Goal: Information Seeking & Learning: Get advice/opinions

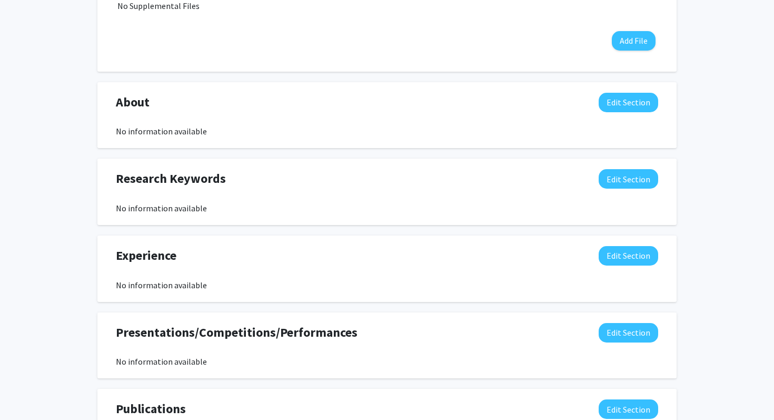
scroll to position [435, 0]
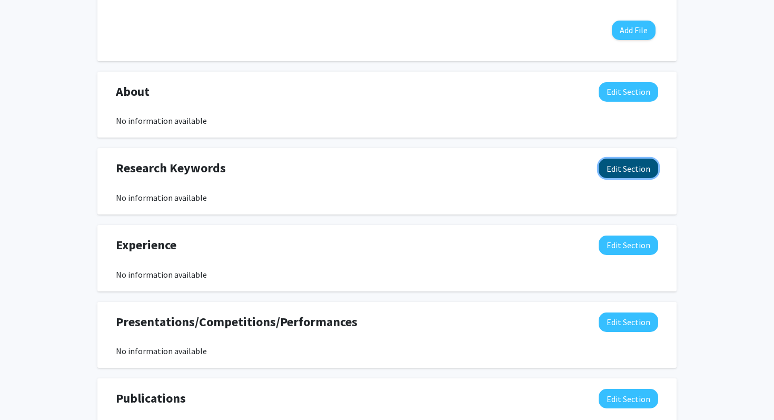
click at [619, 170] on button "Edit Section" at bounding box center [628, 167] width 59 height 19
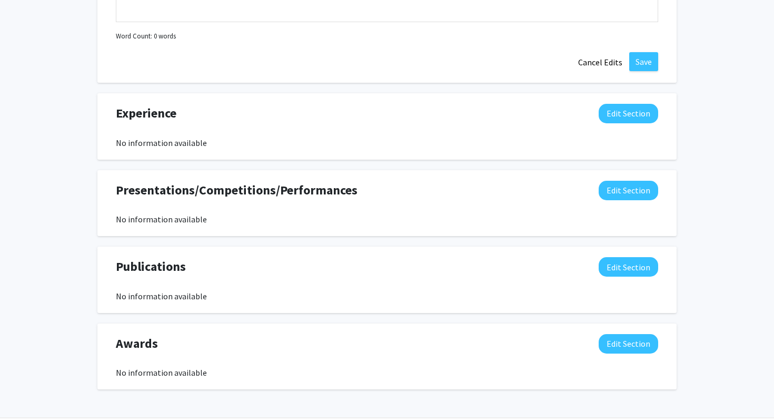
scroll to position [825, 0]
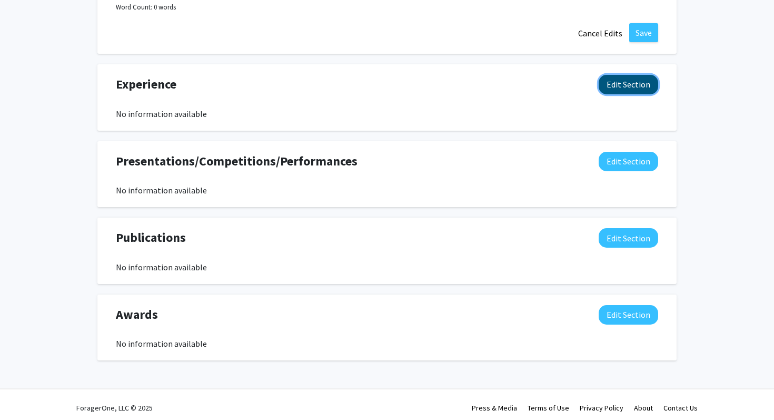
click at [630, 85] on button "Edit Section" at bounding box center [628, 84] width 59 height 19
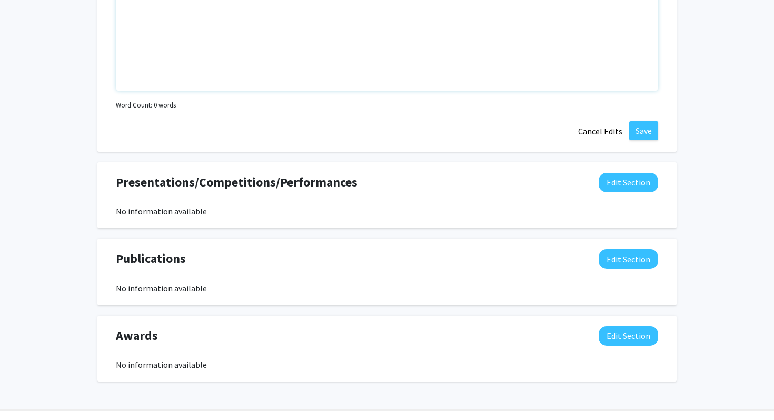
scroll to position [1044, 0]
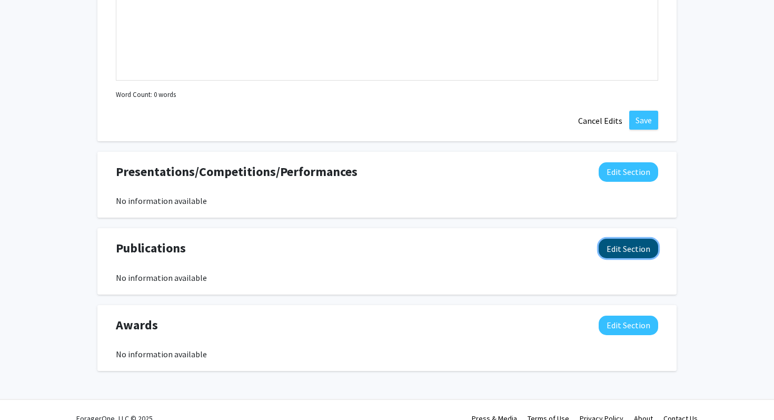
click at [623, 243] on button "Edit Section" at bounding box center [628, 247] width 59 height 19
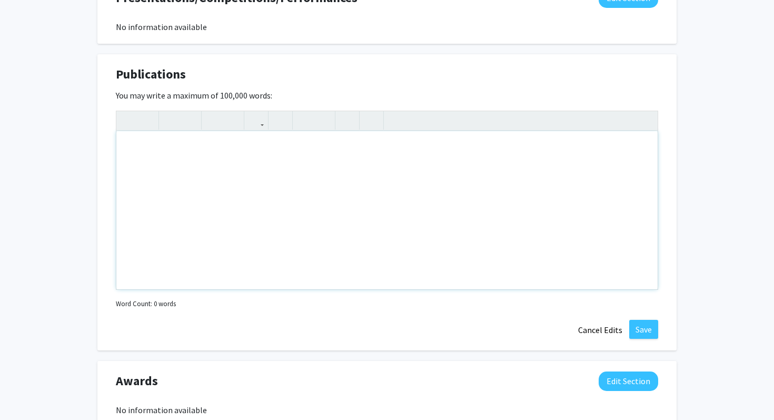
scroll to position [1290, 0]
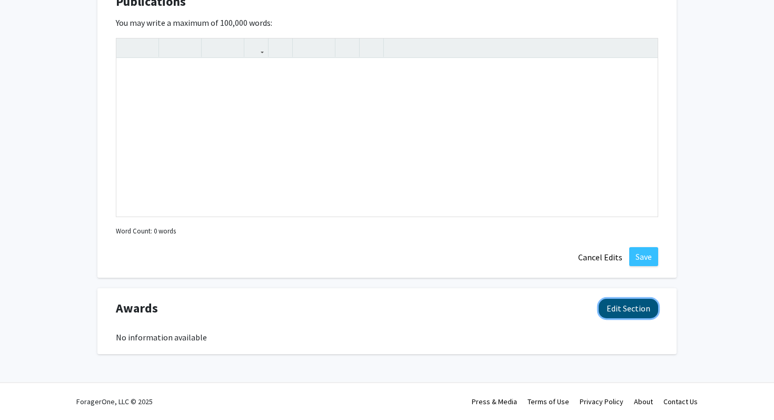
click at [620, 315] on button "Edit Section" at bounding box center [628, 308] width 59 height 19
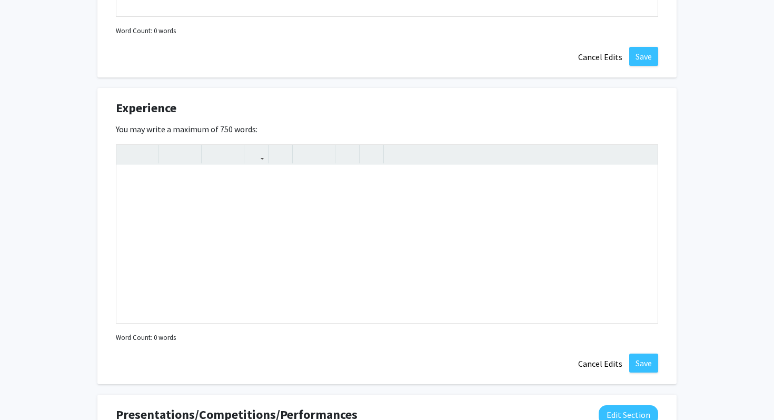
scroll to position [781, 0]
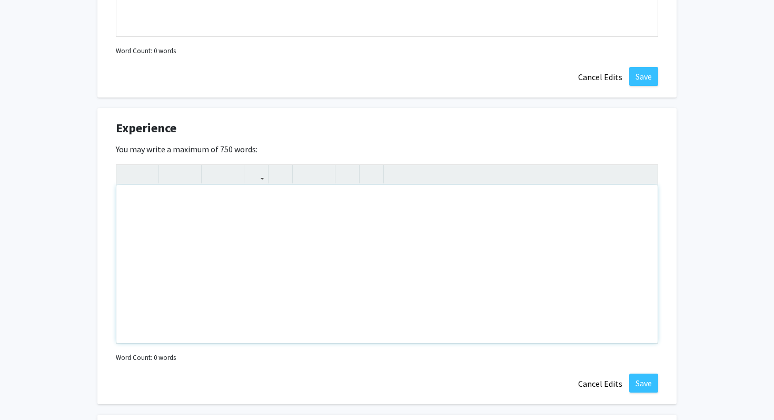
click at [217, 243] on div "Note to users with screen readers: Please deactivate our accessibility plugin f…" at bounding box center [386, 264] width 541 height 158
paste div "Note to users with screen readers: Please deactivate our accessibility plugin f…"
type textarea "<p>One of 77 students selected out of a pool of over 1000 applicants for SAMS, …"
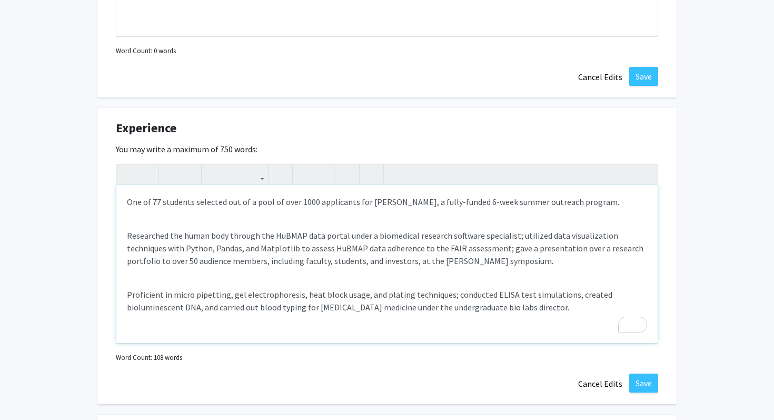
click at [128, 237] on p "Researched the human body through the HuBMAP data portal under a biomedical res…" at bounding box center [387, 248] width 520 height 38
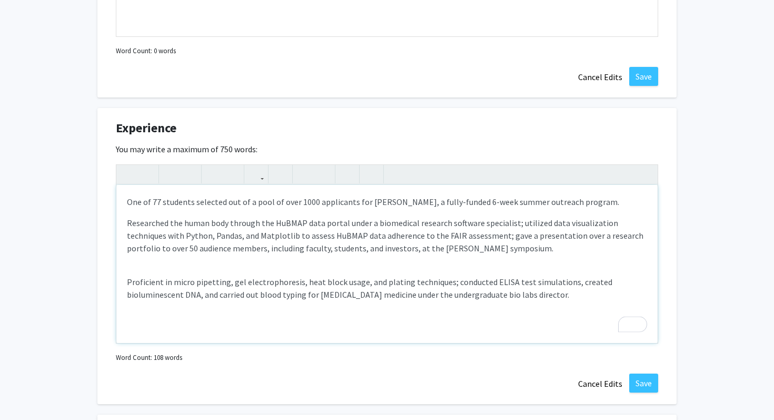
click at [129, 201] on p "One of 77 students selected out of a pool of over 1000 applicants for SAMS, a f…" at bounding box center [387, 201] width 520 height 13
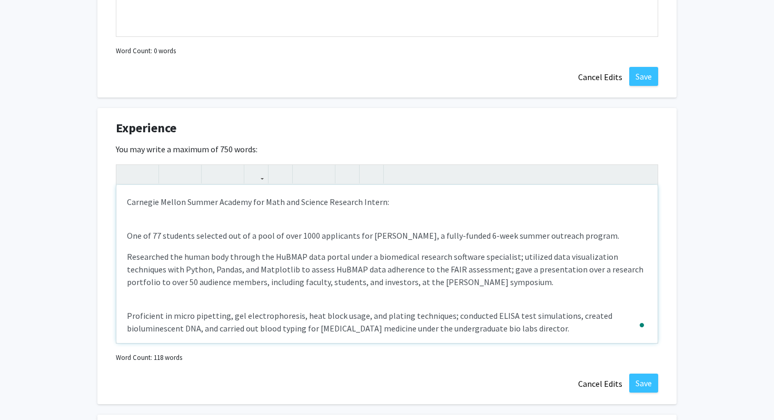
click at [140, 225] on div "Carnegie Mellon Summer Academy for Math and Science Research Intern: One of 77 …" at bounding box center [386, 264] width 541 height 158
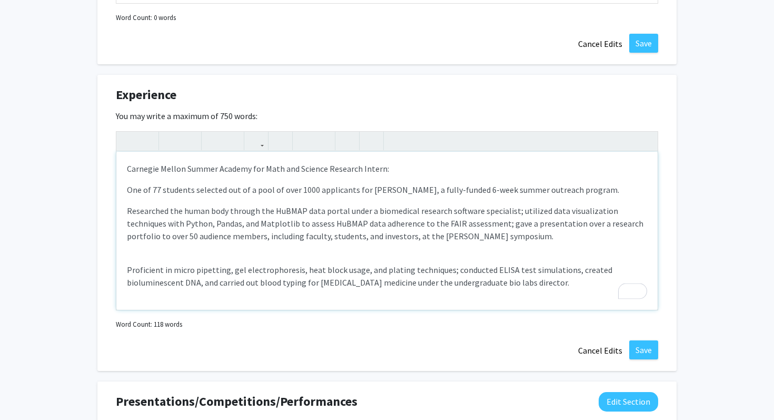
scroll to position [817, 0]
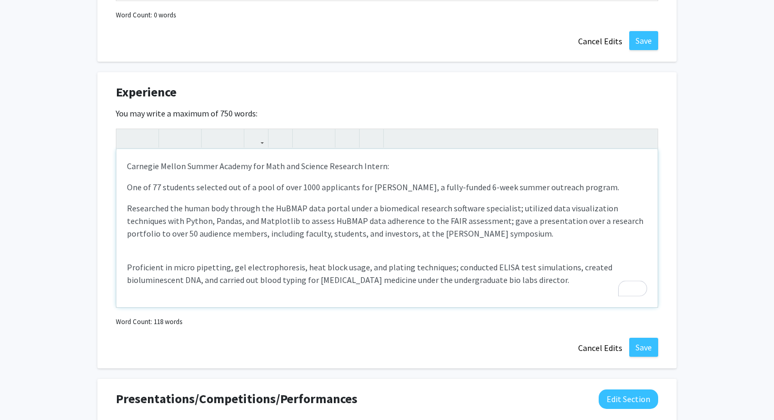
click at [156, 256] on div "Carnegie Mellon Summer Academy for Math and Science Research Intern: One of 77 …" at bounding box center [386, 228] width 541 height 158
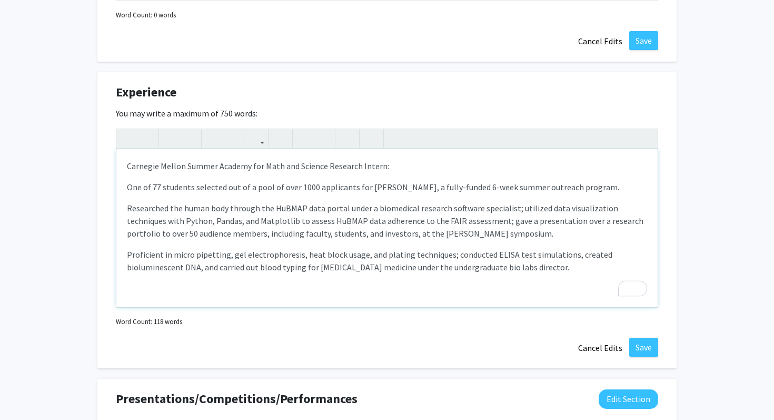
drag, startPoint x: 126, startPoint y: 167, endPoint x: 399, endPoint y: 160, distance: 273.3
click at [399, 161] on div "Carnegie Mellon Summer Academy for Math and Science Research Intern: One of 77 …" at bounding box center [386, 228] width 541 height 158
click at [166, 135] on icon "button" at bounding box center [170, 138] width 9 height 17
click at [128, 190] on p "One of 77 students selected out of a pool of over 1000 applicants for SAMS, a f…" at bounding box center [387, 187] width 520 height 13
click at [127, 209] on p "Researched the human body through the HuBMAP data portal under a biomedical res…" at bounding box center [387, 221] width 520 height 38
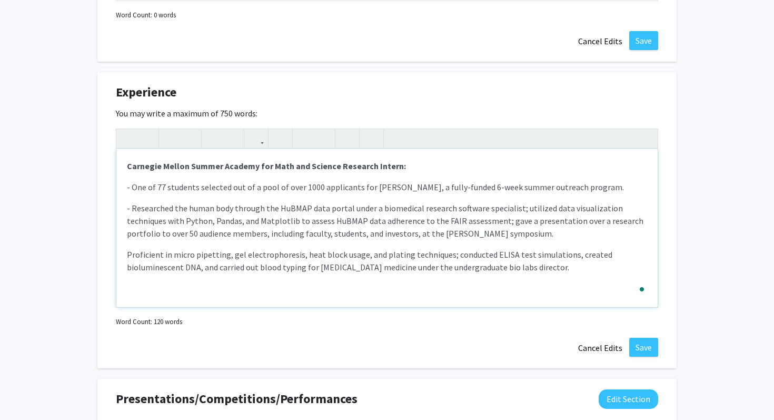
click at [127, 255] on p "Proficient in micro pipetting, gel electrophoresis, heat block usage, and plati…" at bounding box center [387, 260] width 520 height 25
type textarea "<p><strong>Carnegie Mellon Summer Academy for Math and Science Research Intern:…"
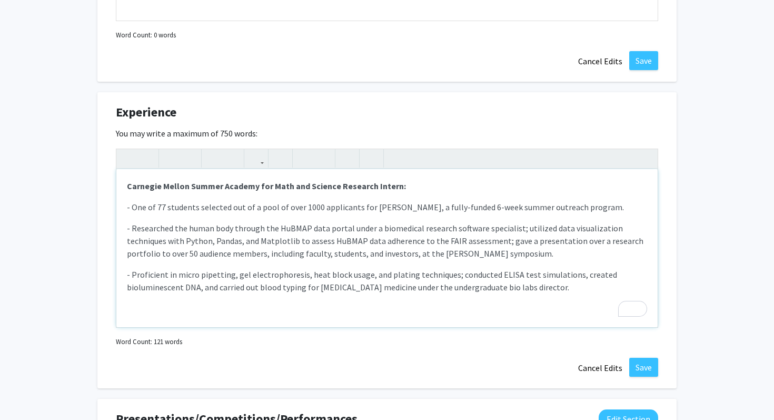
scroll to position [797, 0]
click at [459, 309] on div "Carnegie Mellon Summer Academy for Math and Science Research Intern: - One of 7…" at bounding box center [386, 249] width 541 height 158
click at [456, 320] on div "Carnegie Mellon Summer Academy for Math and Science Research Intern: - One of 7…" at bounding box center [386, 249] width 541 height 158
click at [640, 376] on button "Save" at bounding box center [643, 367] width 29 height 19
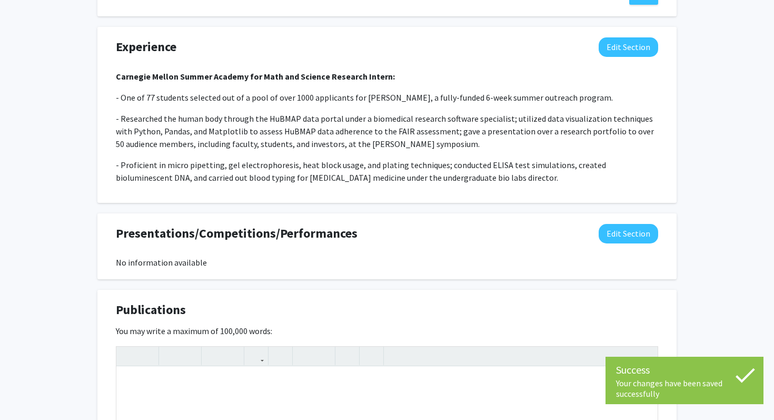
scroll to position [864, 0]
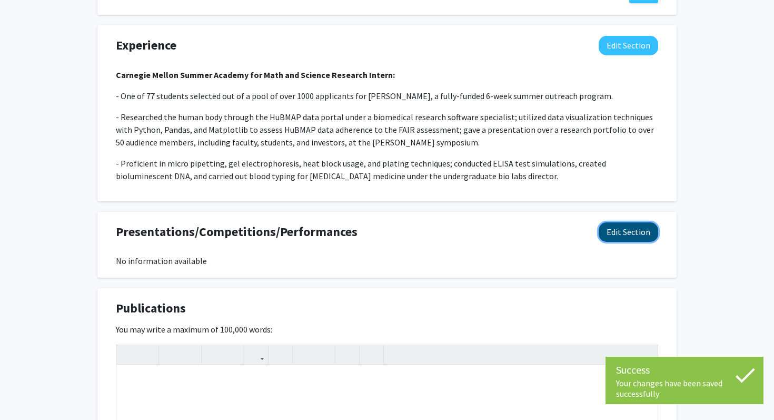
click at [621, 234] on button "Edit Section" at bounding box center [628, 231] width 59 height 19
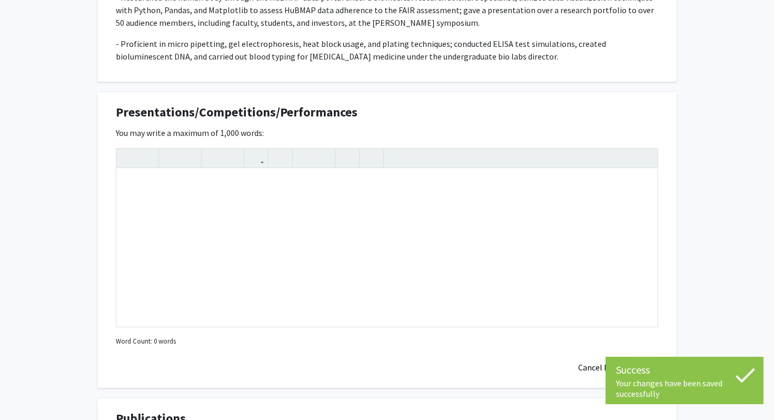
scroll to position [1018, 0]
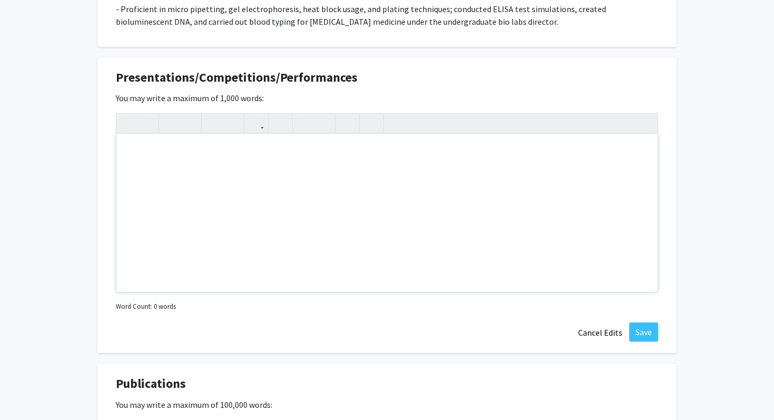
click at [231, 186] on div "Note to users with screen readers: Please deactivate our accessibility plugin f…" at bounding box center [386, 213] width 541 height 158
type textarea "Carnegie Mellon [PERSON_NAME] Research Portfolio"
drag, startPoint x: 295, startPoint y: 155, endPoint x: 83, endPoint y: 155, distance: 212.7
click at [83, 155] on div "Amirmasoud Esmaeeli Edit Section See Public View help Degree Level: Undergradua…" at bounding box center [387, 10] width 774 height 1980
click at [256, 118] on icon "button" at bounding box center [256, 122] width 9 height 17
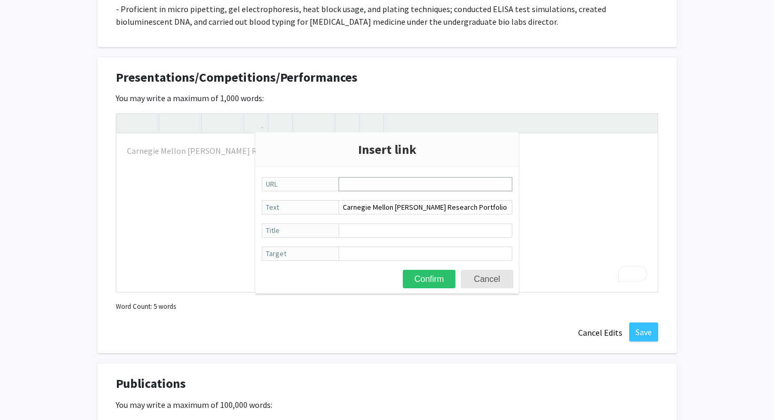
click at [385, 186] on input "URL" at bounding box center [426, 184] width 174 height 14
type input "https://drive.google.com/drive/folders/1YCjEsiut4VUjiPQOZIkONafttO0zekpL"
click at [433, 279] on button "Confirm" at bounding box center [429, 279] width 53 height 18
type textarea "<a href="https://drive.google.com/drive/folders/1YCjEsiut4VUjiPQOZIkONafttO0zek…"
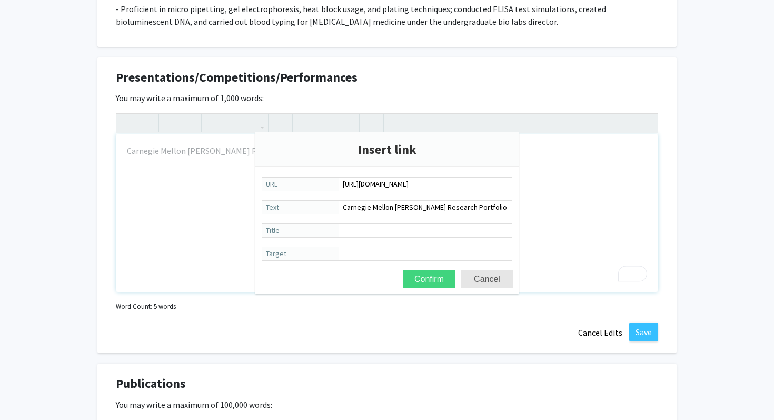
scroll to position [0, 0]
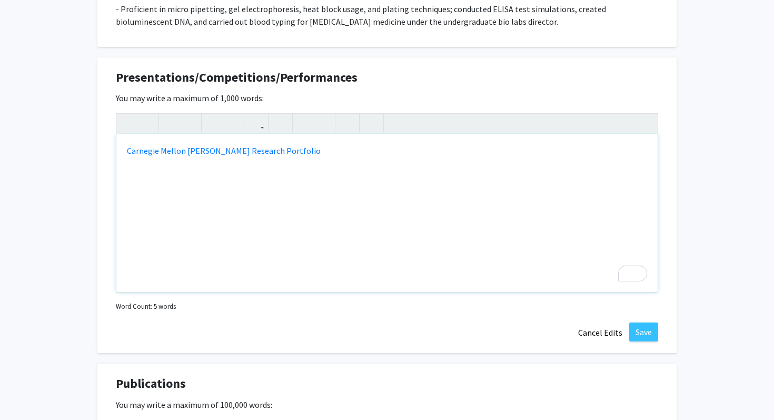
click at [305, 149] on div "Carnegie Mellon [PERSON_NAME] Research Portfolio" at bounding box center [386, 213] width 541 height 158
click at [647, 326] on button "Save" at bounding box center [643, 331] width 29 height 19
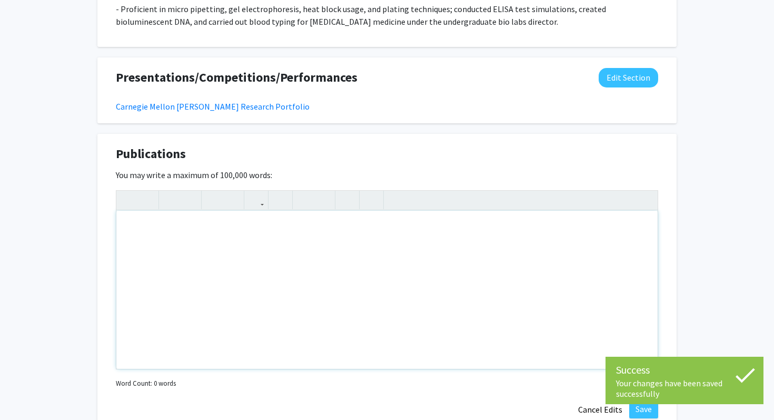
scroll to position [895, 0]
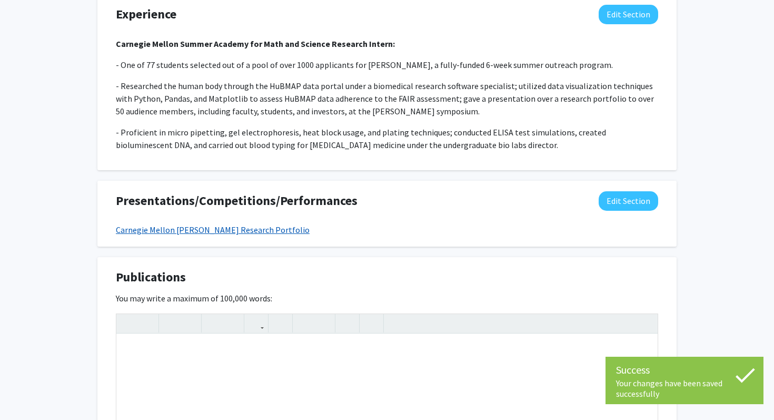
click at [220, 228] on link "Carnegie Mellon [PERSON_NAME] Research Portfolio" at bounding box center [213, 229] width 194 height 11
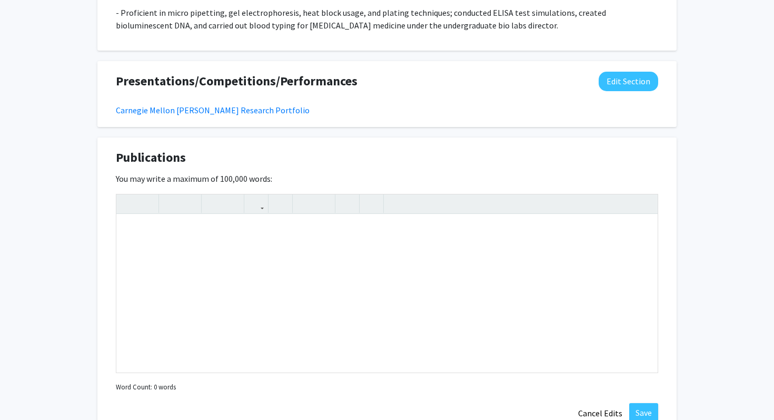
scroll to position [993, 0]
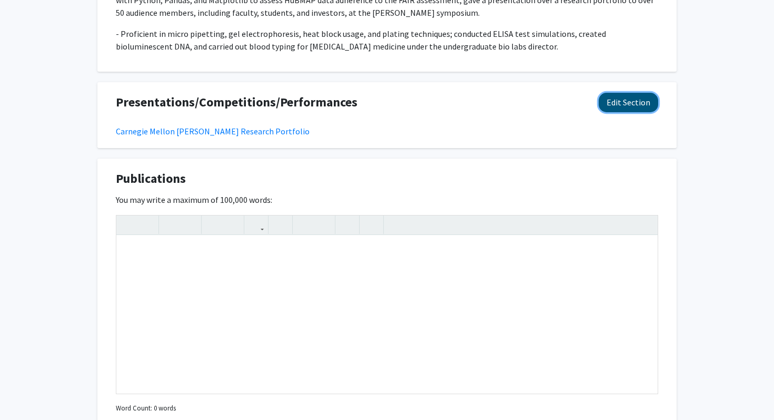
click at [627, 105] on button "Edit Section" at bounding box center [628, 102] width 59 height 19
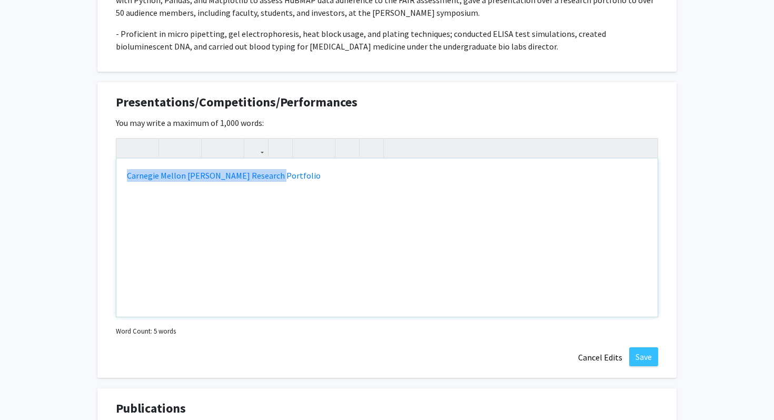
drag, startPoint x: 309, startPoint y: 182, endPoint x: 86, endPoint y: 177, distance: 223.3
click at [85, 177] on div "Amirmasoud Esmaeeli Edit Section See Public View help Degree Level: Undergradua…" at bounding box center [387, 34] width 774 height 1980
copy link "Carnegie Mellon [PERSON_NAME] Research Portfolio"
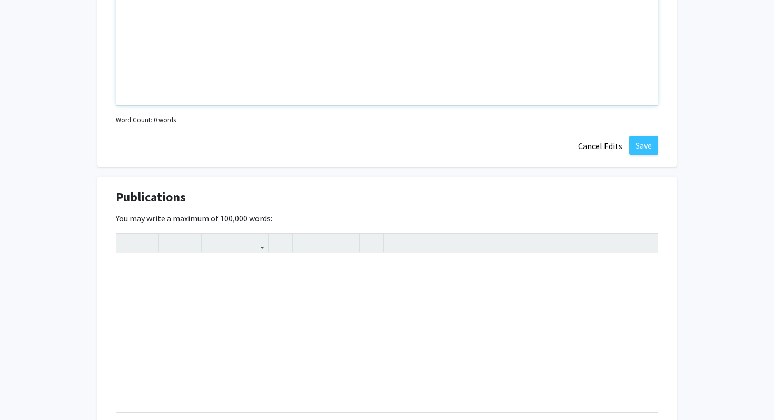
scroll to position [1238, 0]
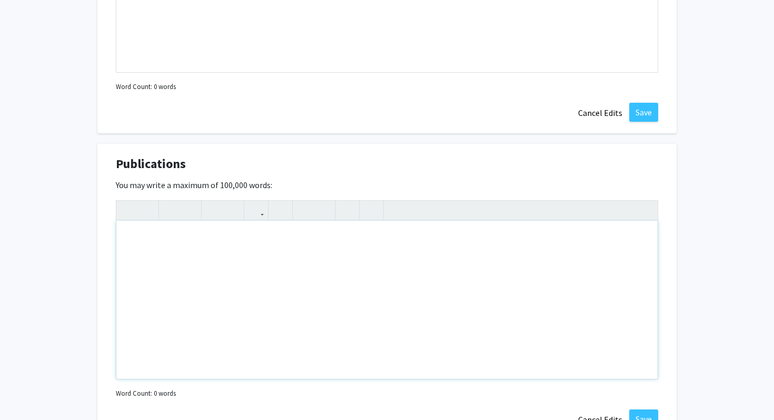
click at [548, 250] on div "Note to users with screen readers: Please deactivate our accessibility plugin f…" at bounding box center [386, 300] width 541 height 158
paste div "Note to users with screen readers: Please deactivate our accessibility plugin f…"
type textarea "<p>Carnegie Mellon SAMS Research Portfolio</p>"
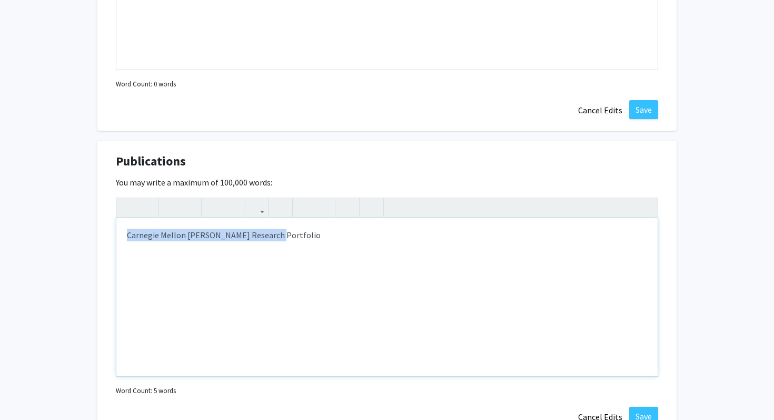
drag, startPoint x: 279, startPoint y: 240, endPoint x: 67, endPoint y: 235, distance: 211.2
click at [251, 207] on button "button" at bounding box center [256, 207] width 18 height 18
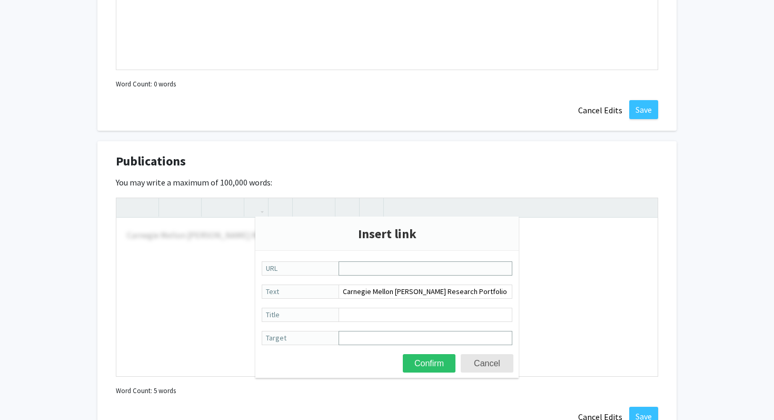
paste input "https://drive.google.com/drive/folders/1YCjEsiut4VUjiPQOZIkONafttO0zekpL"
type input "https://drive.google.com/drive/folders/1YCjEsiut4VUjiPQOZIkONafttO0zekpL"
click at [436, 358] on button "Confirm" at bounding box center [429, 363] width 53 height 18
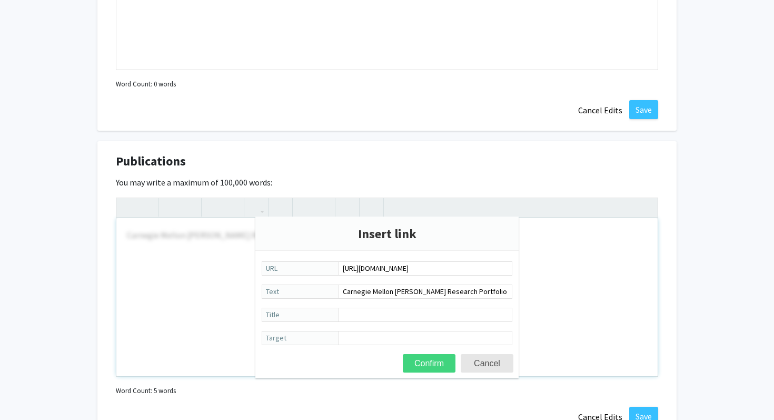
type textarea "<p><a href="https://drive.google.com/drive/folders/1YCjEsiut4VUjiPQOZIkONafttO0…"
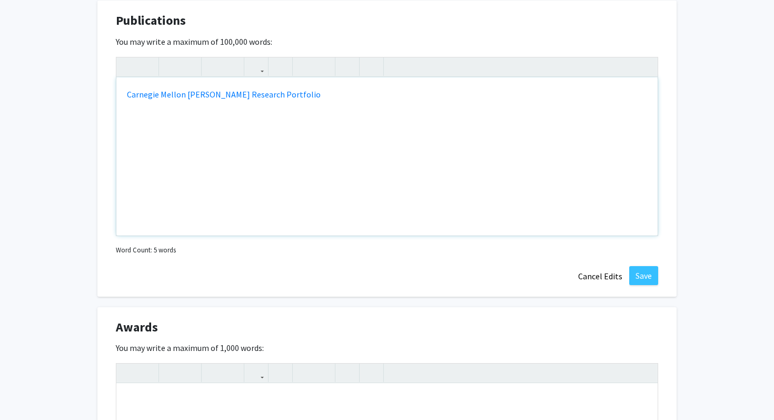
scroll to position [1407, 0]
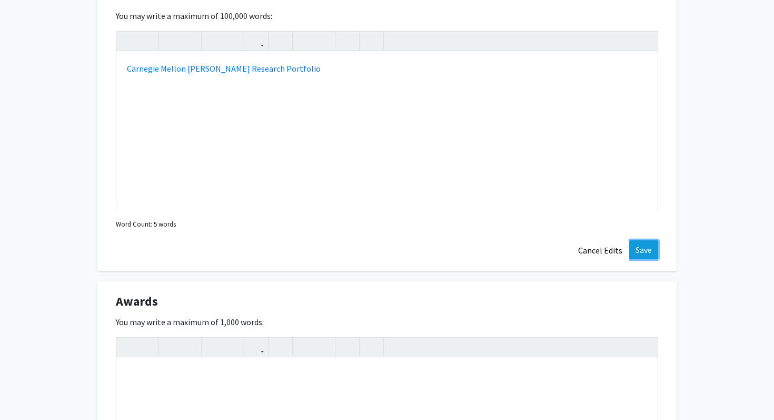
click at [638, 250] on button "Save" at bounding box center [643, 249] width 29 height 19
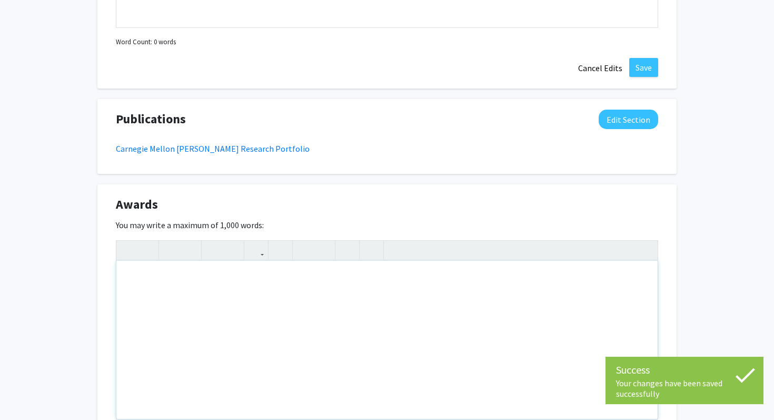
scroll to position [1260, 0]
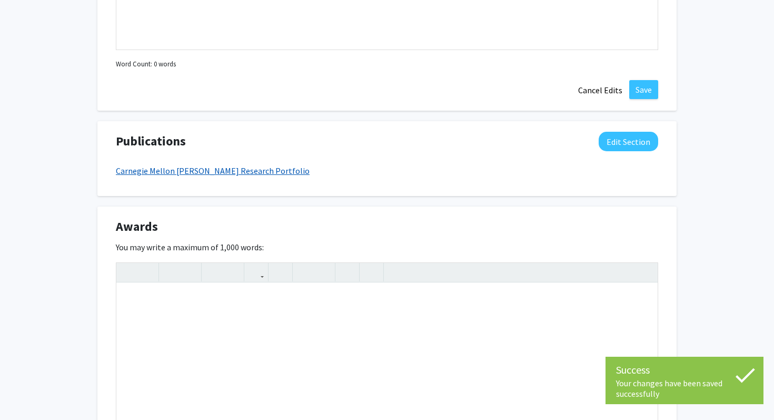
click at [209, 168] on link "Carnegie Mellon [PERSON_NAME] Research Portfolio" at bounding box center [213, 170] width 194 height 11
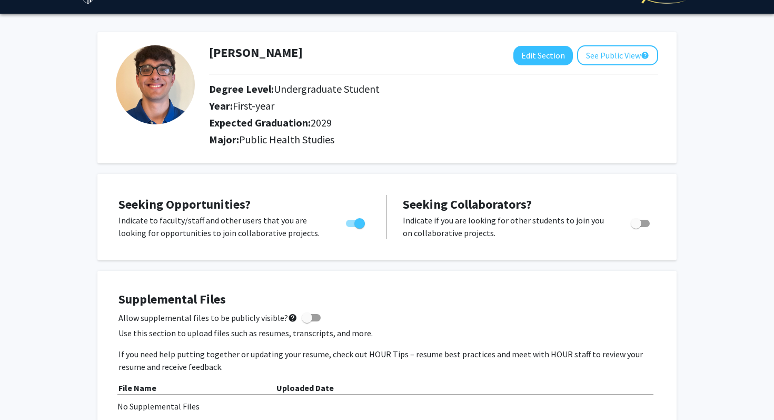
scroll to position [0, 0]
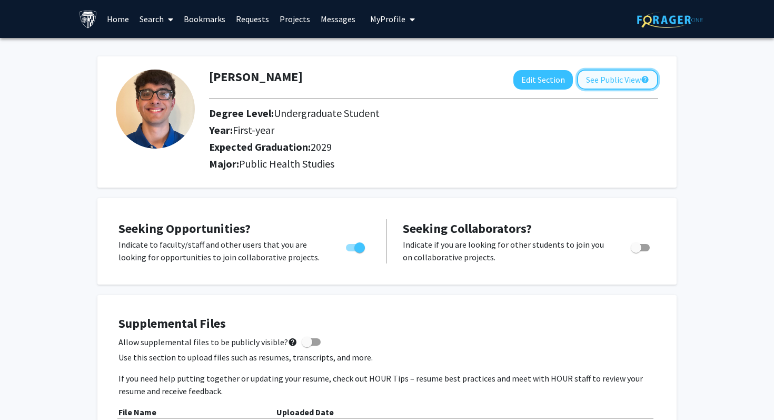
click at [619, 87] on button "See Public View help" at bounding box center [617, 79] width 81 height 20
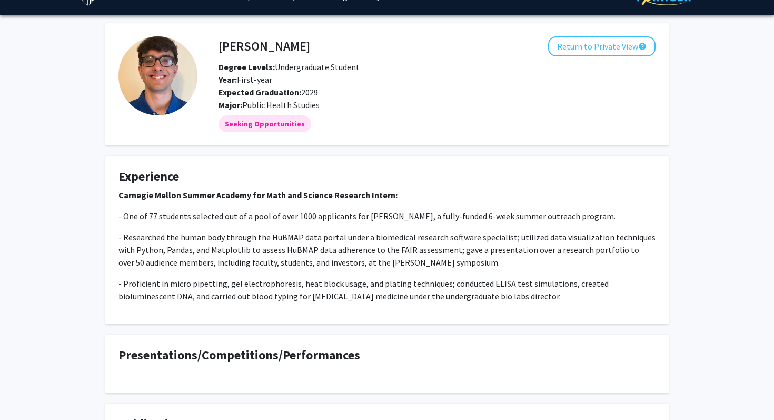
scroll to position [16, 0]
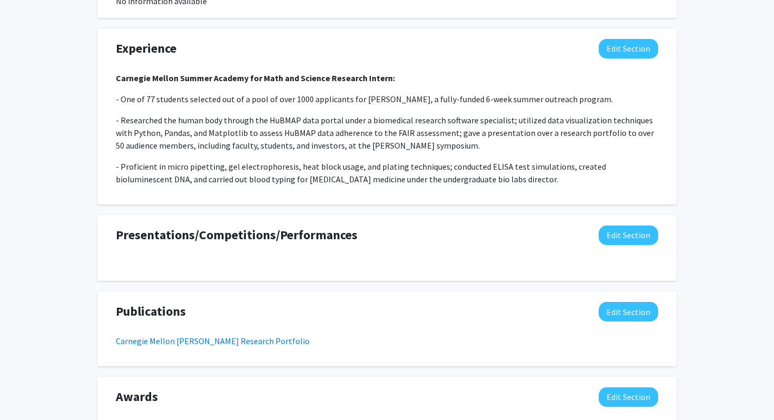
scroll to position [720, 0]
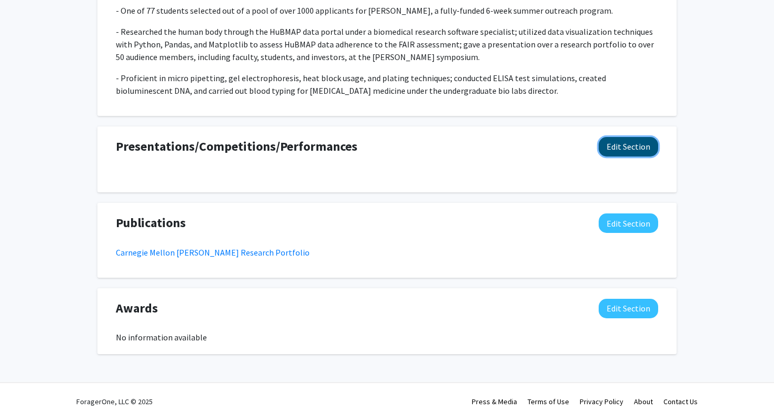
click at [650, 149] on button "Edit Section" at bounding box center [628, 146] width 59 height 19
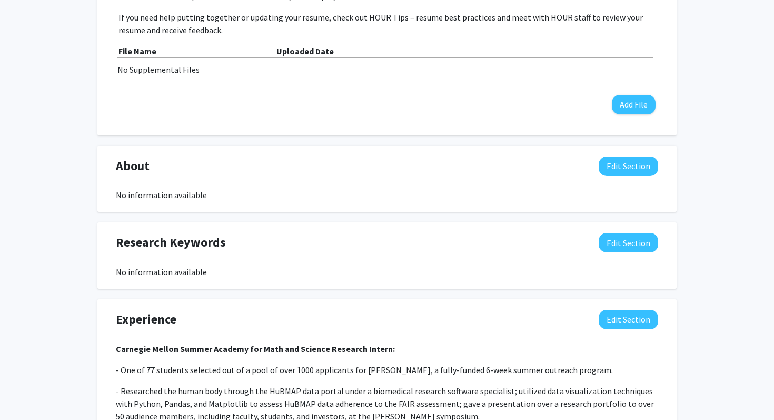
scroll to position [343, 0]
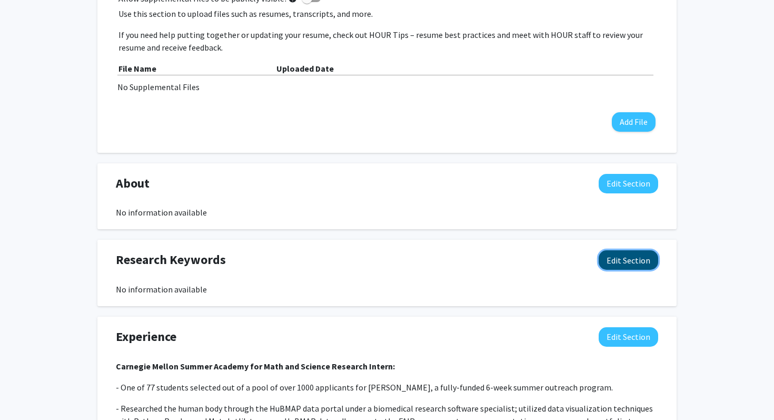
click at [629, 258] on button "Edit Section" at bounding box center [628, 259] width 59 height 19
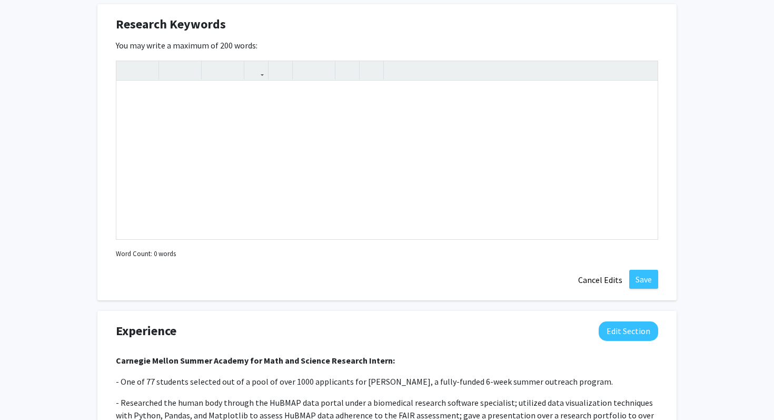
scroll to position [580, 0]
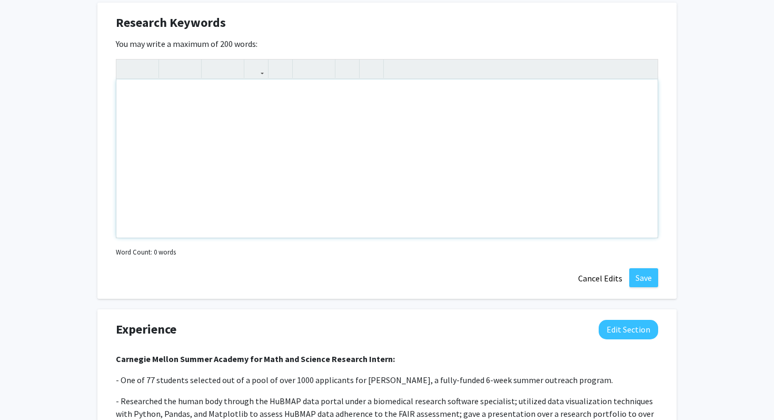
click at [234, 121] on div "Note to users with screen readers: Please deactivate our accessibility plugin f…" at bounding box center [386, 158] width 541 height 158
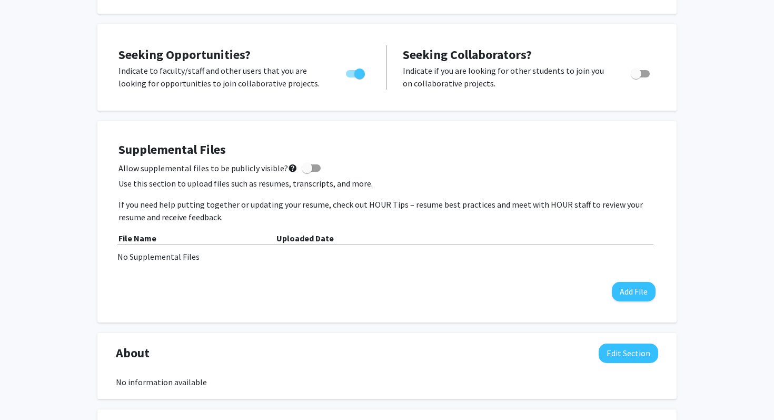
scroll to position [0, 0]
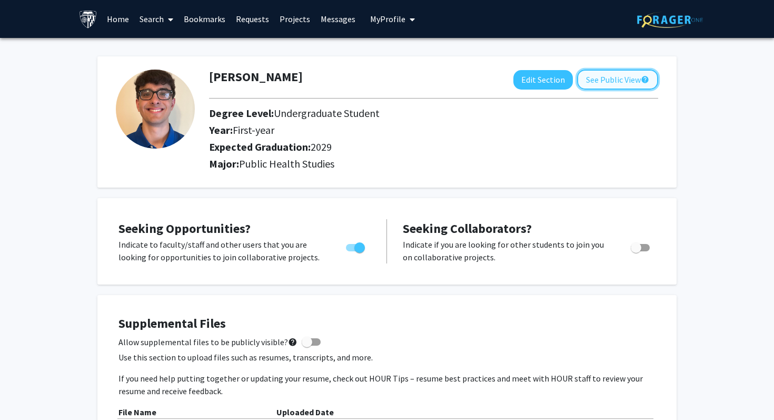
click at [602, 82] on button "See Public View help" at bounding box center [617, 79] width 81 height 20
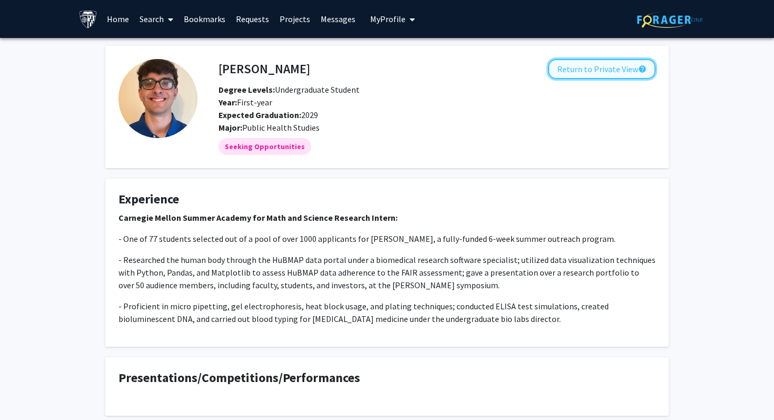
click at [605, 74] on button "Return to Private View help" at bounding box center [601, 69] width 107 height 20
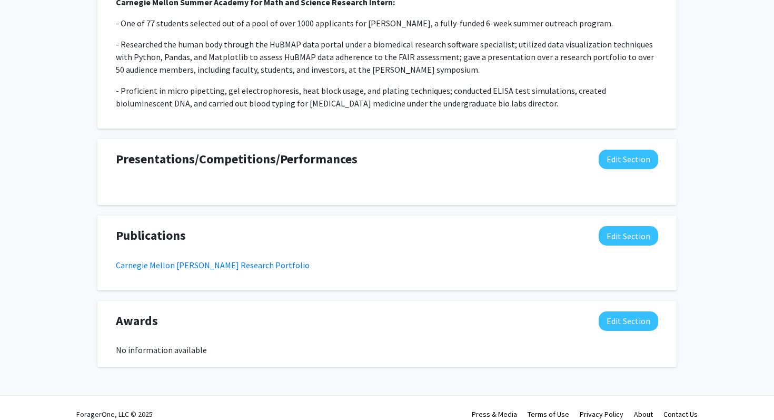
scroll to position [710, 0]
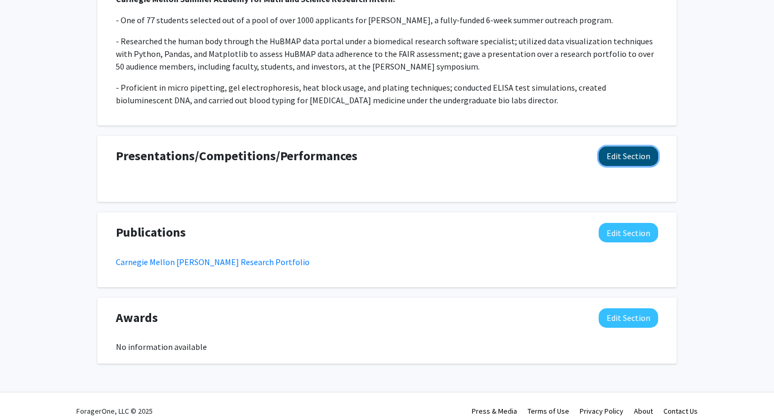
click at [631, 154] on button "Edit Section" at bounding box center [628, 155] width 59 height 19
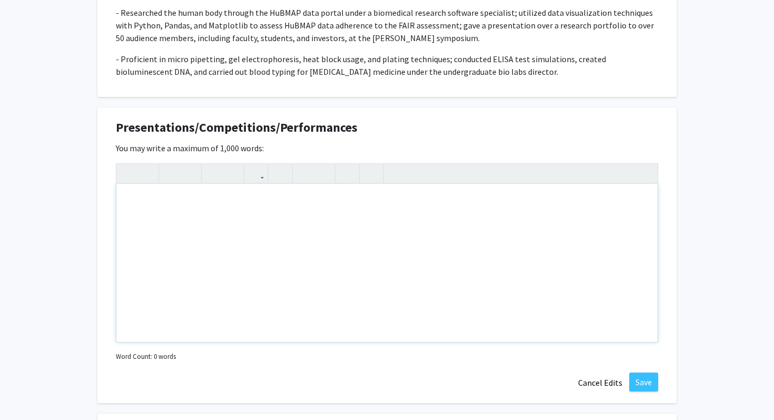
scroll to position [745, 0]
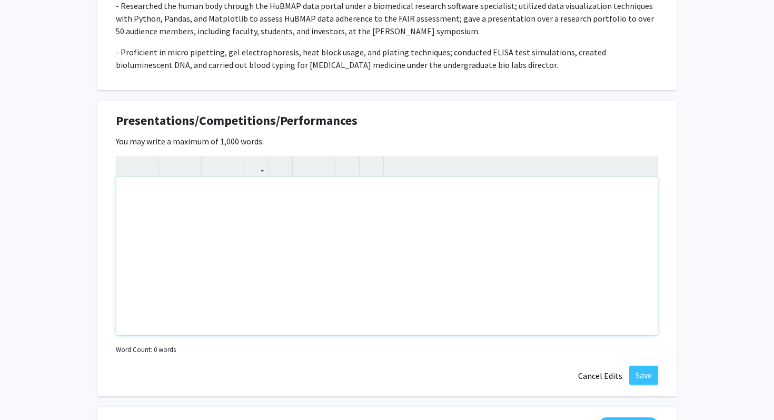
click at [354, 231] on div "Note to users with screen readers: Please deactivate our accessibility plugin f…" at bounding box center [386, 256] width 541 height 158
click at [647, 377] on button "Save" at bounding box center [643, 374] width 29 height 19
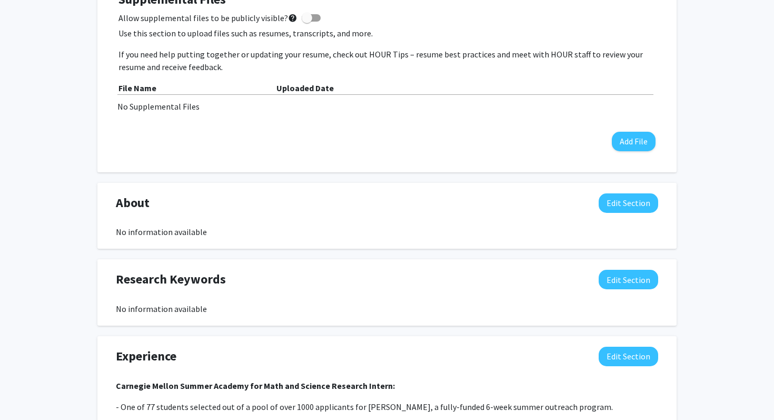
scroll to position [325, 0]
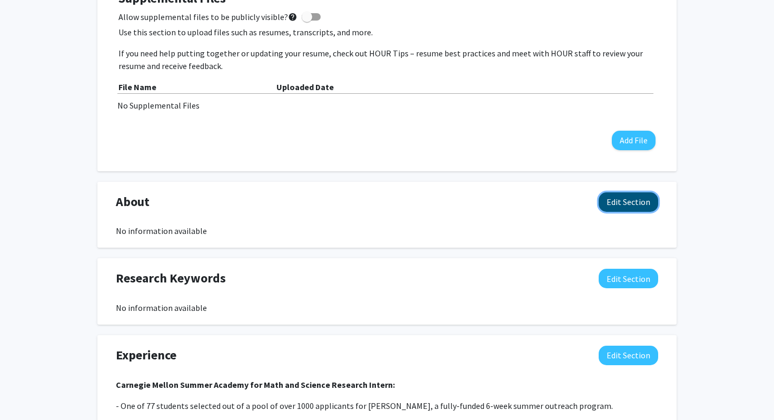
click at [645, 204] on button "Edit Section" at bounding box center [628, 201] width 59 height 19
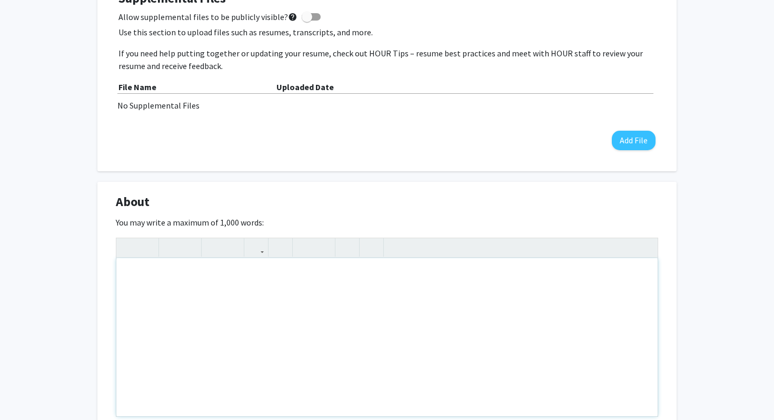
click at [393, 273] on div "Note to users with screen readers: Please deactivate our accessibility plugin f…" at bounding box center [386, 337] width 541 height 158
paste div "Note to users with screen readers: Please deactivate our accessibility plugin f…"
type textarea "<p>On the pre-med track passionate about leveraging technology to advance the f…"
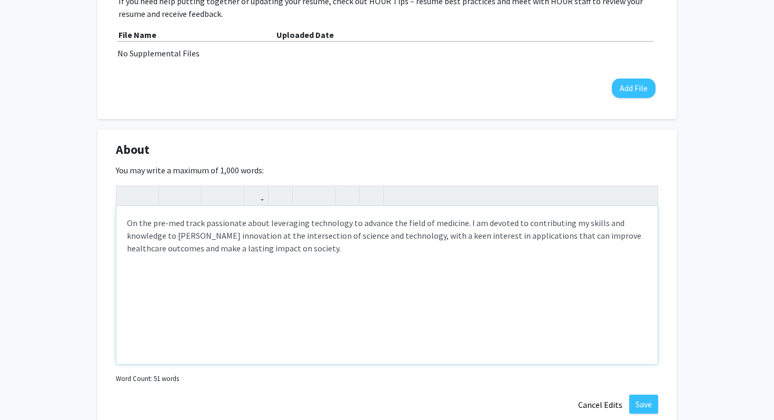
scroll to position [381, 0]
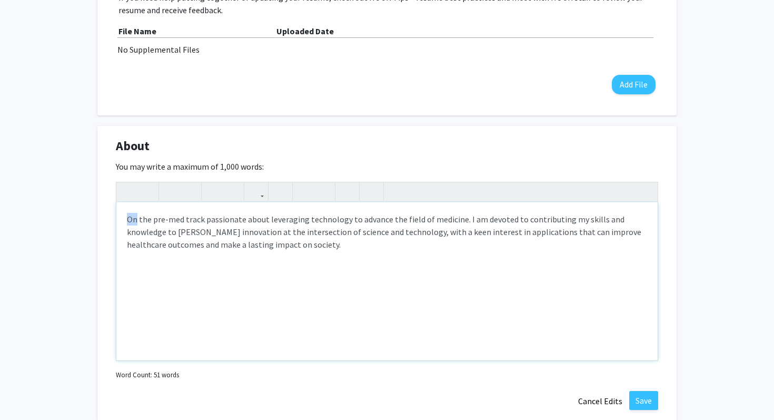
drag, startPoint x: 137, startPoint y: 220, endPoint x: 118, endPoint y: 220, distance: 18.4
click at [118, 220] on div "On the pre-med track passionate about leveraging technology to advance the fiel…" at bounding box center [386, 281] width 541 height 158
click at [134, 220] on p "A student at Johns Hopkins University on the pre-med track passionate about lev…" at bounding box center [387, 232] width 520 height 38
type textarea "<p>A Public Health Studies student at Johns Hopkins University on the pre-med t…"
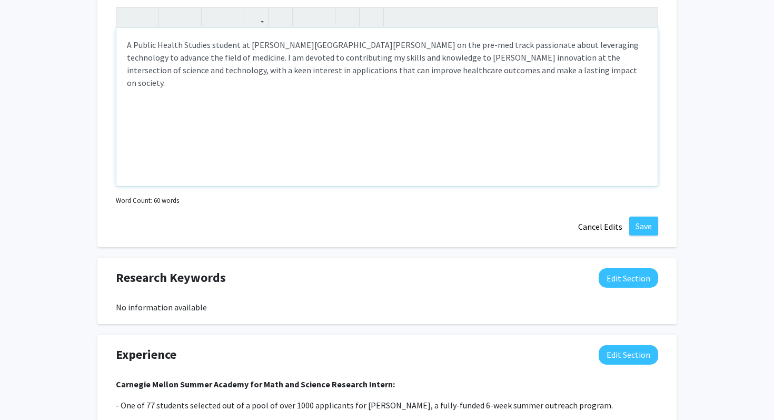
scroll to position [556, 0]
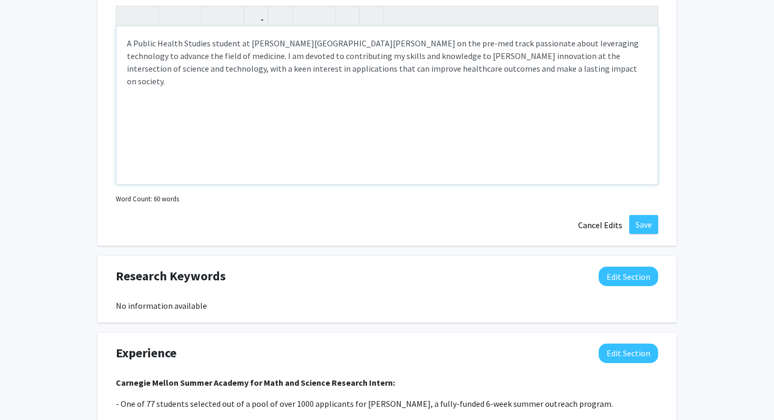
click at [494, 104] on div "A Public Health Studies student at Johns Hopkins University on the pre-med trac…" at bounding box center [386, 105] width 541 height 158
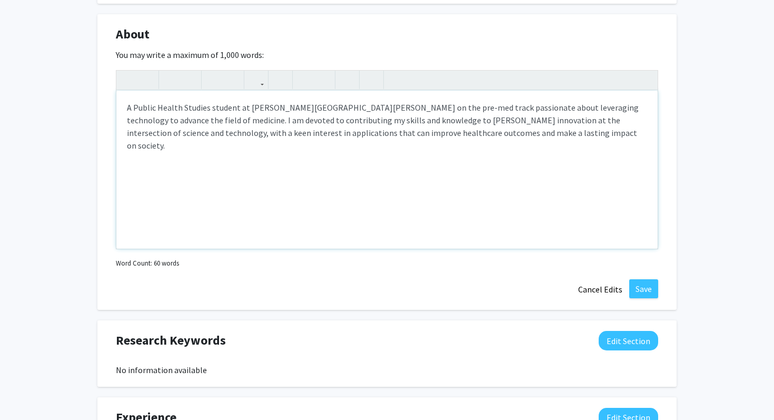
scroll to position [480, 0]
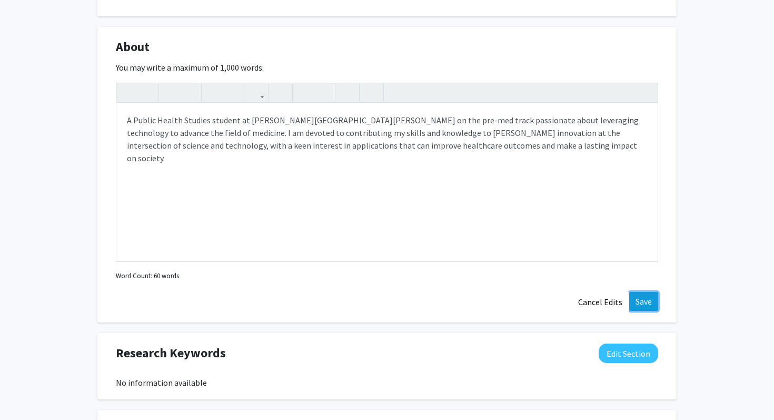
click at [650, 306] on button "Save" at bounding box center [643, 301] width 29 height 19
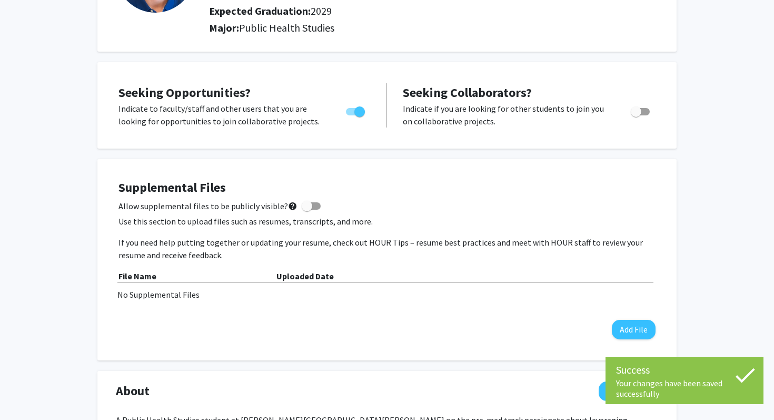
scroll to position [136, 0]
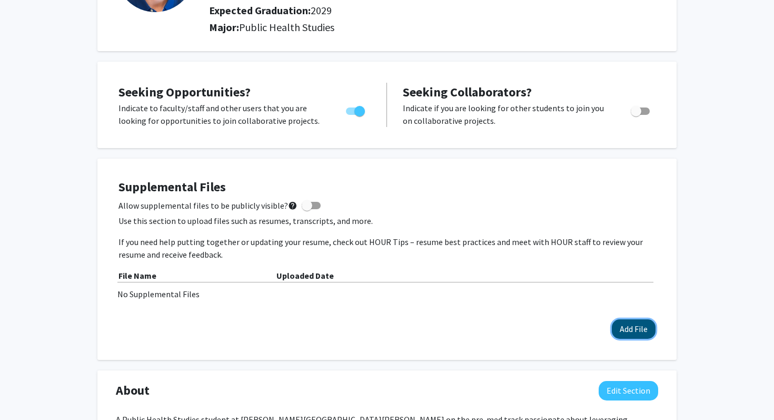
click at [645, 327] on button "Add File" at bounding box center [634, 328] width 44 height 19
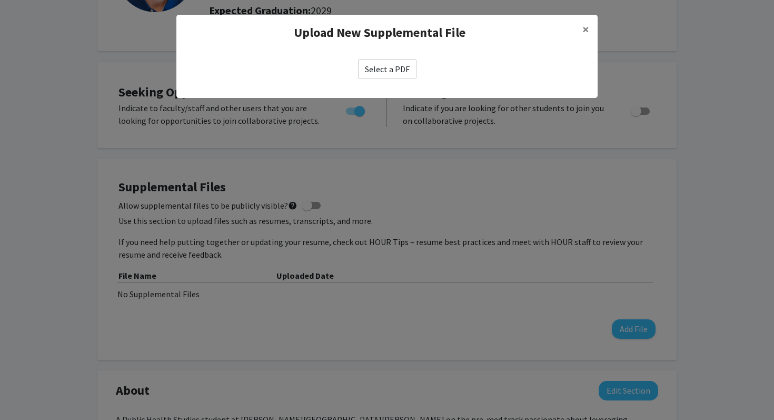
click at [409, 63] on label "Select a PDF" at bounding box center [387, 69] width 58 height 20
click at [0, 0] on input "Select a PDF" at bounding box center [0, 0] width 0 height 0
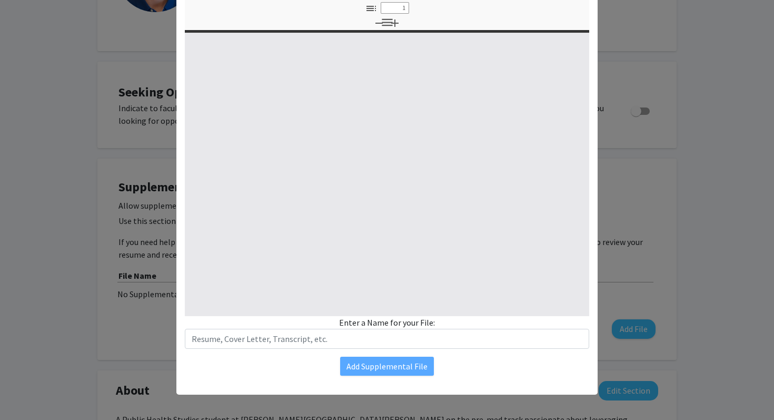
scroll to position [78, 0]
select select "custom"
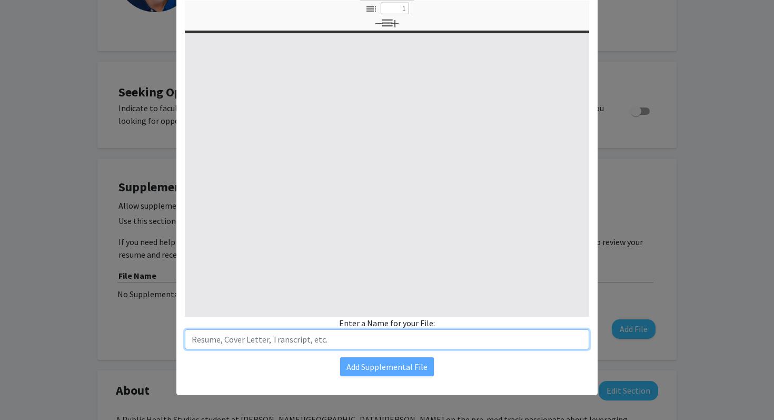
click at [335, 333] on input "text" at bounding box center [387, 339] width 404 height 20
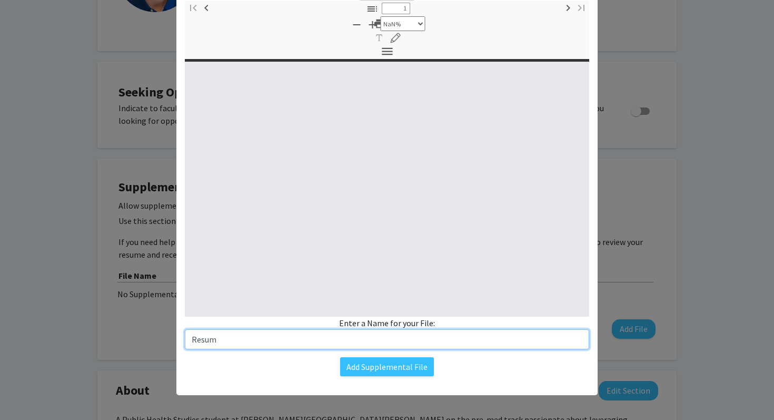
type input "Resume"
type input "0"
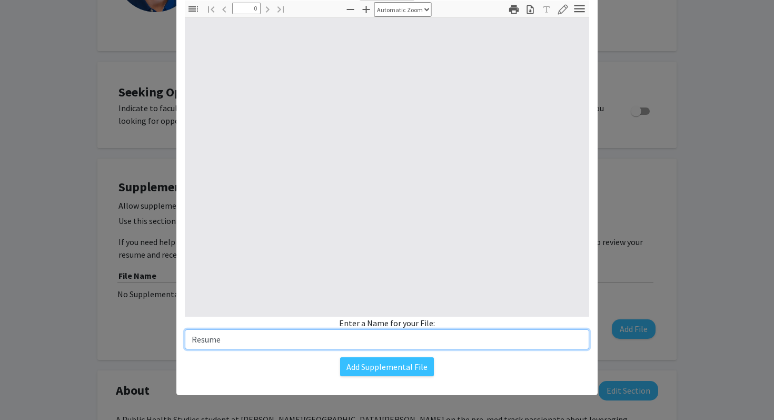
select select "custom"
type input "1"
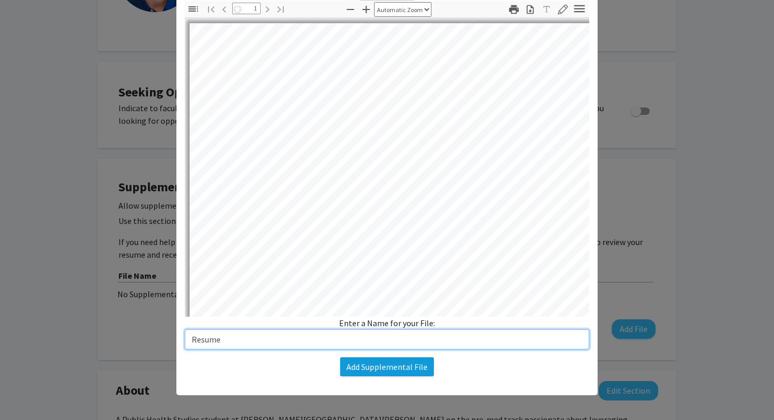
select select "auto"
type input "Resume"
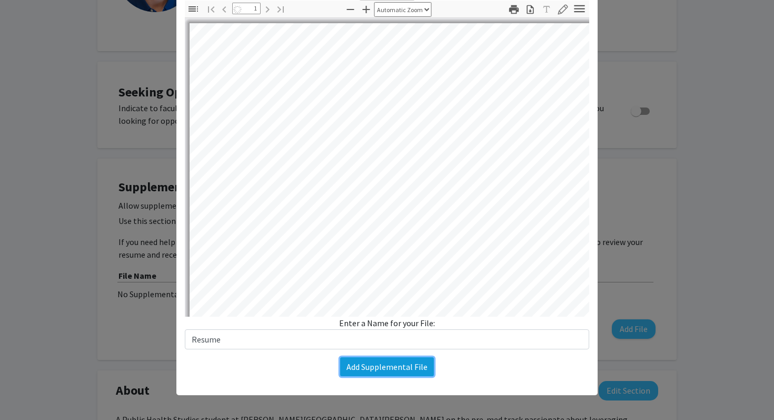
scroll to position [0, 0]
click at [378, 364] on button "Add Supplemental File" at bounding box center [387, 366] width 94 height 19
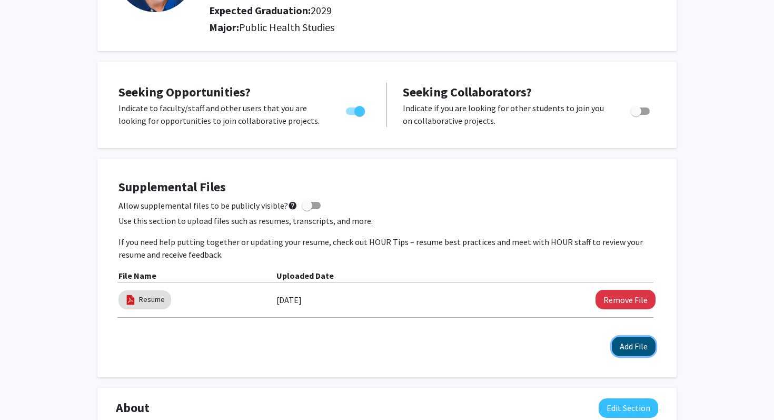
click at [634, 351] on button "Add File" at bounding box center [634, 345] width 44 height 19
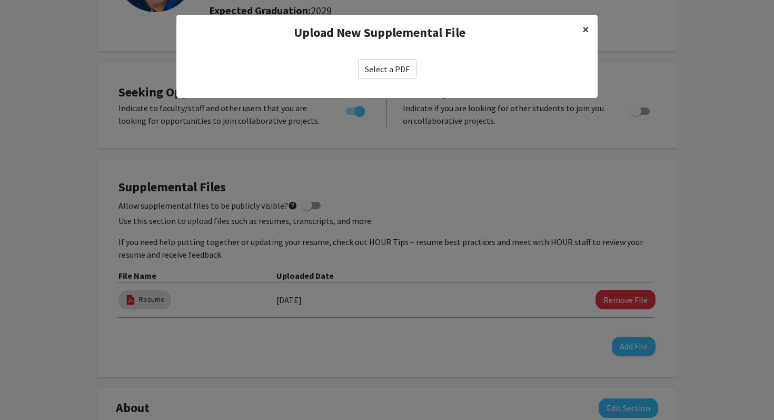
click at [584, 29] on span "×" at bounding box center [585, 29] width 7 height 16
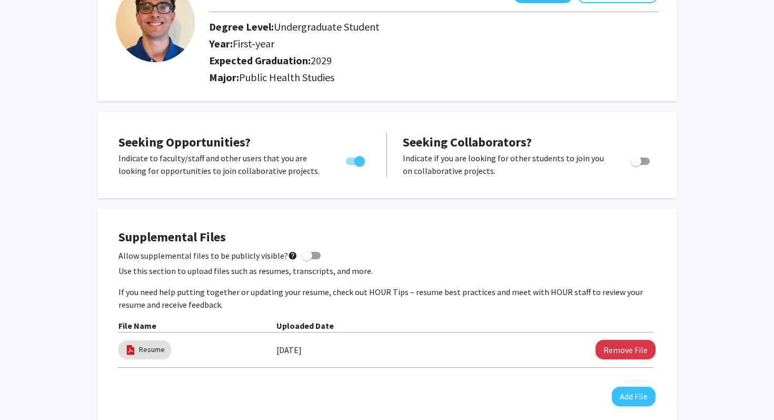
scroll to position [83, 0]
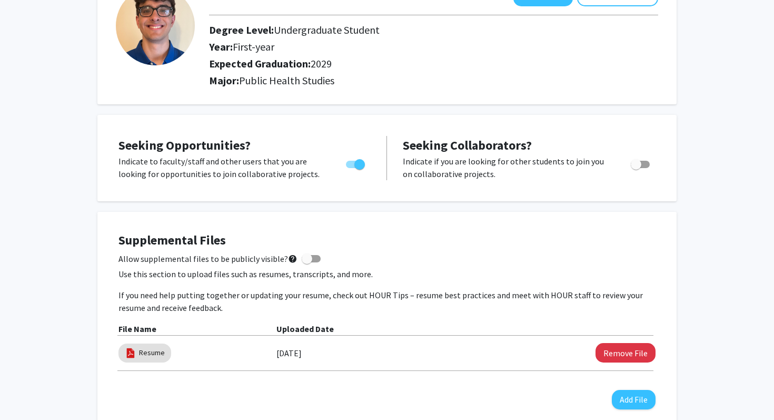
click at [304, 257] on span at bounding box center [307, 258] width 11 height 11
click at [306, 262] on input "Allow supplemental files to be publicly visible? help" at bounding box center [306, 262] width 1 height 1
checkbox input "true"
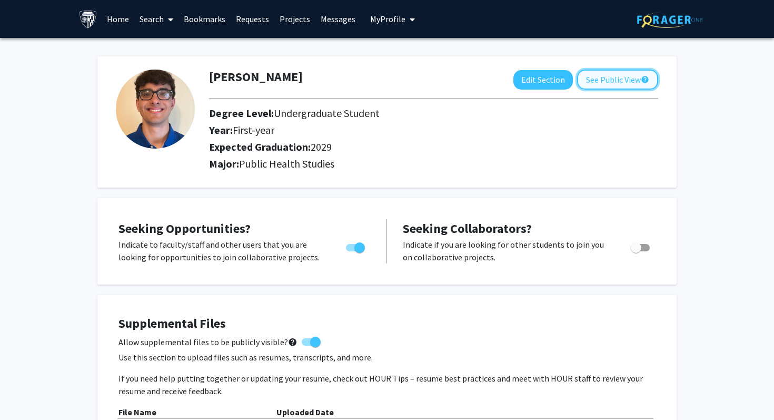
click at [612, 80] on button "See Public View help" at bounding box center [617, 79] width 81 height 20
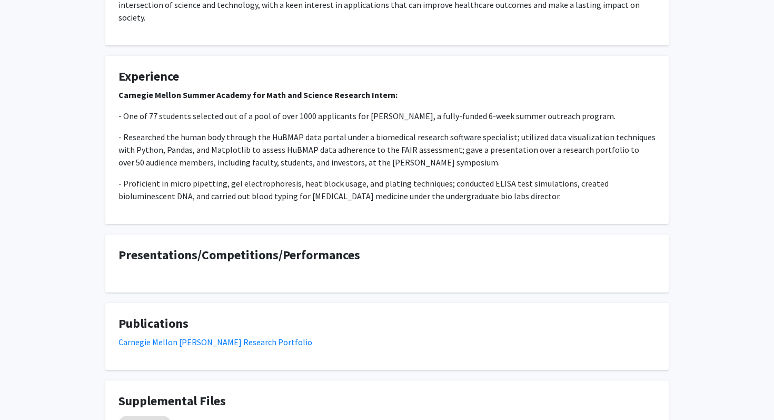
scroll to position [330, 0]
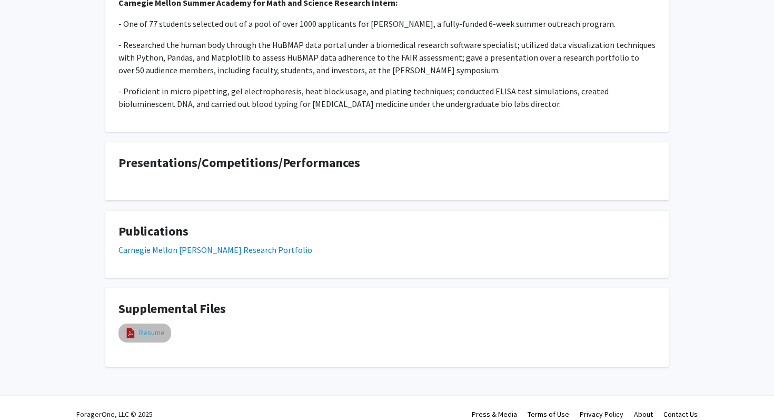
click at [152, 327] on link "Resume" at bounding box center [152, 332] width 26 height 11
select select "custom"
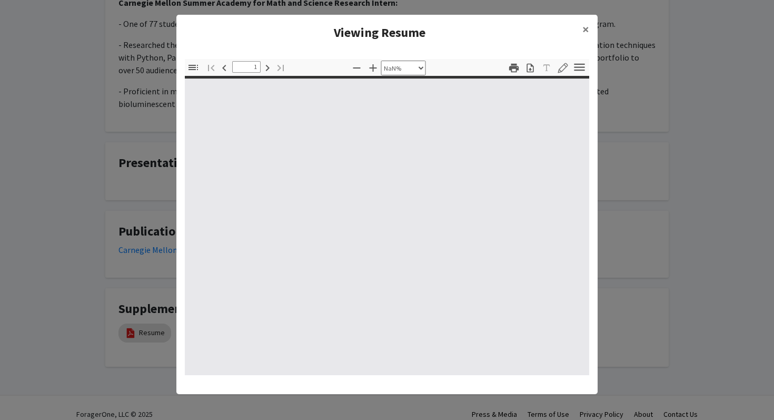
type input "0"
select select "custom"
type input "1"
select select "auto"
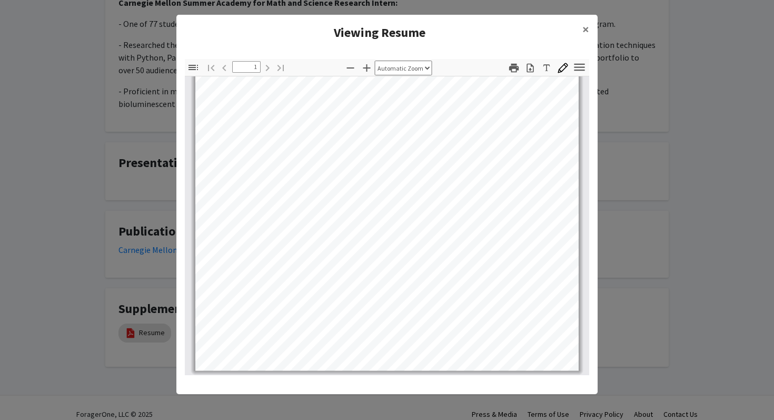
scroll to position [0, 0]
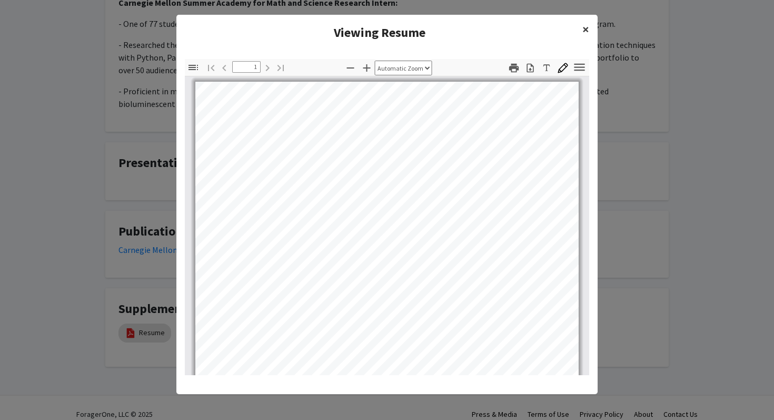
click at [589, 26] on span "×" at bounding box center [585, 29] width 7 height 16
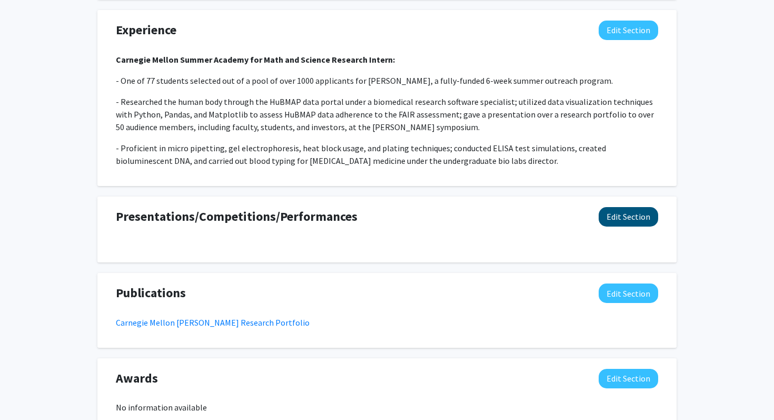
scroll to position [771, 0]
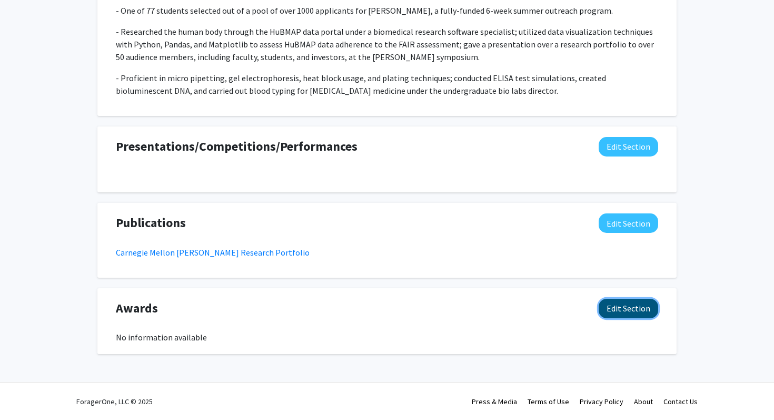
click at [651, 300] on button "Edit Section" at bounding box center [628, 308] width 59 height 19
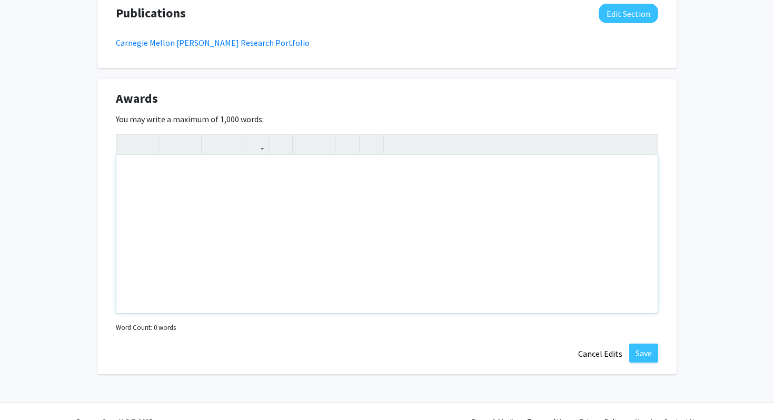
scroll to position [1000, 0]
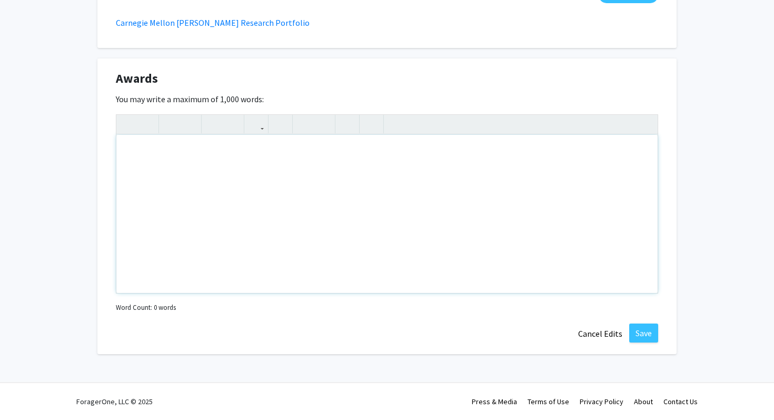
click at [349, 166] on div "Note to users with screen readers: Please deactivate our accessibility plugin f…" at bounding box center [386, 214] width 541 height 158
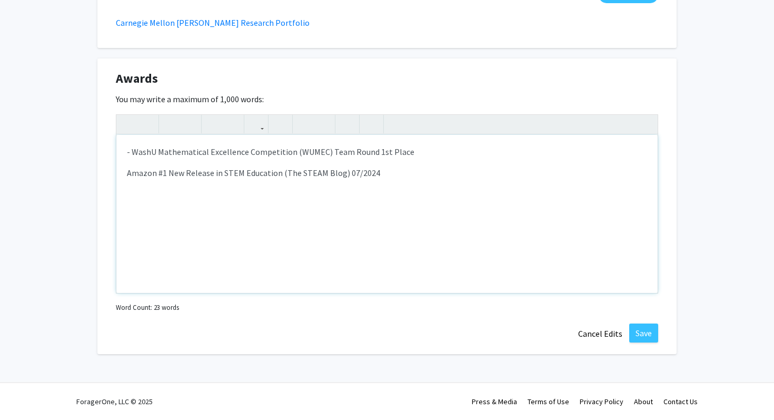
click at [128, 173] on p "Amazon #1 New Release in STEM Education (The STEAM Blog) 07/2024" at bounding box center [387, 172] width 520 height 13
click at [388, 177] on p "- Amazon #1 New Release in STEM Education (The STEAM Blog) 07/2024" at bounding box center [387, 172] width 520 height 13
drag, startPoint x: 384, startPoint y: 172, endPoint x: 347, endPoint y: 171, distance: 36.3
click at [347, 171] on p "- Amazon #1 New Release in STEM Education (The STEAM Blog) 07/2024" at bounding box center [387, 172] width 520 height 13
click at [317, 193] on div "- WashU Mathematical Excellence Competition (WUMEC) Team Round 1st Place - Amaz…" at bounding box center [386, 214] width 541 height 158
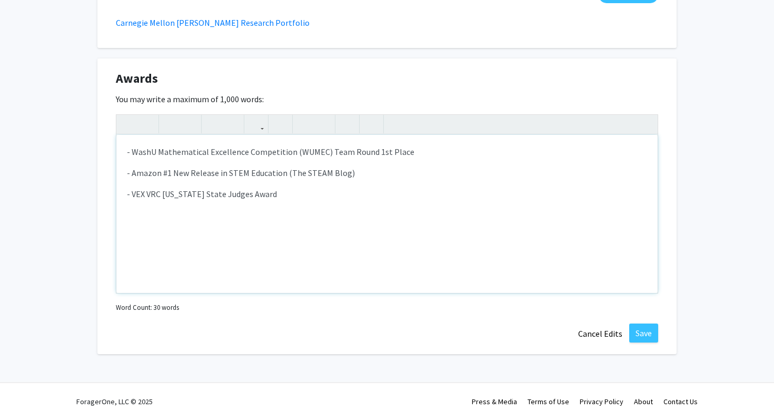
drag, startPoint x: 379, startPoint y: 176, endPoint x: 125, endPoint y: 170, distance: 254.4
click at [125, 171] on div "- WashU Mathematical Excellence Competition (WUMEC) Team Round 1st Place - Amaz…" at bounding box center [386, 214] width 541 height 158
copy p "- Amazon #1 New Release in STEM Education (The STEAM Blog)"
click at [125, 152] on div "- WashU Mathematical Excellence Competition (WUMEC) Team Round 1st Place - Amaz…" at bounding box center [386, 214] width 541 height 158
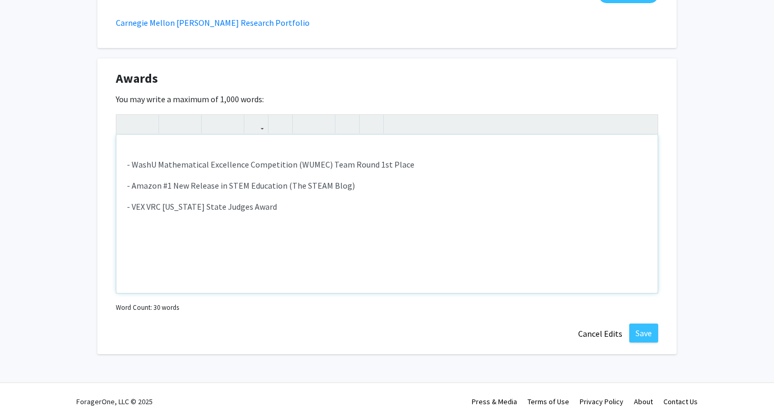
click at [125, 152] on div "- WashU Mathematical Excellence Competition (WUMEC) Team Round 1st Place - Amaz…" at bounding box center [386, 214] width 541 height 158
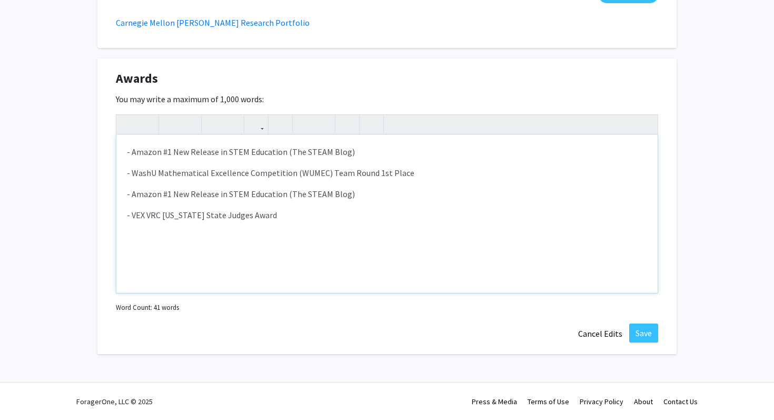
drag, startPoint x: 357, startPoint y: 198, endPoint x: 112, endPoint y: 197, distance: 245.3
click at [112, 197] on div "Awards Edit Section You may write a maximum of 1,000 words: <p>- Amazon #1 New …" at bounding box center [386, 206] width 579 height 296
type textarea "<p>- Amazon #1 New Release in STEM Education (The STEAM Blog)&nbsp;</p><p>- Was…"
click at [641, 338] on button "Save" at bounding box center [643, 332] width 29 height 19
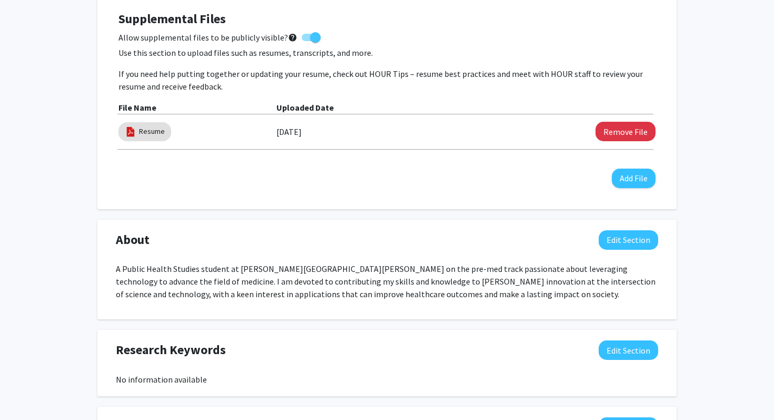
scroll to position [291, 0]
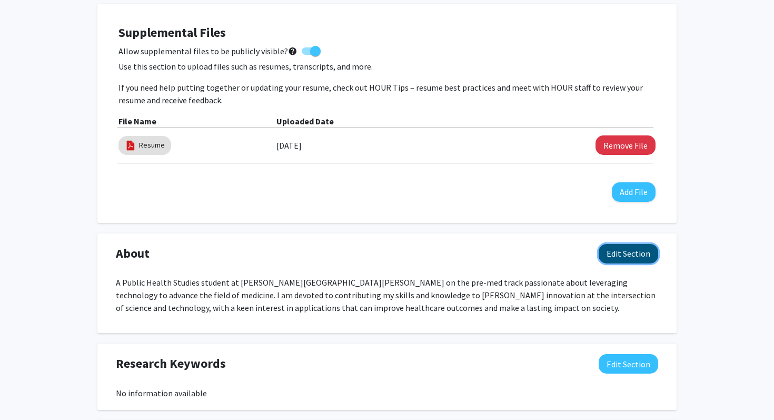
click at [623, 250] on button "Edit Section" at bounding box center [628, 253] width 59 height 19
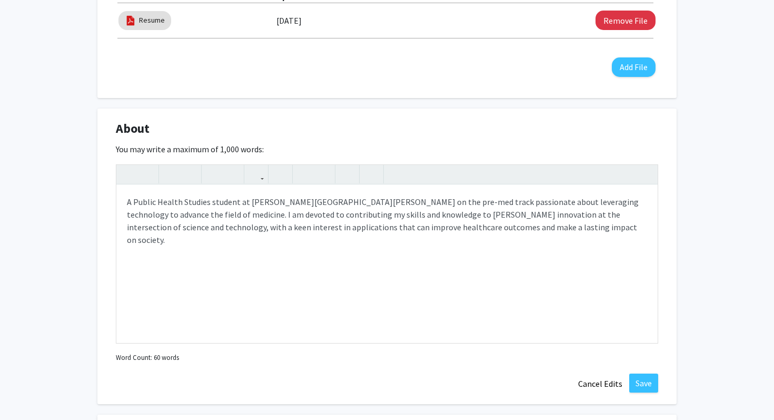
scroll to position [417, 0]
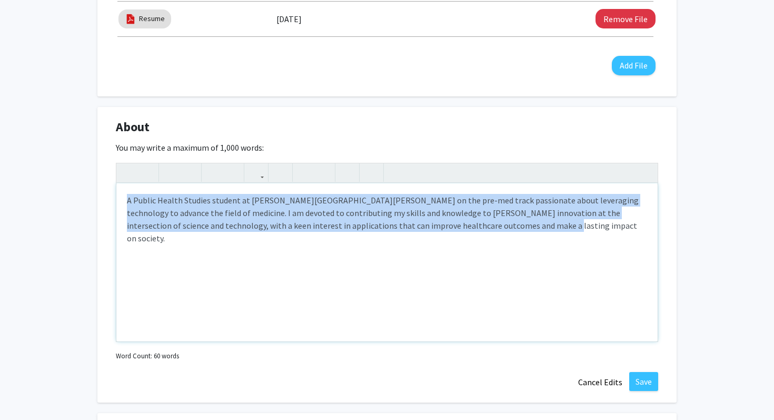
drag, startPoint x: 528, startPoint y: 226, endPoint x: 87, endPoint y: 201, distance: 441.4
click at [87, 201] on div "Amirmasoud Esmaeeli Edit Section See Public View help Degree Level: Undergradua…" at bounding box center [387, 317] width 774 height 1393
copy p "A Public Health Studies student at Johns Hopkins University on the pre-med trac…"
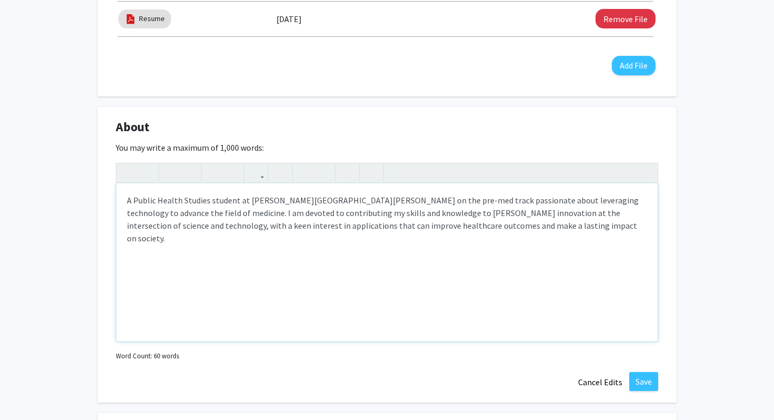
click at [501, 234] on div "A Public Health Studies student at Johns Hopkins University on the pre-med trac…" at bounding box center [386, 262] width 541 height 158
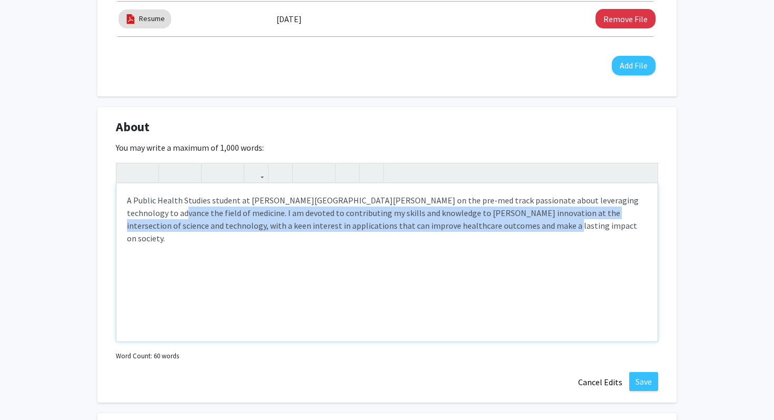
drag, startPoint x: 519, startPoint y: 234, endPoint x: 83, endPoint y: 209, distance: 436.1
click at [83, 209] on div "Amirmasoud Esmaeeli Edit Section See Public View help Degree Level: Undergradua…" at bounding box center [387, 317] width 774 height 1393
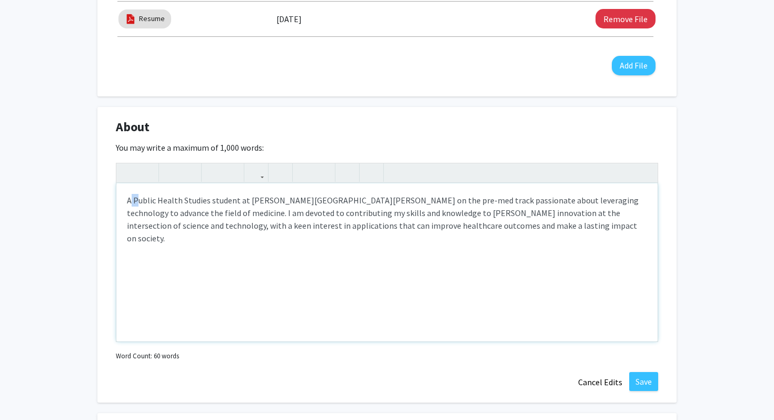
drag, startPoint x: 130, startPoint y: 200, endPoint x: 137, endPoint y: 200, distance: 7.4
click at [137, 200] on p "A Public Health Studies student at Johns Hopkins University on the pre-med trac…" at bounding box center [387, 219] width 520 height 51
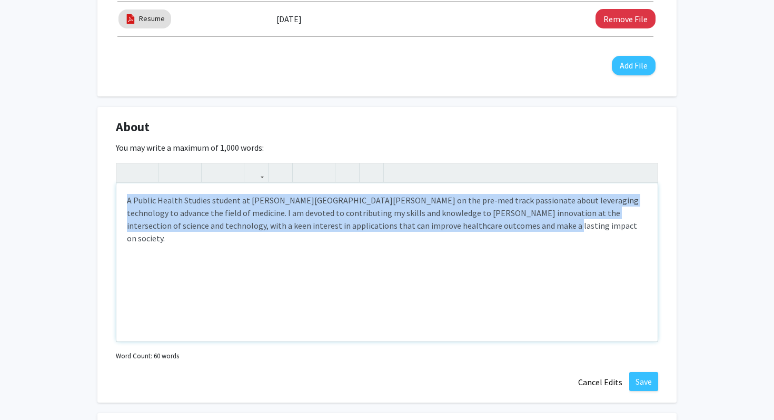
drag, startPoint x: 126, startPoint y: 200, endPoint x: 498, endPoint y: 234, distance: 373.3
click at [498, 235] on div "A Public Health Studies student at Johns Hopkins University on the pre-med trac…" at bounding box center [386, 262] width 541 height 158
paste div "Note to users with screen readers: Please deactivate our accessibility plugin f…"
type textarea "<p>A Public Health Studies student at Johns Hopkins University on the pre-med t…"
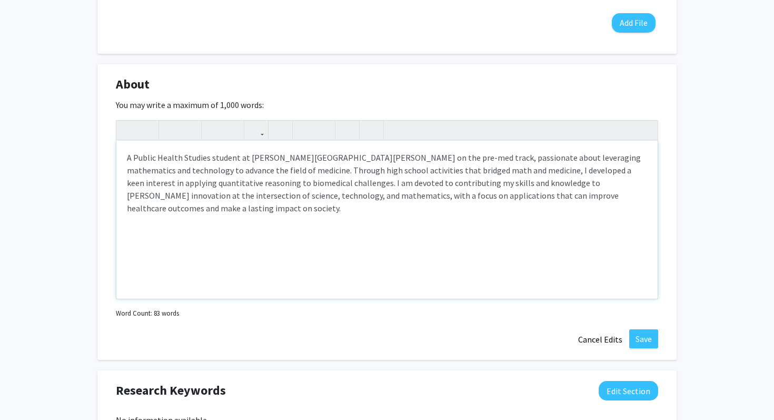
scroll to position [463, 0]
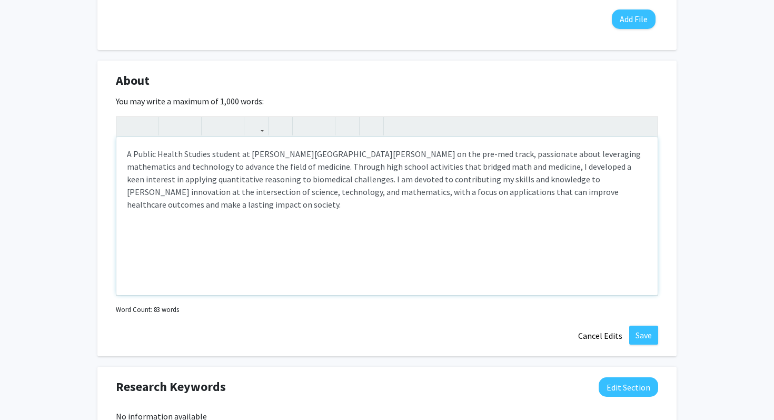
click at [390, 253] on div "A Public Health Studies student at [PERSON_NAME][GEOGRAPHIC_DATA][PERSON_NAME] …" at bounding box center [386, 216] width 541 height 158
click at [654, 334] on button "Save" at bounding box center [643, 334] width 29 height 19
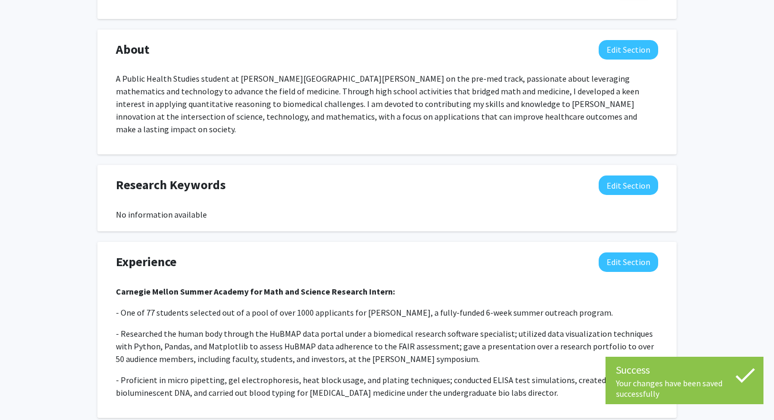
scroll to position [487, 0]
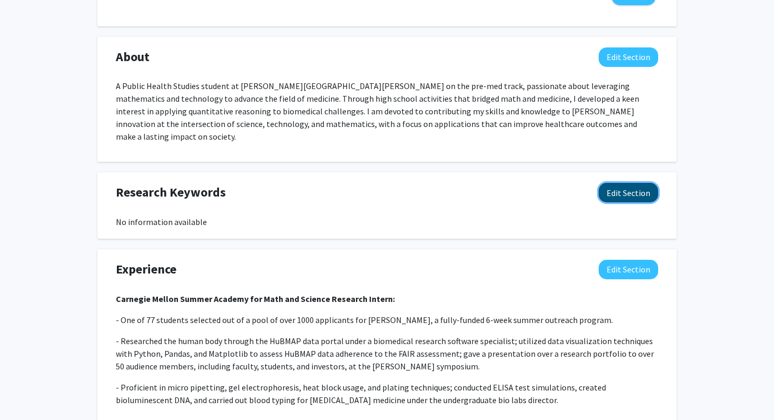
click at [613, 183] on button "Edit Section" at bounding box center [628, 192] width 59 height 19
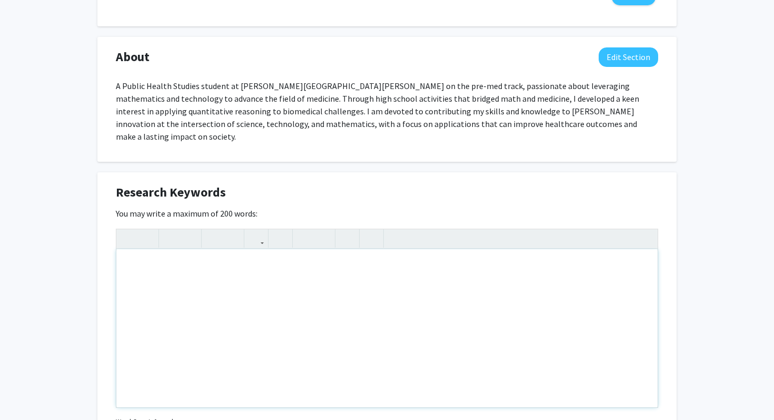
click at [312, 282] on div "Note to users with screen readers: Please deactivate our accessibility plugin f…" at bounding box center [386, 328] width 541 height 158
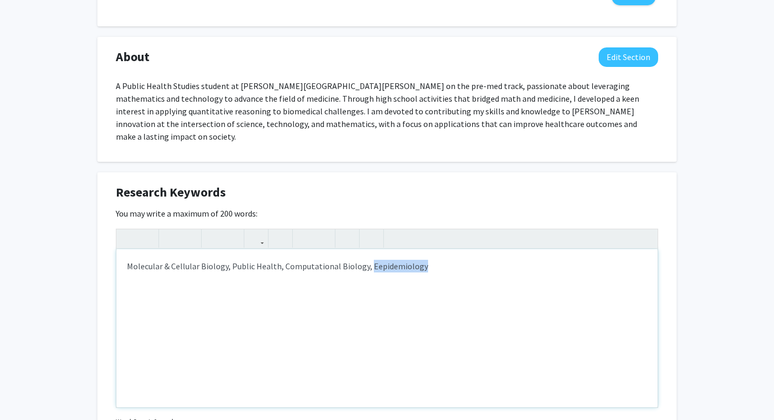
drag, startPoint x: 432, startPoint y: 256, endPoint x: 364, endPoint y: 253, distance: 68.0
click at [364, 260] on p "Molecular & Cellular Biology, Public Health, Computational Biology, Eepidemiolo…" at bounding box center [387, 266] width 520 height 13
click at [363, 260] on p "Molecular & Cellular Biology, Public Health, Computational Biology,epidemiology," at bounding box center [387, 266] width 520 height 13
click at [440, 259] on div "Molecular & Cellular Biology, Public Health, Computational Biology, Epidemiolog…" at bounding box center [386, 328] width 541 height 158
click at [422, 260] on p "Molecular & Cellular Biology, Public Health, Computational Biology, Epidemiolog…" at bounding box center [387, 266] width 520 height 13
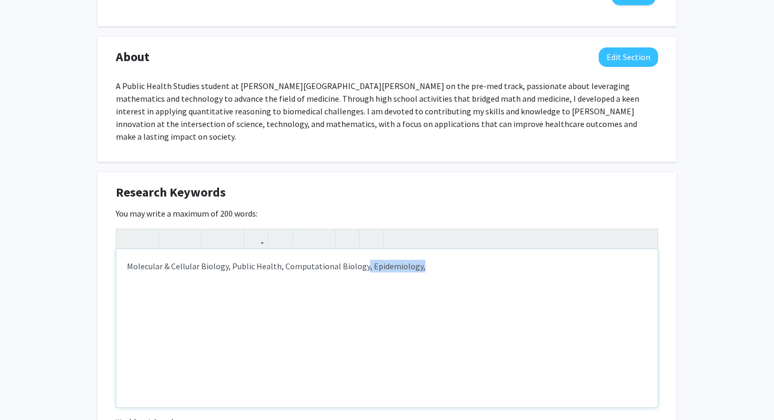
drag, startPoint x: 420, startPoint y: 256, endPoint x: 362, endPoint y: 255, distance: 57.9
click at [362, 260] on p "Molecular & Cellular Biology, Public Health, Computational Biology, Epidemiolog…" at bounding box center [387, 266] width 520 height 13
click at [280, 260] on p "Molecular & Cellular Biology, Public Health, Computational Biology" at bounding box center [387, 266] width 520 height 13
click at [228, 260] on p "Molecular & Cellular Biology, Public Health/Computational Biology" at bounding box center [387, 266] width 520 height 13
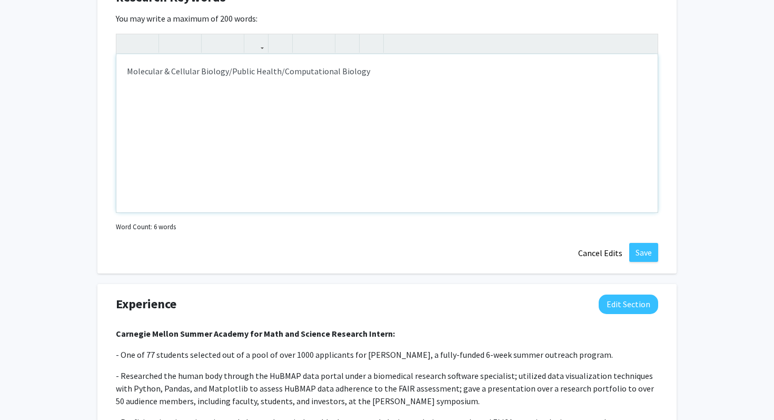
scroll to position [681, 0]
click at [653, 245] on button "Save" at bounding box center [643, 252] width 29 height 19
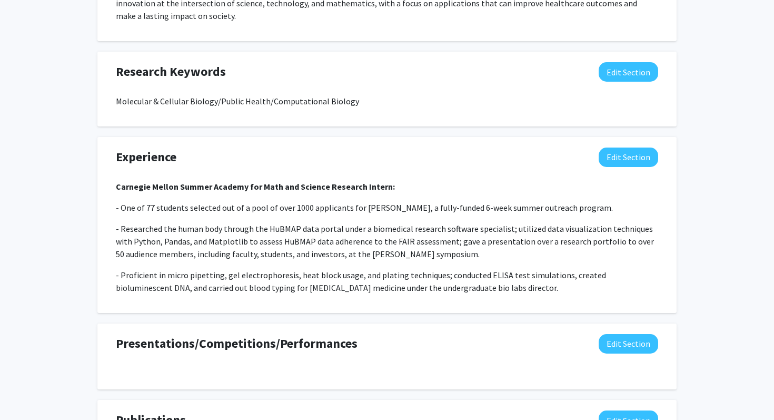
scroll to position [591, 0]
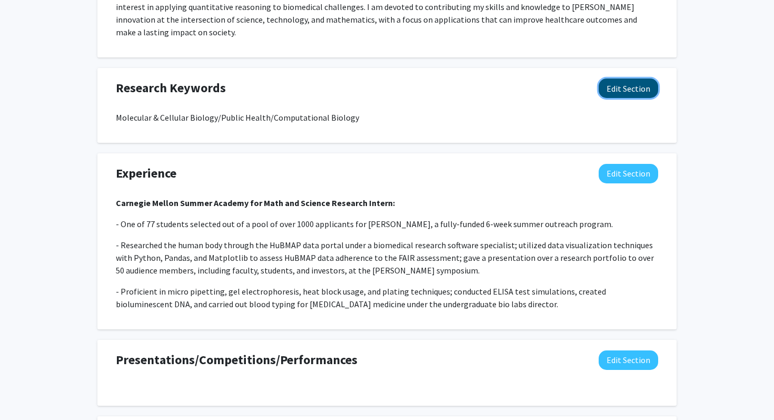
click at [624, 78] on button "Edit Section" at bounding box center [628, 87] width 59 height 19
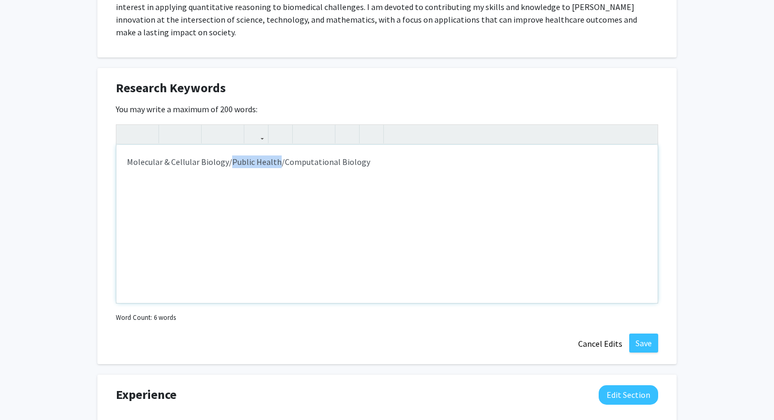
drag, startPoint x: 276, startPoint y: 151, endPoint x: 230, endPoint y: 153, distance: 46.4
click at [230, 155] on p "Molecular & Cellular Biology/Public Health/Computational Biology" at bounding box center [387, 161] width 520 height 13
copy p "Public Health"
click at [127, 155] on p "Molecular & Cellular Biology/Computational Biology" at bounding box center [387, 161] width 520 height 13
type textarea "<p>Public Health/Molecular &amp; Cellular Biology/Computational Biology</p>"
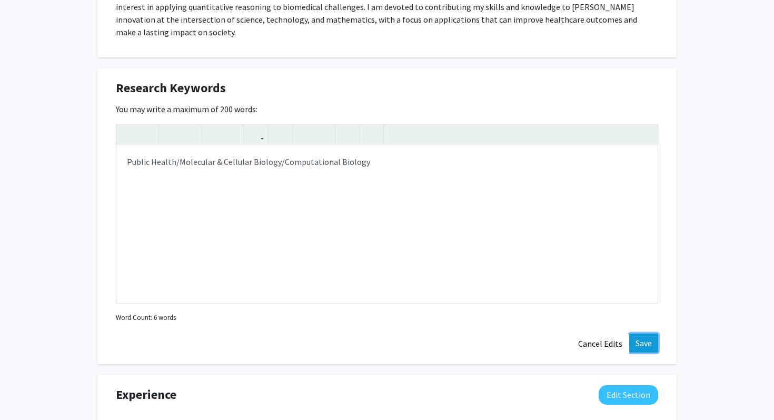
click at [650, 334] on button "Save" at bounding box center [643, 342] width 29 height 19
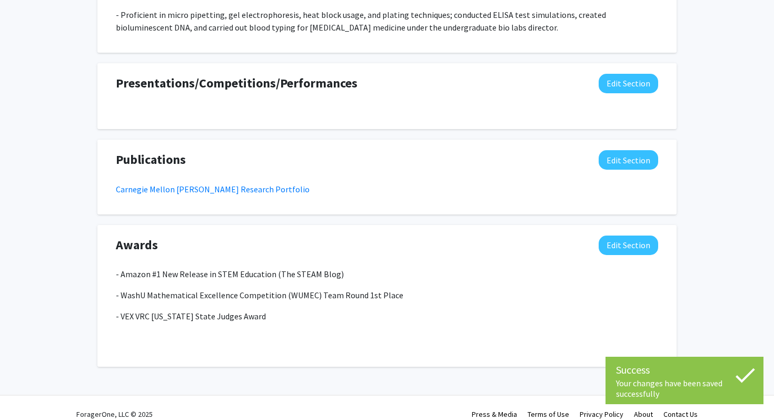
scroll to position [0, 0]
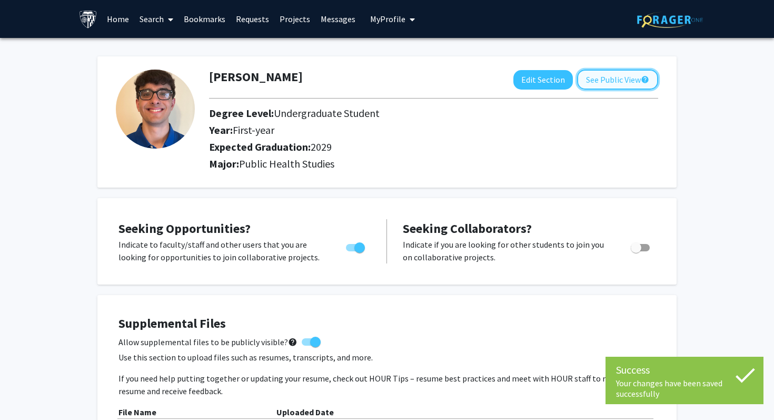
click at [613, 87] on button "See Public View help" at bounding box center [617, 79] width 81 height 20
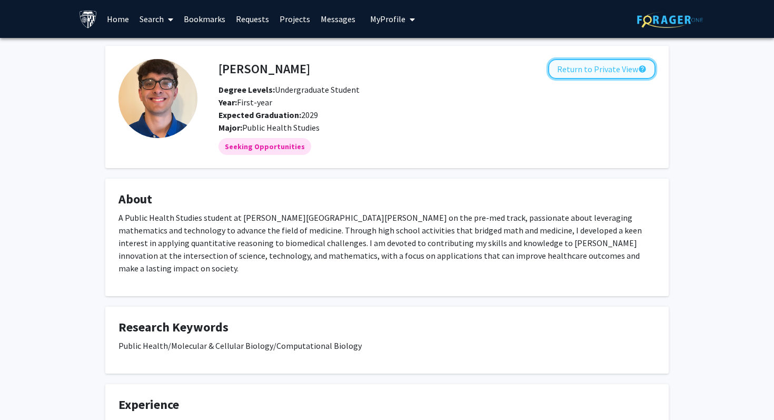
click at [614, 66] on button "Return to Private View help" at bounding box center [601, 69] width 107 height 20
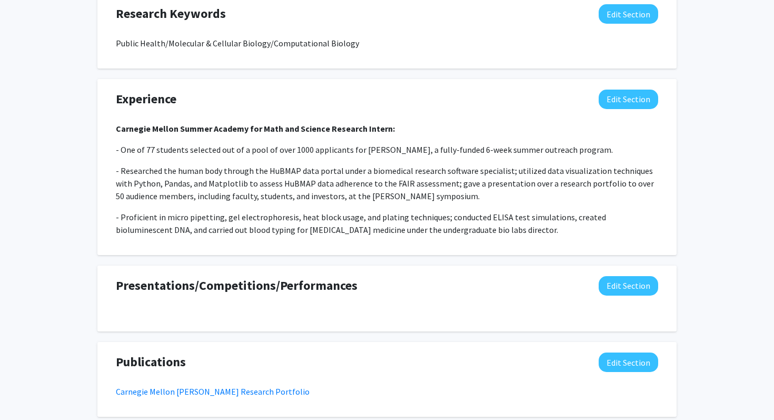
scroll to position [868, 0]
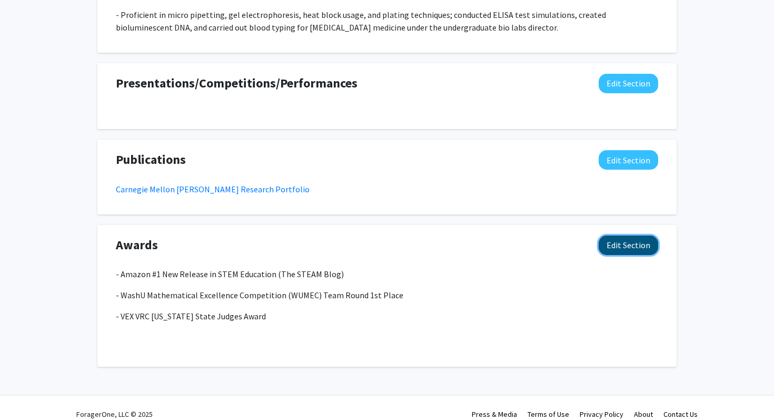
click at [629, 235] on button "Edit Section" at bounding box center [628, 244] width 59 height 19
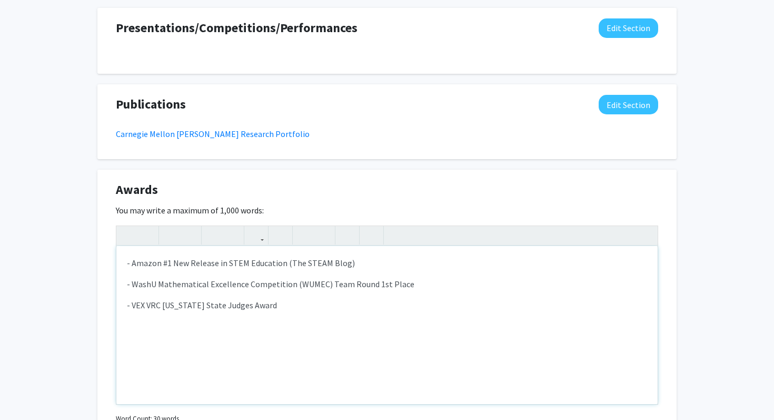
scroll to position [930, 0]
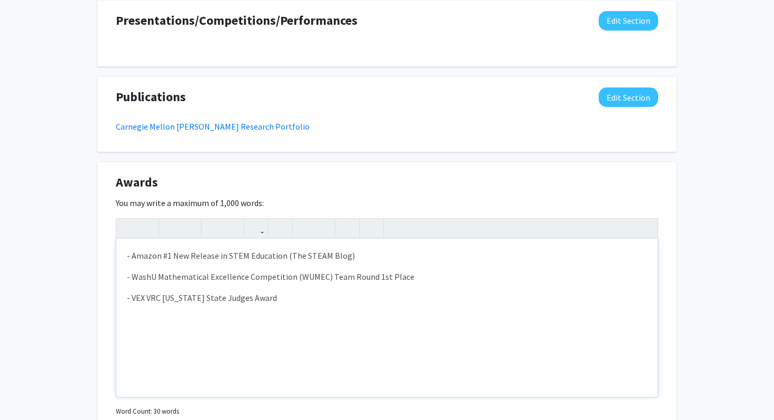
click at [335, 358] on div "- Amazon #1 New Release in STEM Education (The STEAM Blog) - WashU Mathematical…" at bounding box center [386, 317] width 541 height 158
type textarea "<p>- Amazon #1 New Release in STEM Education (The STEAM Blog)&nbsp;</p><p>- Was…"
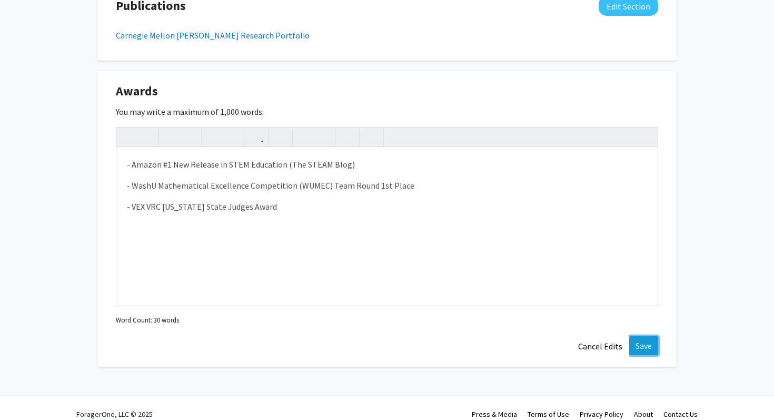
click at [636, 336] on button "Save" at bounding box center [643, 345] width 29 height 19
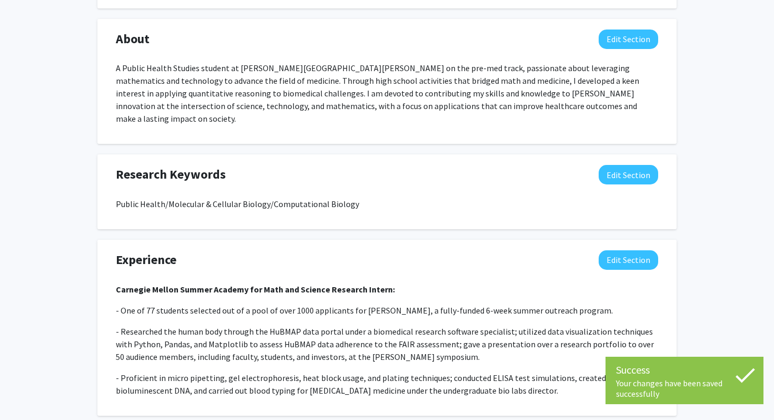
scroll to position [0, 0]
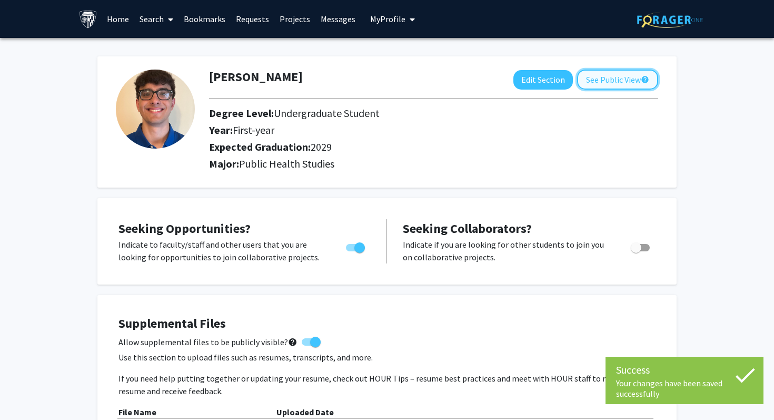
click at [621, 76] on button "See Public View help" at bounding box center [617, 79] width 81 height 20
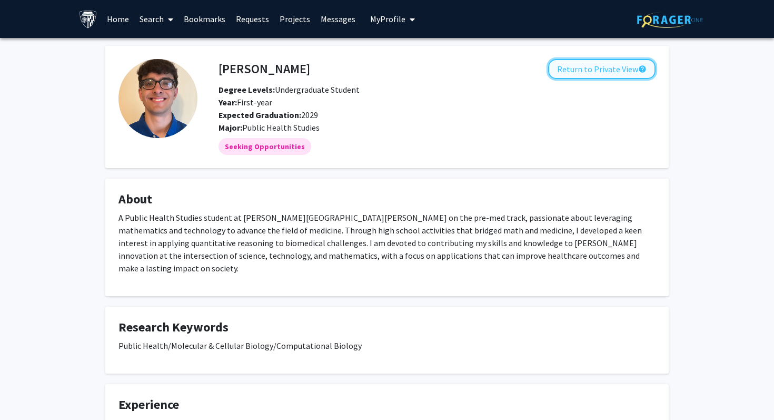
click at [623, 73] on button "Return to Private View help" at bounding box center [601, 69] width 107 height 20
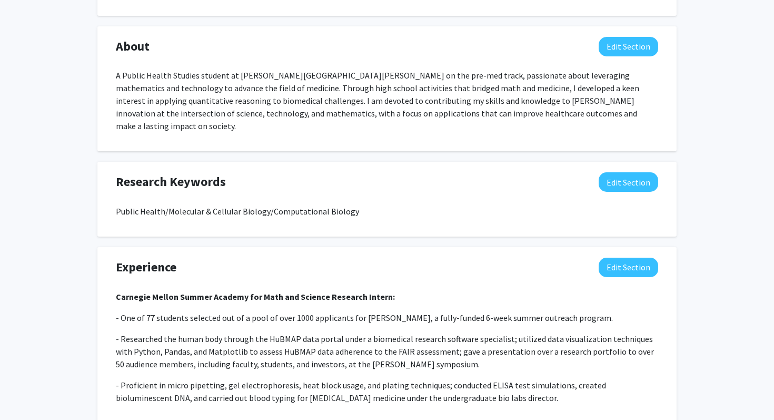
scroll to position [842, 0]
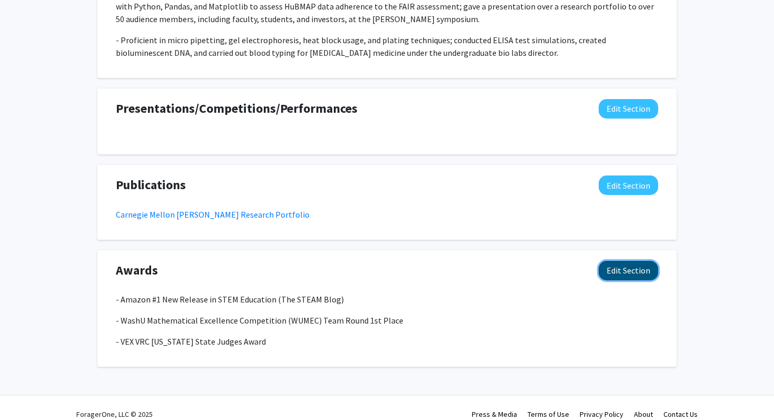
click at [640, 262] on button "Edit Section" at bounding box center [628, 270] width 59 height 19
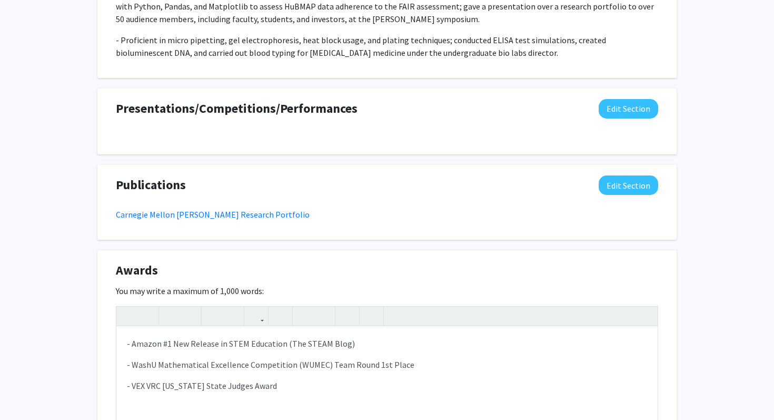
scroll to position [897, 0]
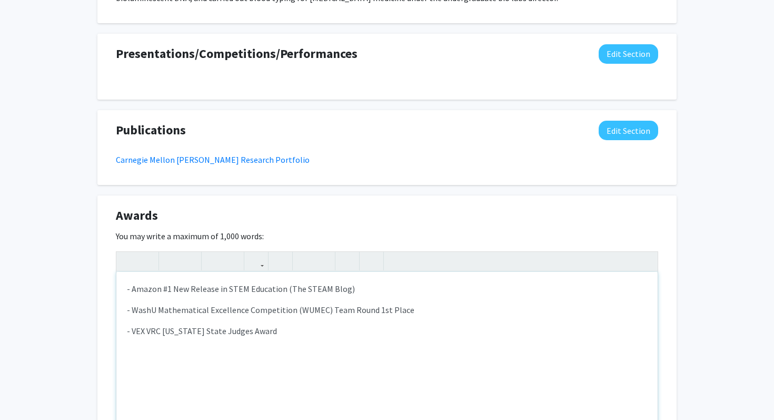
click at [154, 303] on p "- WashU Mathematical Excellence Competition (WUMEC) Team Round 1st Place" at bounding box center [387, 309] width 520 height 13
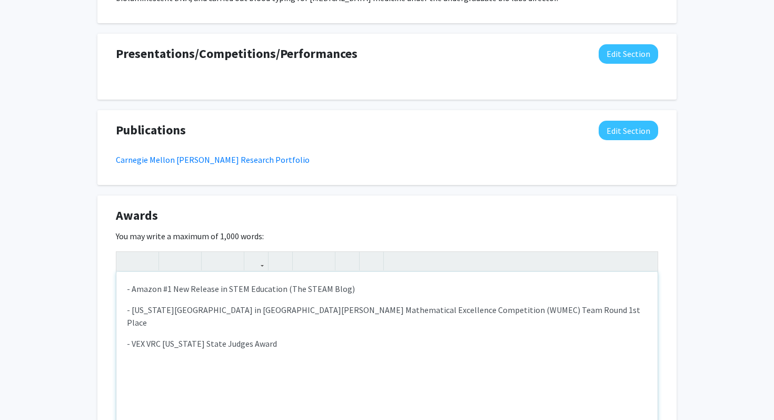
type textarea "<p>- Amazon #1 New Release in STEM Education (The STEAM Blog)&nbsp;</p><p>- Was…"
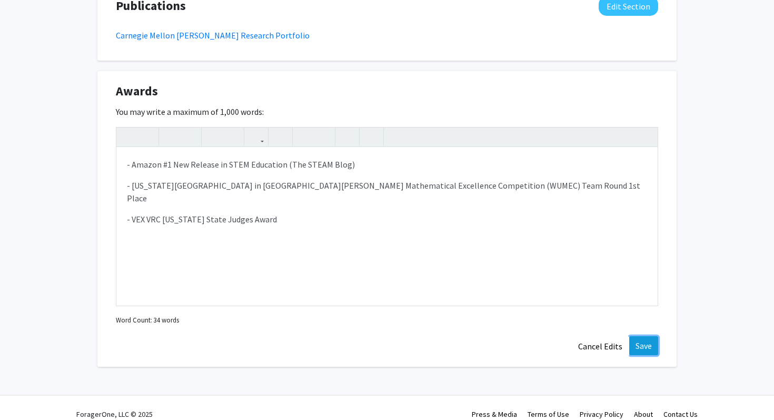
click at [640, 337] on button "Save" at bounding box center [643, 345] width 29 height 19
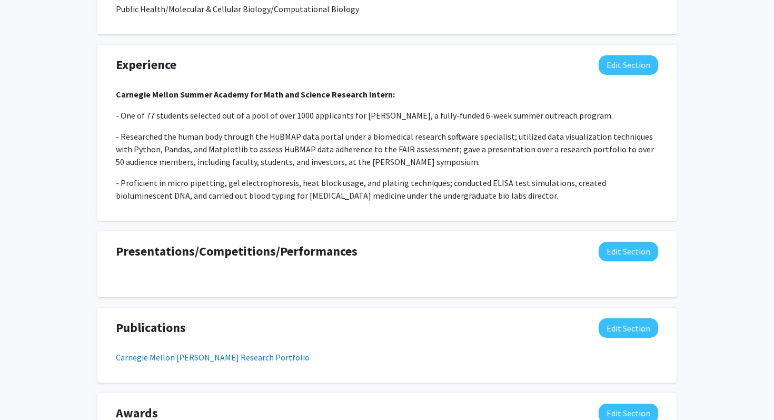
scroll to position [693, 0]
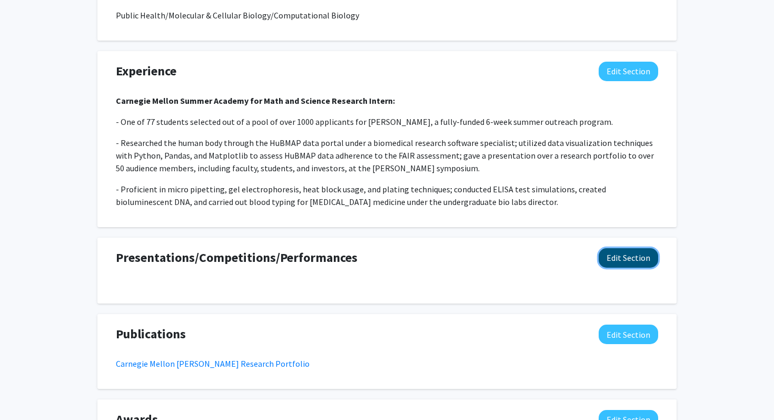
click at [632, 248] on button "Edit Section" at bounding box center [628, 257] width 59 height 19
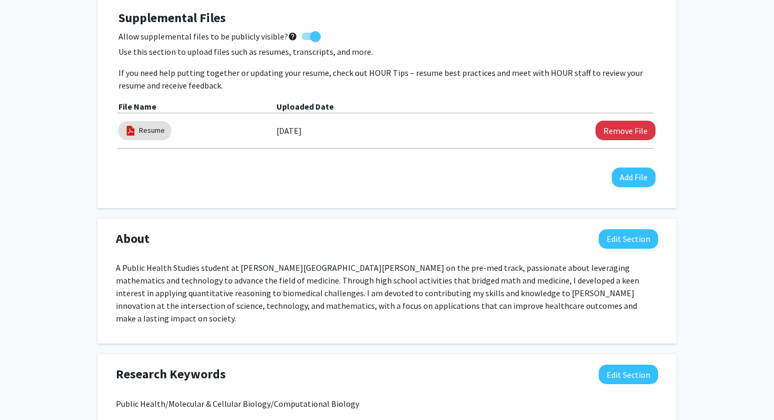
scroll to position [306, 0]
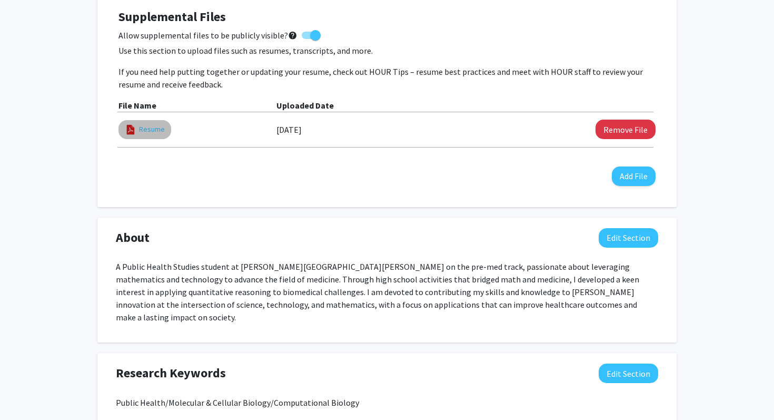
click at [151, 130] on link "Resume" at bounding box center [152, 129] width 26 height 11
select select "custom"
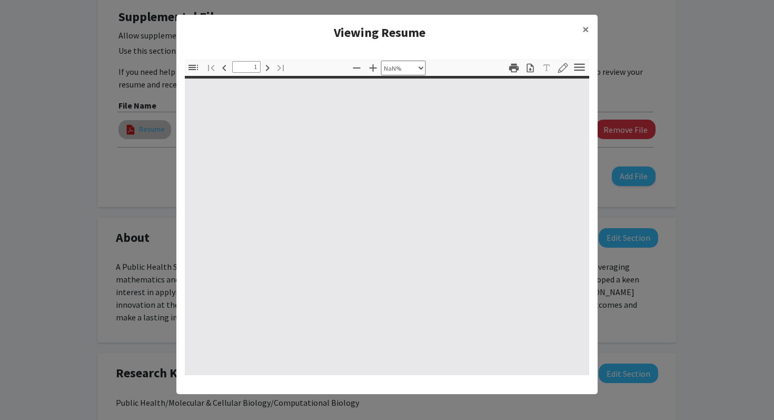
type input "0"
select select "custom"
type input "1"
select select "auto"
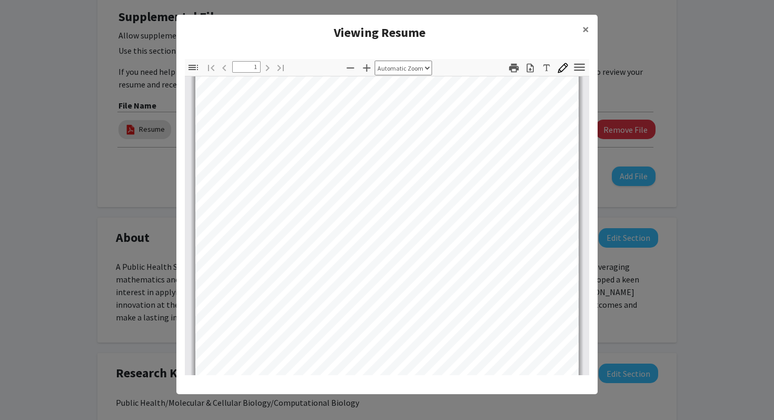
scroll to position [0, 0]
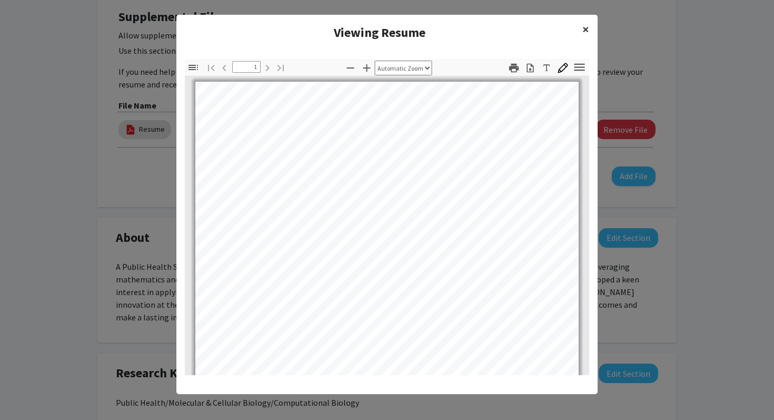
click at [587, 29] on span "×" at bounding box center [585, 29] width 7 height 16
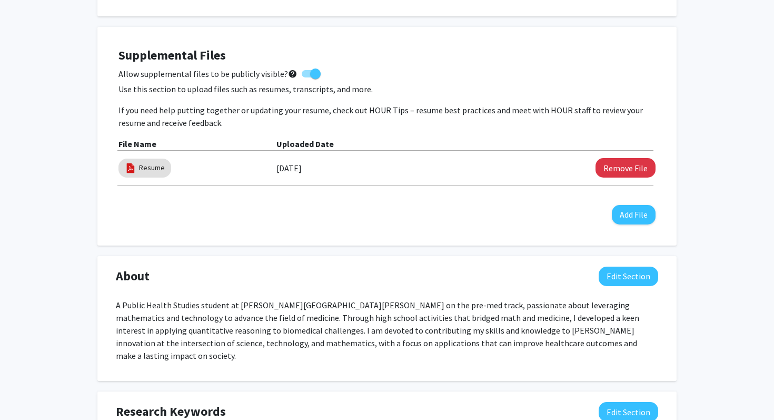
scroll to position [269, 0]
click at [636, 216] on button "Add File" at bounding box center [634, 213] width 44 height 19
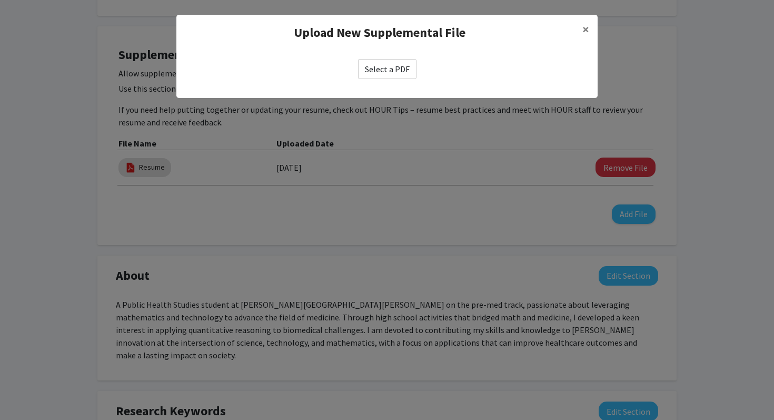
click at [392, 71] on label "Select a PDF" at bounding box center [387, 69] width 58 height 20
click at [0, 0] on input "Select a PDF" at bounding box center [0, 0] width 0 height 0
select select "custom"
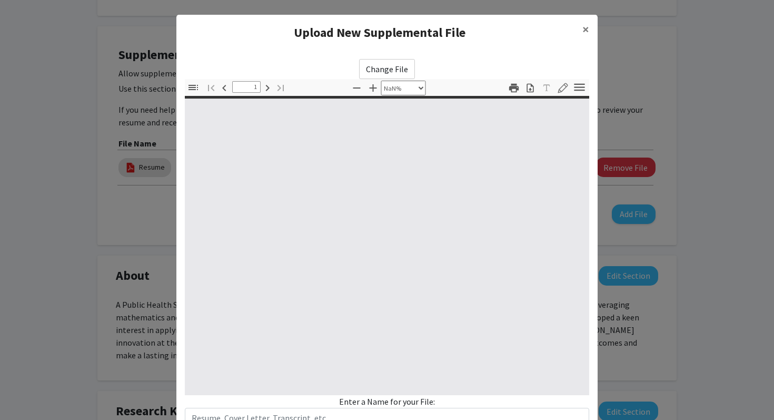
type input "0"
select select "custom"
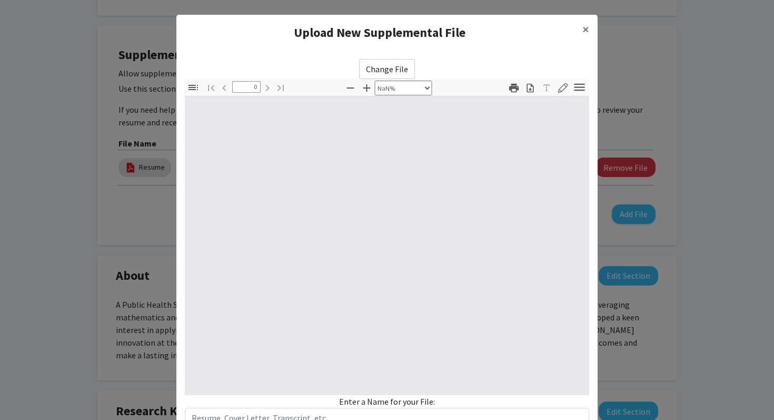
type input "1"
select select "auto"
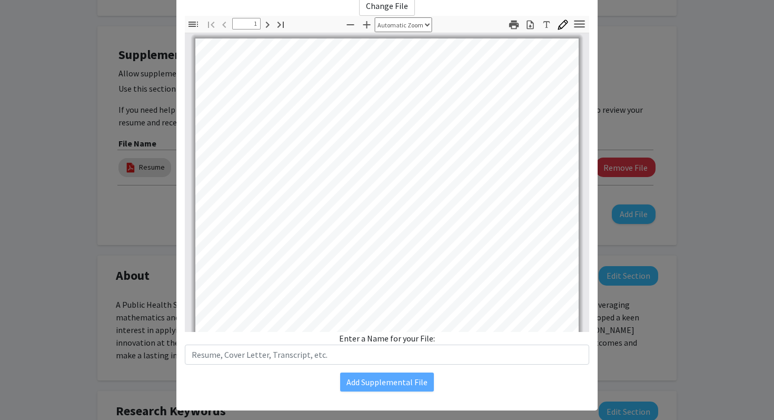
scroll to position [709, 0]
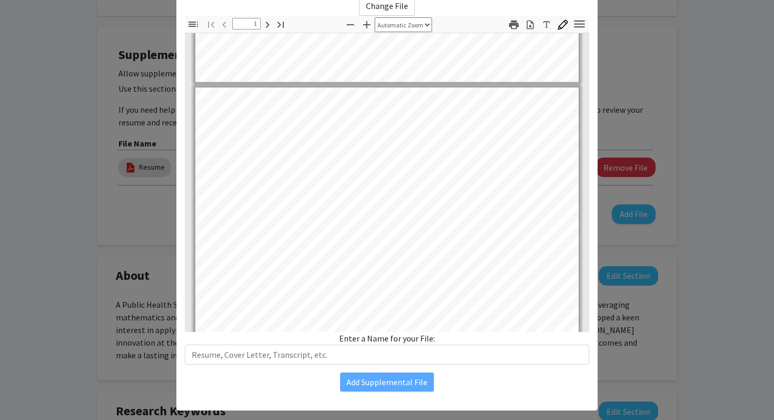
type input "2"
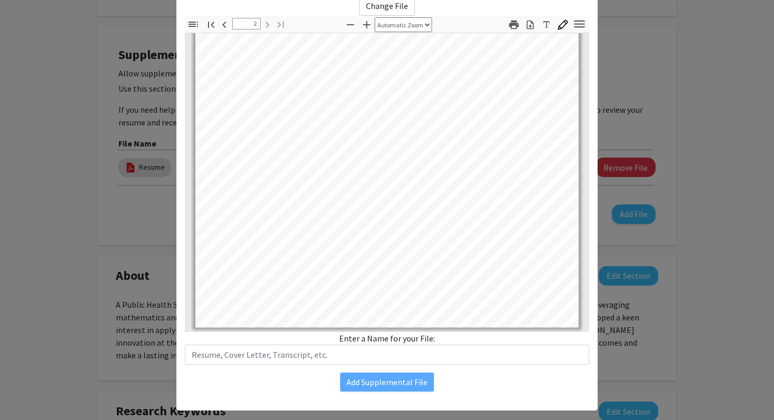
scroll to position [0, 0]
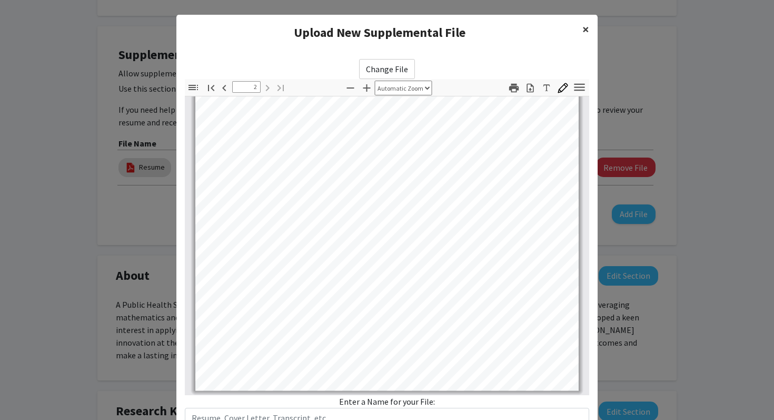
click at [584, 26] on span "×" at bounding box center [585, 29] width 7 height 16
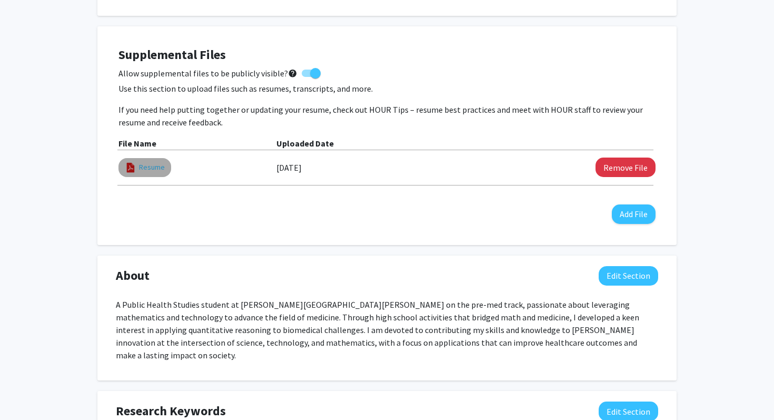
click at [160, 166] on link "Resume" at bounding box center [152, 167] width 26 height 11
select select "custom"
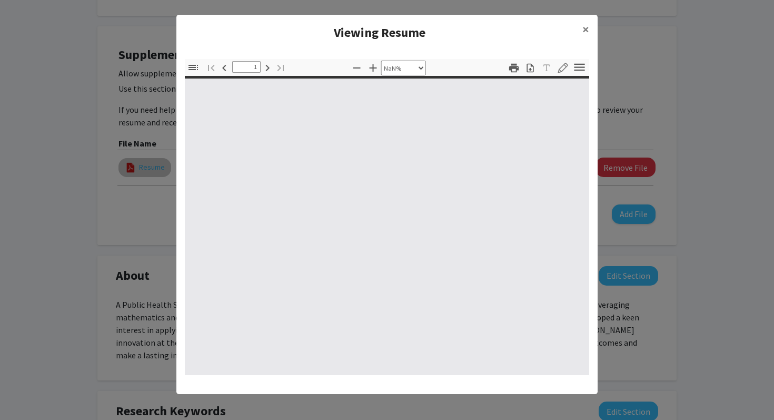
type input "0"
select select "custom"
type input "1"
select select "auto"
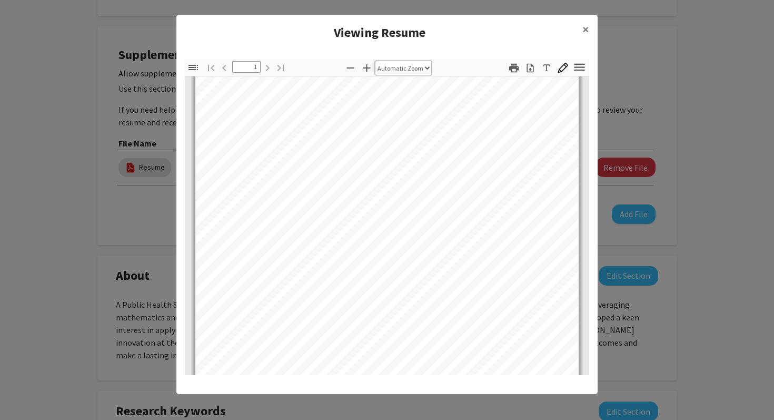
scroll to position [207, 0]
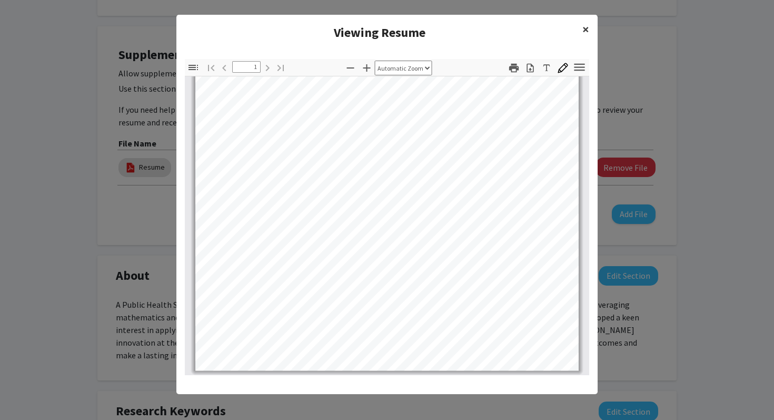
click at [587, 35] on span "×" at bounding box center [585, 29] width 7 height 16
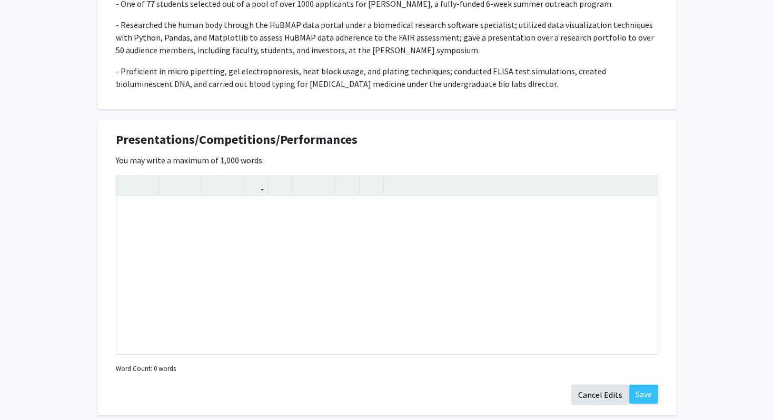
scroll to position [810, 0]
click at [583, 385] on button "Cancel Edits" at bounding box center [600, 395] width 58 height 20
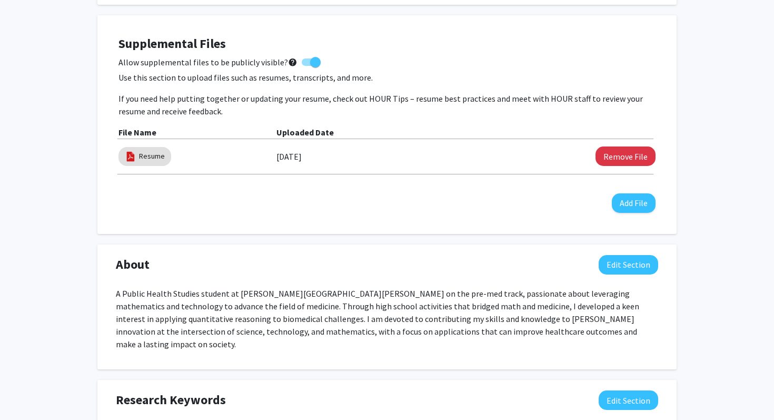
scroll to position [0, 0]
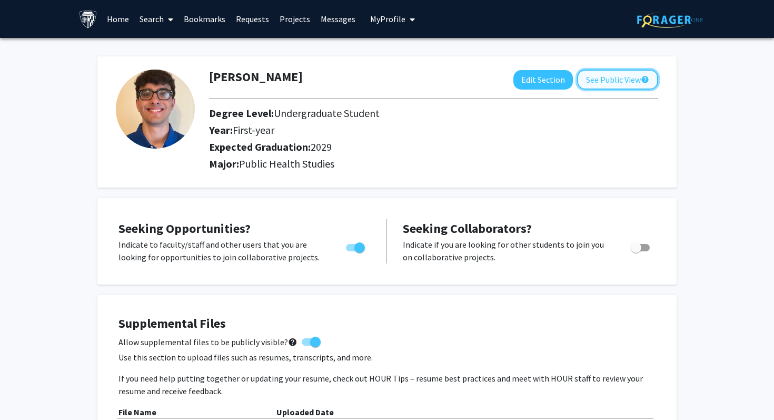
click at [611, 80] on button "See Public View help" at bounding box center [617, 79] width 81 height 20
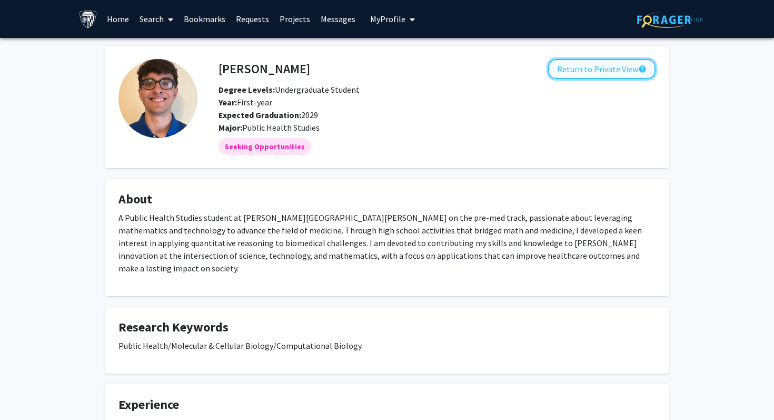
click at [585, 72] on button "Return to Private View help" at bounding box center [601, 69] width 107 height 20
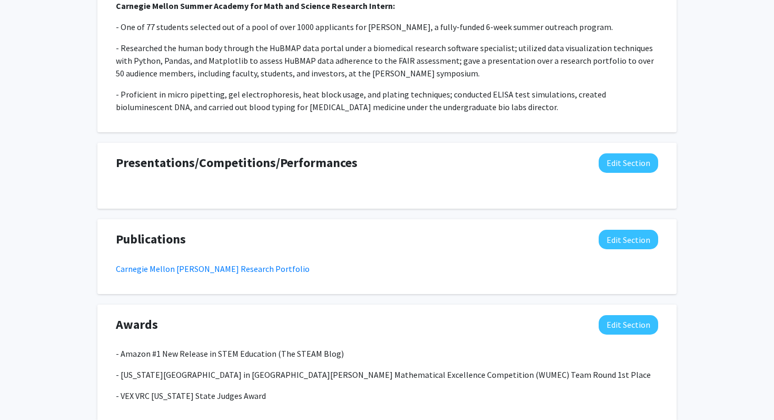
scroll to position [789, 0]
click at [612, 156] on button "Edit Section" at bounding box center [628, 162] width 59 height 19
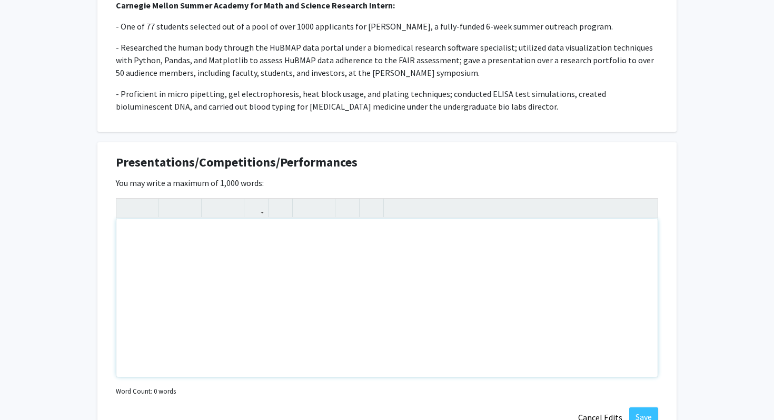
click at [326, 219] on div "Note to users with screen readers: Please deactivate our accessibility plugin f…" at bounding box center [386, 297] width 541 height 158
type textarea "C"
type textarea "Research&nbsp;"
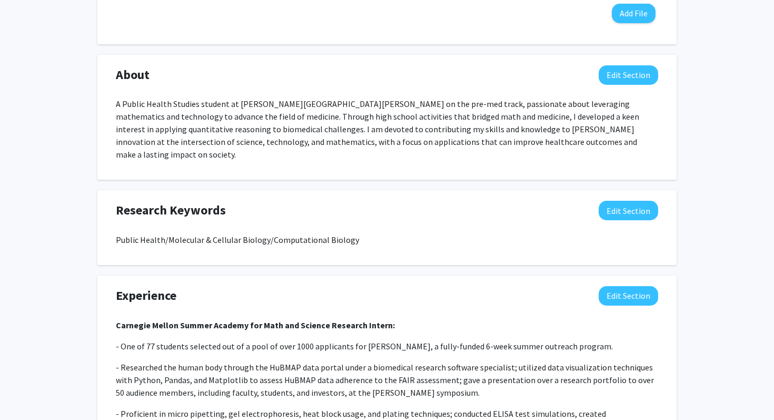
scroll to position [635, 0]
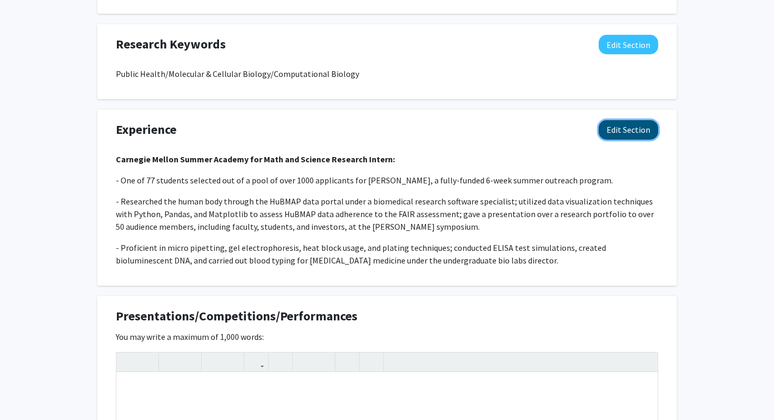
click at [644, 125] on button "Edit Section" at bounding box center [628, 129] width 59 height 19
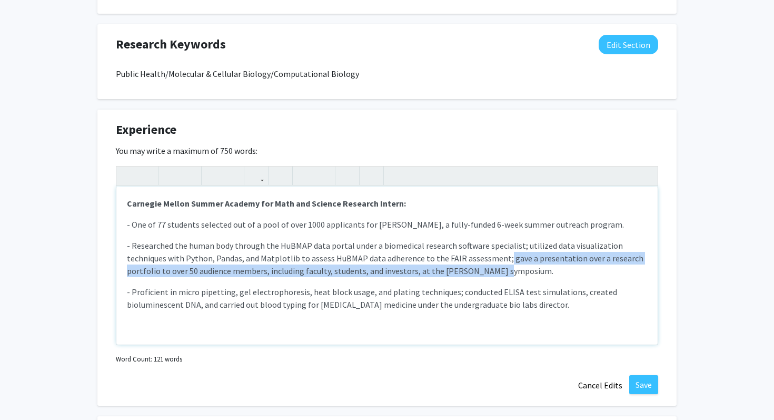
drag, startPoint x: 524, startPoint y: 260, endPoint x: 501, endPoint y: 245, distance: 27.5
click at [501, 245] on p "- Researched the human body through the HuBMAP data portal under a biomedical r…" at bounding box center [387, 258] width 520 height 38
copy p "gave a presentation over a research portfolio to over 50 audience members, incl…"
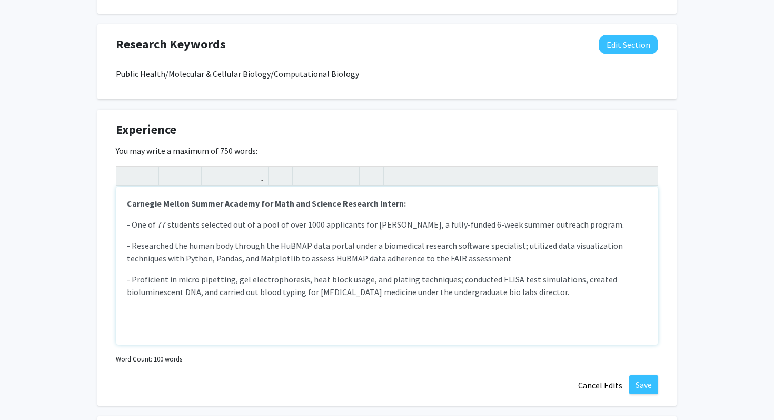
type textarea "<p><strong>Carnegie Mellon Summer Academy for Math and Science Research Intern:…"
click at [654, 375] on button "Save" at bounding box center [643, 384] width 29 height 19
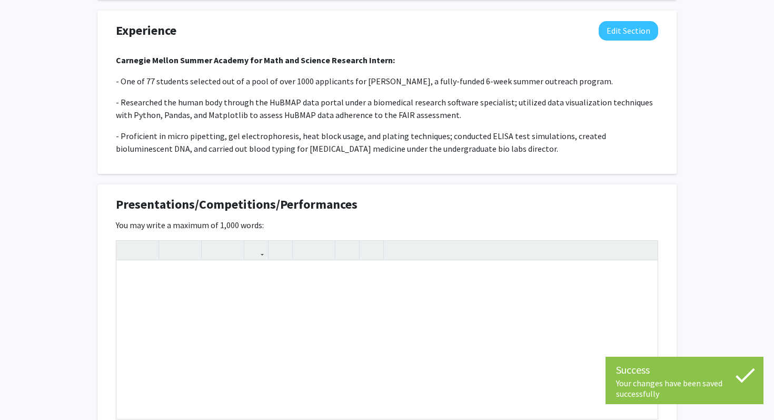
scroll to position [764, 0]
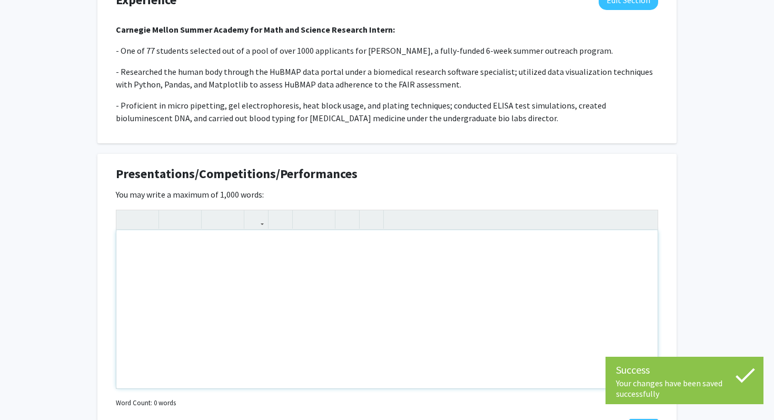
click at [386, 243] on div "Note to users with screen readers: Please deactivate our accessibility plugin f…" at bounding box center [386, 309] width 541 height 158
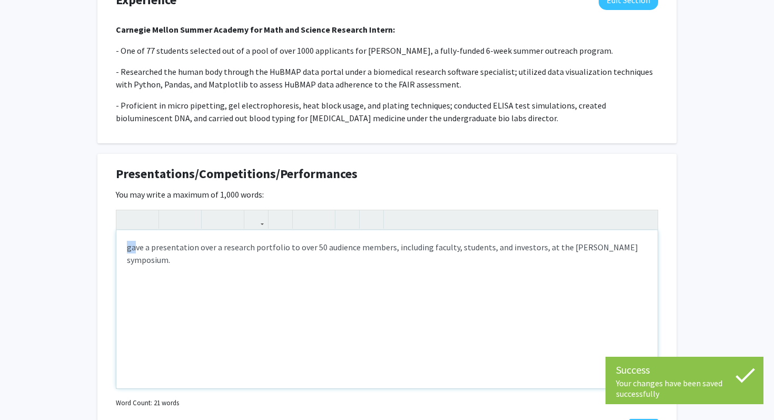
drag, startPoint x: 133, startPoint y: 234, endPoint x: 125, endPoint y: 234, distance: 8.4
click at [124, 234] on div "gave a presentation over a research portfolio to over 50 audience members, incl…" at bounding box center [386, 309] width 541 height 158
click at [126, 233] on div "Gave a presentation over a research portfolio to over 50 audience members, incl…" at bounding box center [386, 309] width 541 height 158
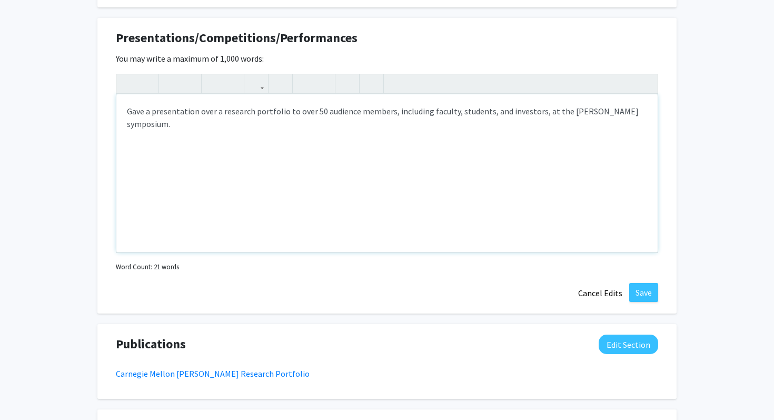
scroll to position [900, 0]
drag, startPoint x: 582, startPoint y: 99, endPoint x: 585, endPoint y: 103, distance: 5.6
click at [585, 105] on p "Gave a presentation over a research portfolio to over 50 audience members, incl…" at bounding box center [387, 117] width 520 height 25
click at [624, 105] on p "Gave a presentation over a research portfolio to over 50 audience members, incl…" at bounding box center [387, 117] width 520 height 25
click at [562, 105] on p "Gave a presentation over a research portfolio to over 50 audience members, incl…" at bounding box center [387, 117] width 520 height 25
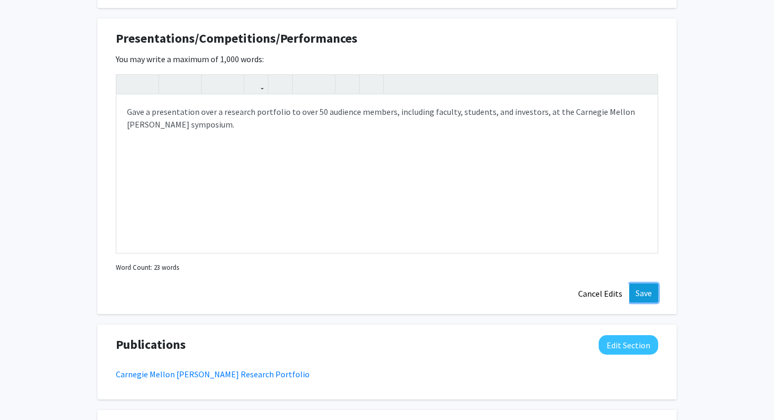
click at [650, 283] on button "Save" at bounding box center [643, 292] width 29 height 19
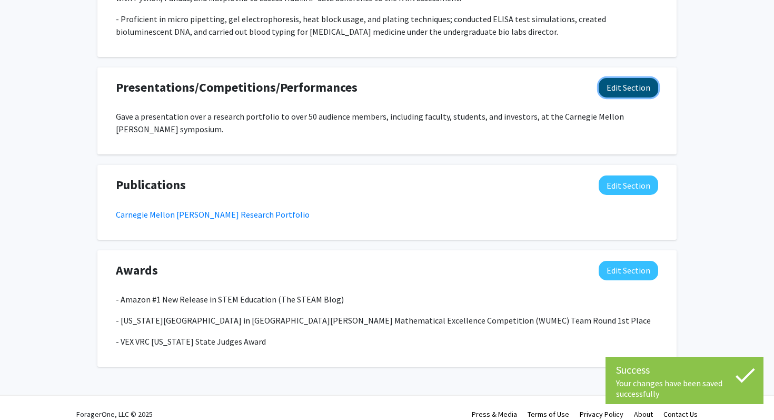
click at [649, 78] on button "Edit Section" at bounding box center [628, 87] width 59 height 19
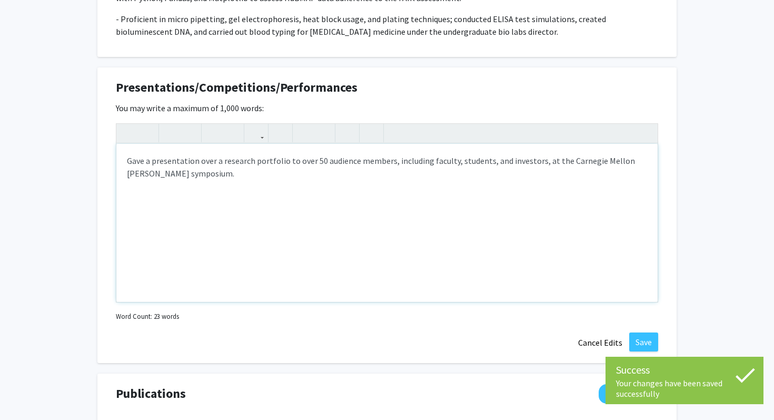
click at [221, 154] on p "Gave a presentation over a research portfolio to over 50 audience members, incl…" at bounding box center [387, 166] width 520 height 25
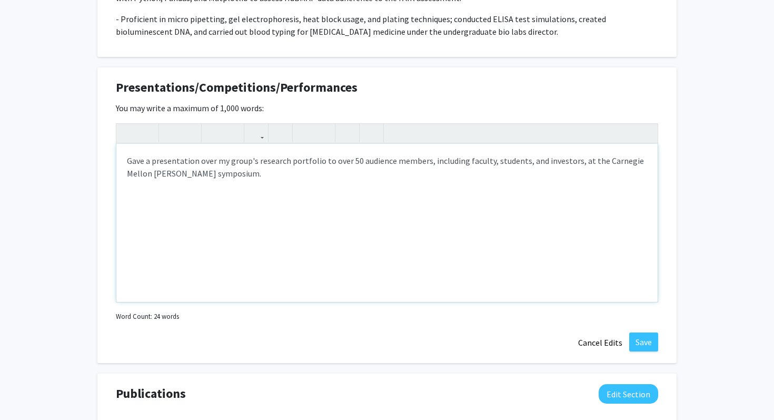
type textarea "<p>Gave a presentation over my group's research portfolio to over 50 audience m…"
click at [648, 332] on button "Save" at bounding box center [643, 341] width 29 height 19
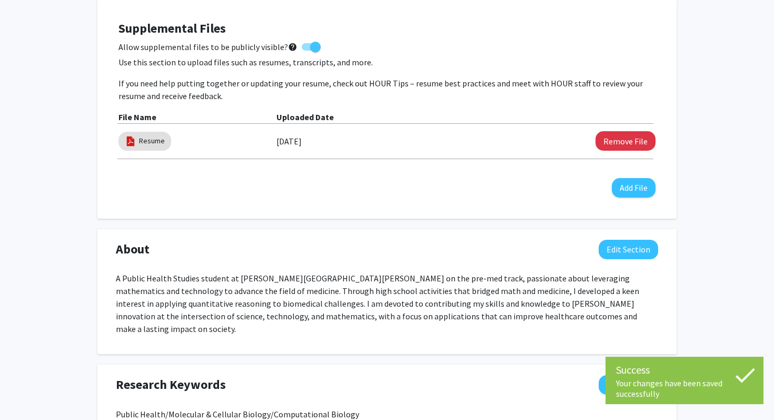
scroll to position [0, 0]
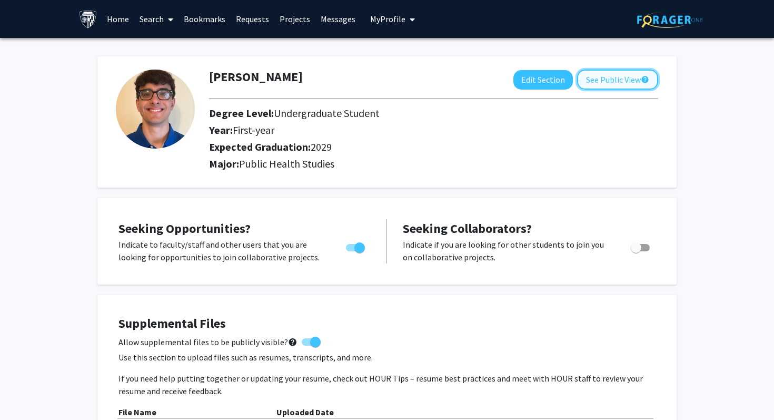
click at [623, 77] on button "See Public View help" at bounding box center [617, 79] width 81 height 20
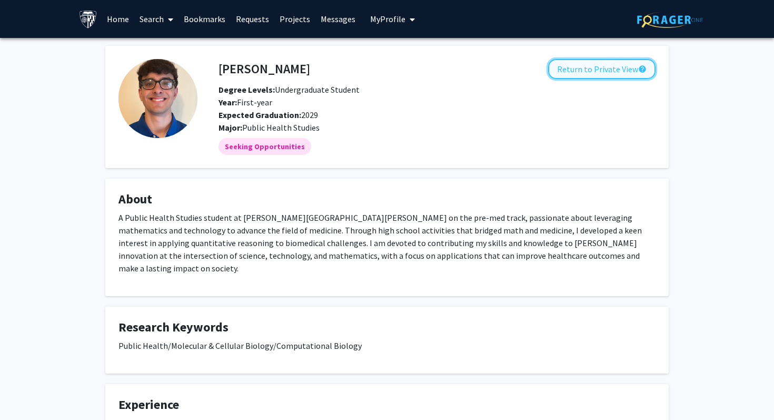
click at [572, 75] on button "Return to Private View help" at bounding box center [601, 69] width 107 height 20
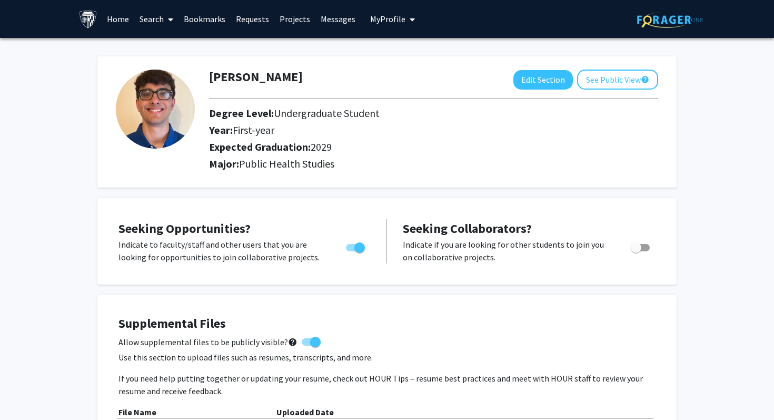
click at [165, 22] on span at bounding box center [168, 19] width 9 height 37
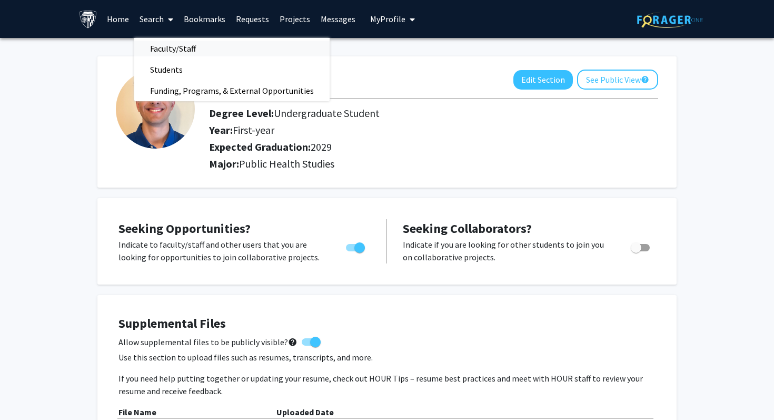
click at [163, 46] on span "Faculty/Staff" at bounding box center [172, 48] width 77 height 21
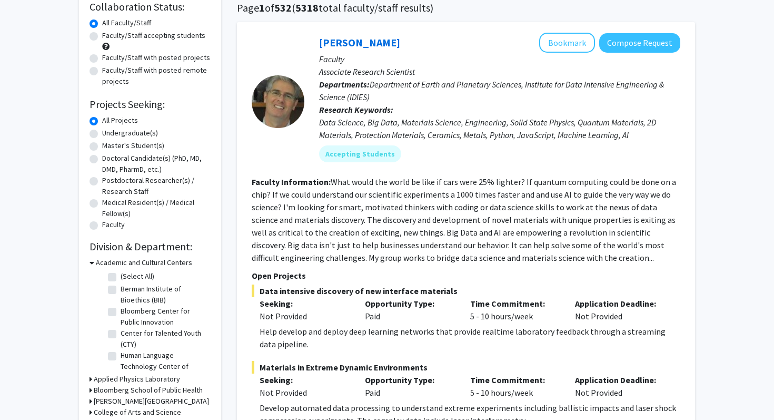
scroll to position [84, 0]
click at [102, 136] on label "Undergraduate(s)" at bounding box center [130, 133] width 56 height 11
click at [102, 135] on input "Undergraduate(s)" at bounding box center [105, 131] width 7 height 7
radio input "true"
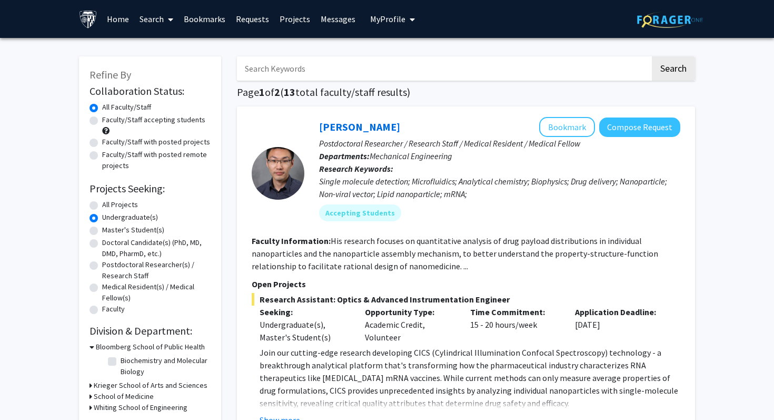
click at [102, 206] on label "All Projects" at bounding box center [120, 204] width 36 height 11
click at [102, 206] on input "All Projects" at bounding box center [105, 202] width 7 height 7
radio input "true"
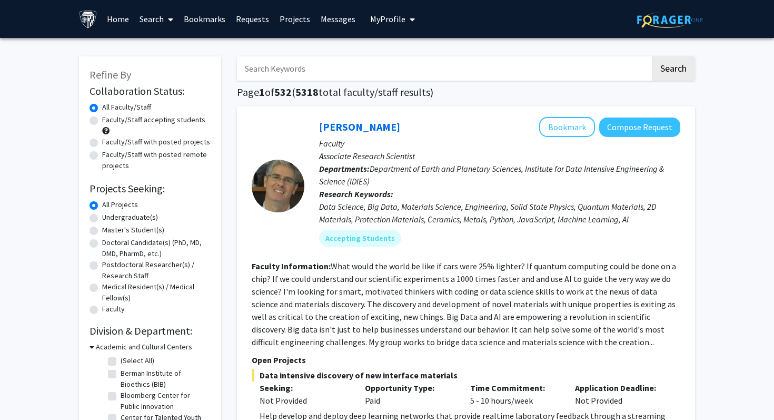
click at [102, 228] on label "Master's Student(s)" at bounding box center [133, 229] width 62 height 11
click at [102, 228] on input "Master's Student(s)" at bounding box center [105, 227] width 7 height 7
radio input "true"
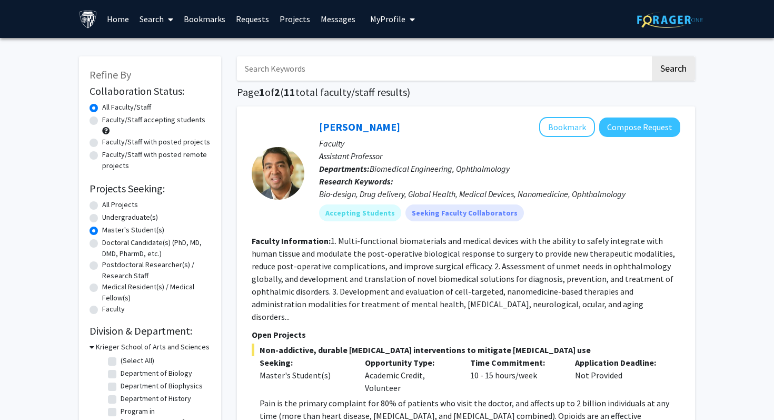
click at [102, 216] on label "Undergraduate(s)" at bounding box center [130, 217] width 56 height 11
click at [102, 216] on input "Undergraduate(s)" at bounding box center [105, 215] width 7 height 7
radio input "true"
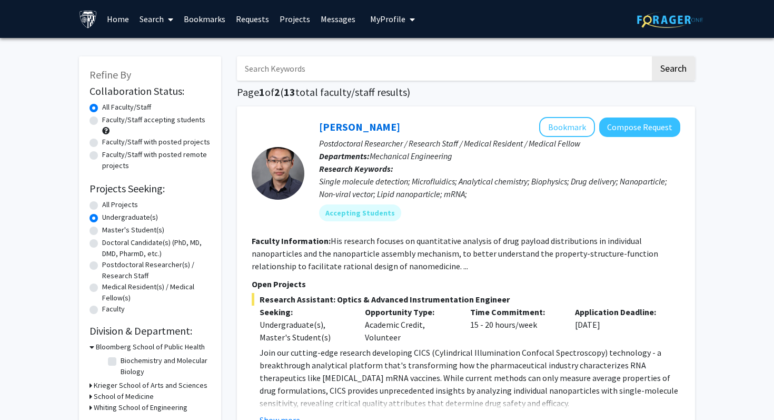
click at [102, 266] on label "Postdoctoral Researcher(s) / Research Staff" at bounding box center [156, 270] width 108 height 22
click at [102, 266] on input "Postdoctoral Researcher(s) / Research Staff" at bounding box center [105, 262] width 7 height 7
radio input "true"
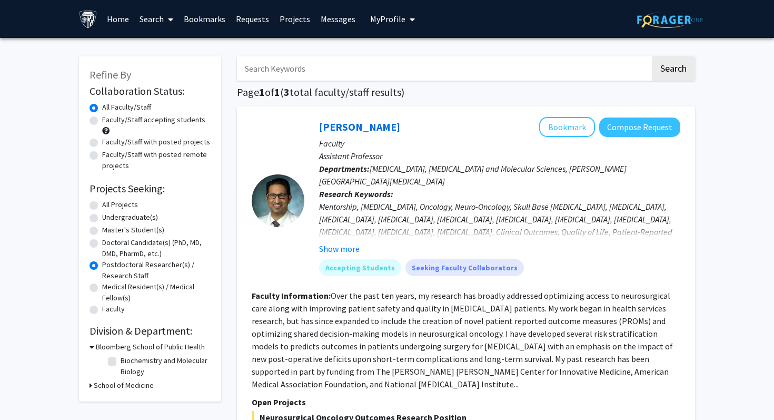
click at [102, 245] on label "Doctoral Candidate(s) (PhD, MD, DMD, PharmD, etc.)" at bounding box center [156, 248] width 108 height 22
click at [102, 244] on input "Doctoral Candidate(s) (PhD, MD, DMD, PharmD, etc.)" at bounding box center [105, 240] width 7 height 7
radio input "true"
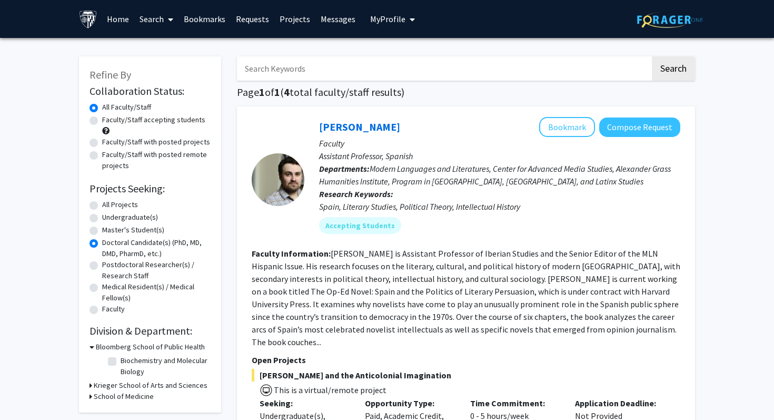
click at [102, 289] on label "Medical Resident(s) / Medical Fellow(s)" at bounding box center [156, 292] width 108 height 22
click at [102, 288] on input "Medical Resident(s) / Medical Fellow(s)" at bounding box center [105, 284] width 7 height 7
radio input "true"
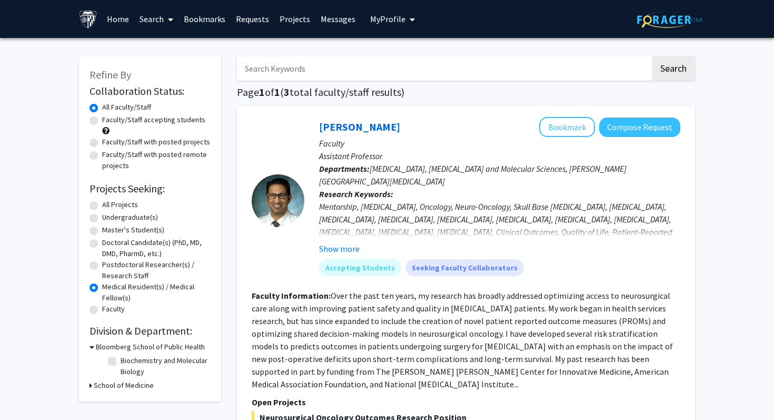
click at [102, 312] on label "Faculty" at bounding box center [113, 308] width 23 height 11
click at [102, 310] on input "Faculty" at bounding box center [105, 306] width 7 height 7
radio input "true"
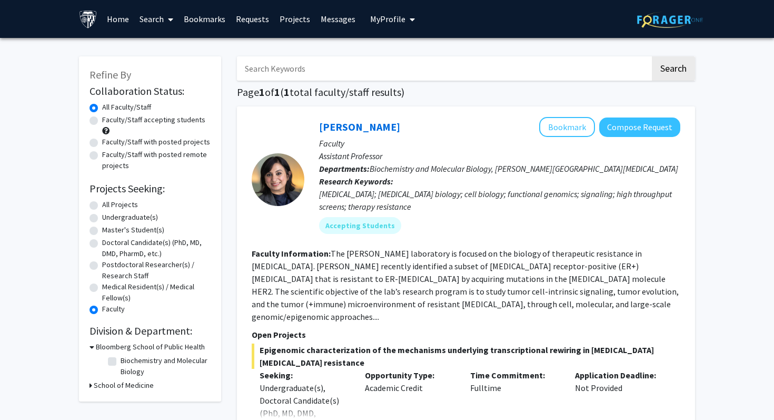
click at [102, 204] on label "All Projects" at bounding box center [120, 204] width 36 height 11
click at [102, 204] on input "All Projects" at bounding box center [105, 202] width 7 height 7
radio input "true"
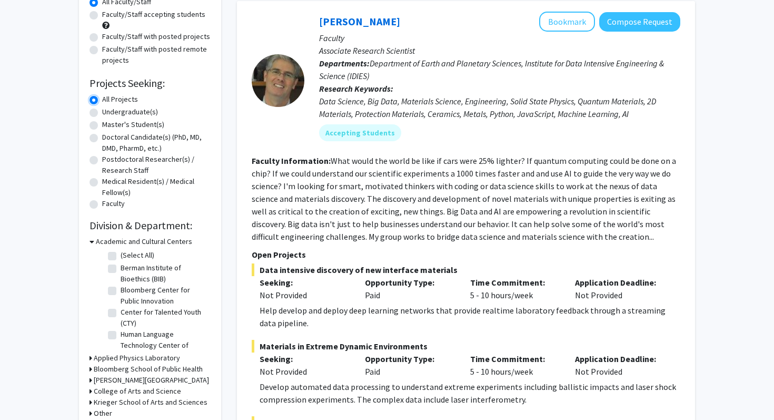
scroll to position [106, 0]
click at [102, 111] on label "Undergraduate(s)" at bounding box center [130, 111] width 56 height 11
click at [102, 111] on input "Undergraduate(s)" at bounding box center [105, 109] width 7 height 7
radio input "true"
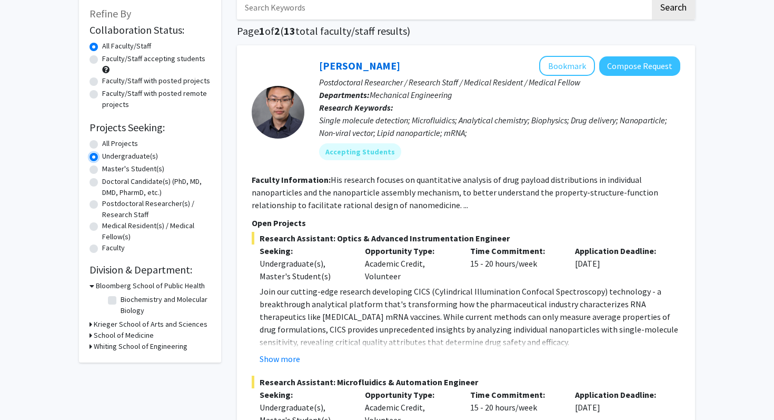
scroll to position [75, 0]
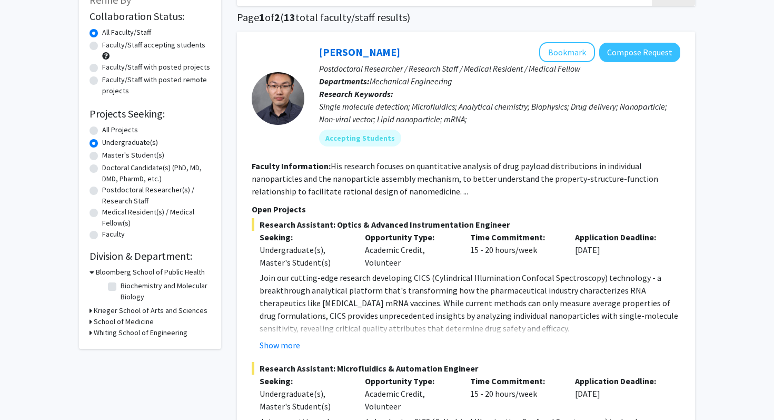
click at [102, 126] on label "All Projects" at bounding box center [120, 129] width 36 height 11
click at [102, 126] on input "All Projects" at bounding box center [105, 127] width 7 height 7
radio input "true"
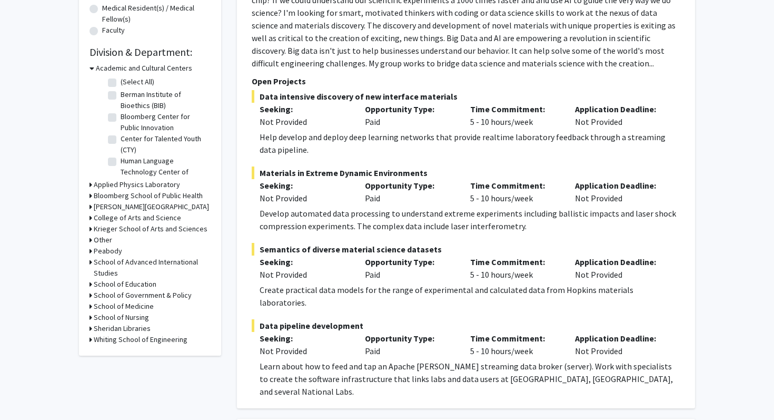
scroll to position [281, 0]
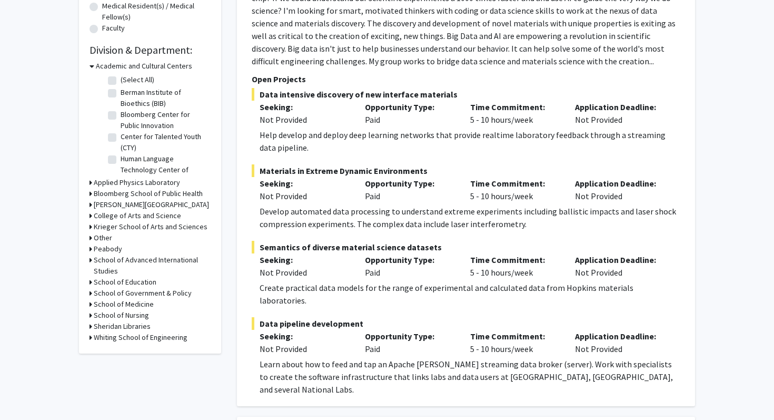
click at [141, 303] on h3 "School of Medicine" at bounding box center [124, 304] width 60 height 11
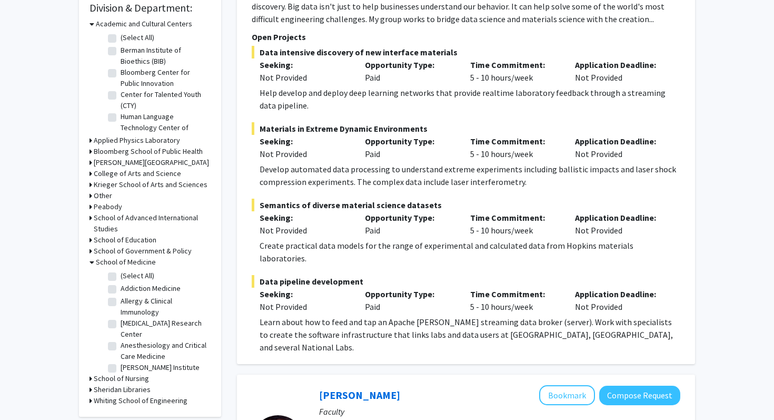
scroll to position [322, 0]
click at [121, 277] on label "(Select All)" at bounding box center [138, 276] width 34 height 11
click at [121, 277] on input "(Select All)" at bounding box center [124, 274] width 7 height 7
checkbox input "true"
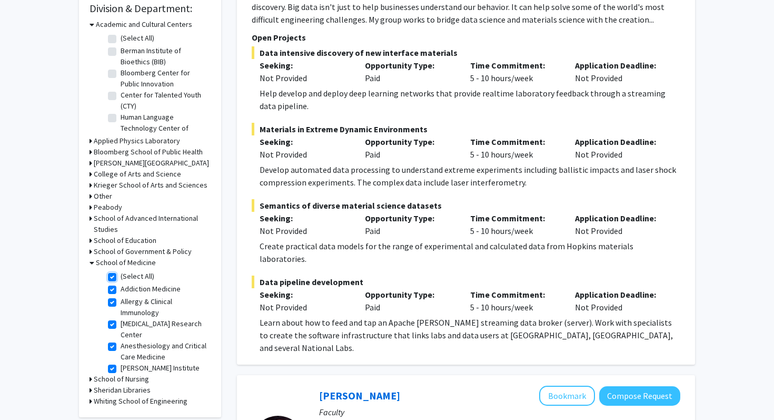
checkbox input "true"
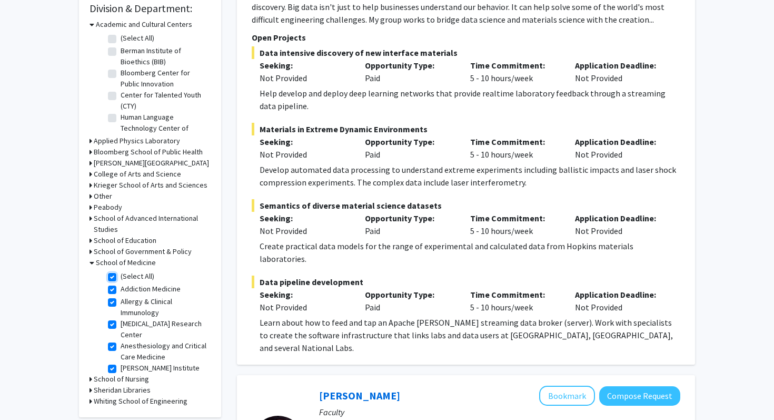
checkbox input "true"
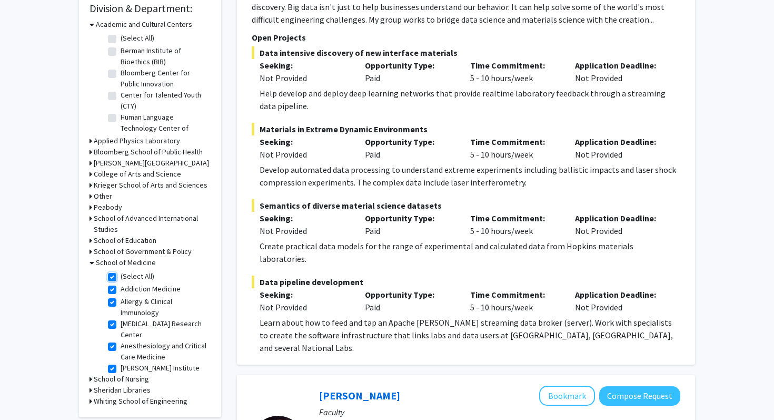
checkbox input "true"
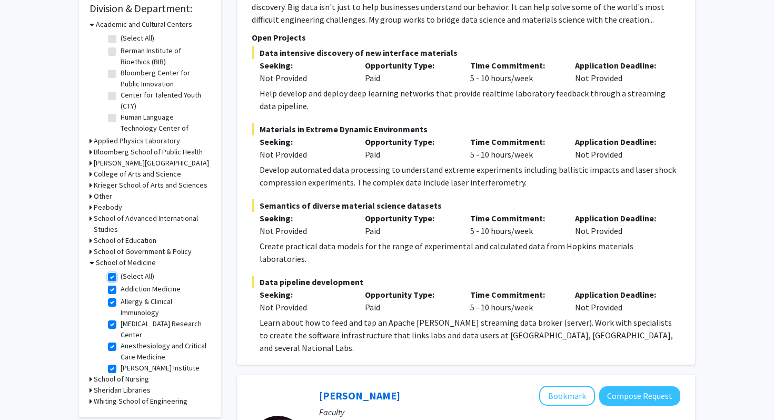
checkbox input "true"
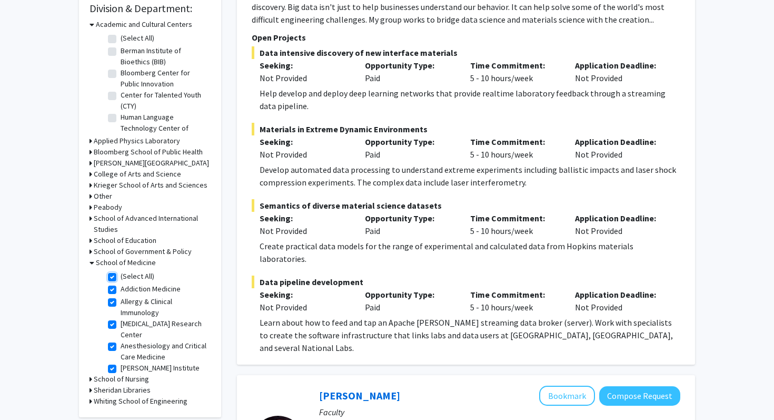
checkbox input "true"
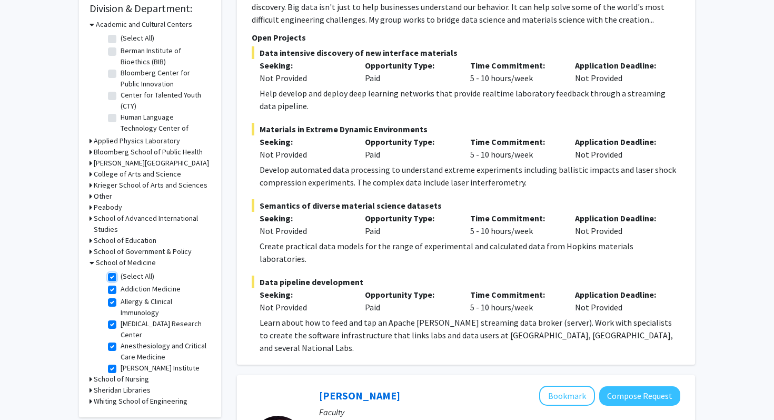
checkbox input "true"
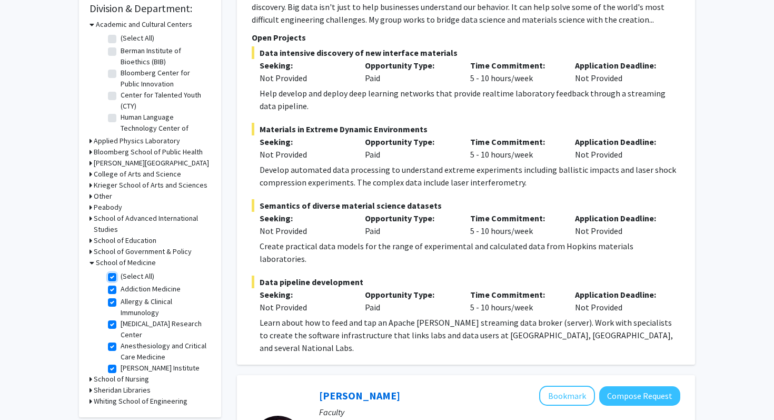
checkbox input "true"
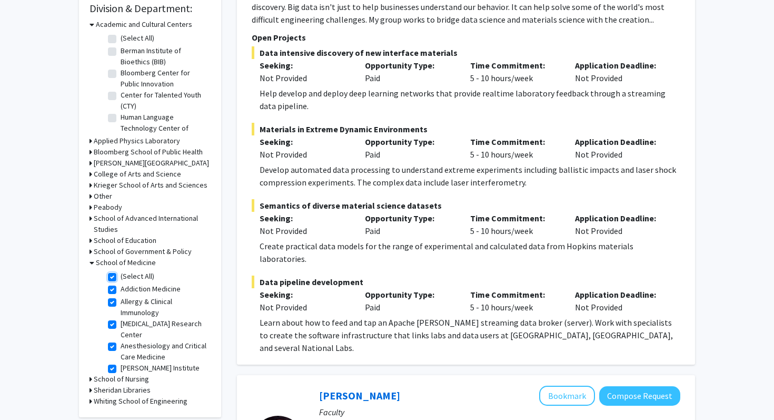
checkbox input "true"
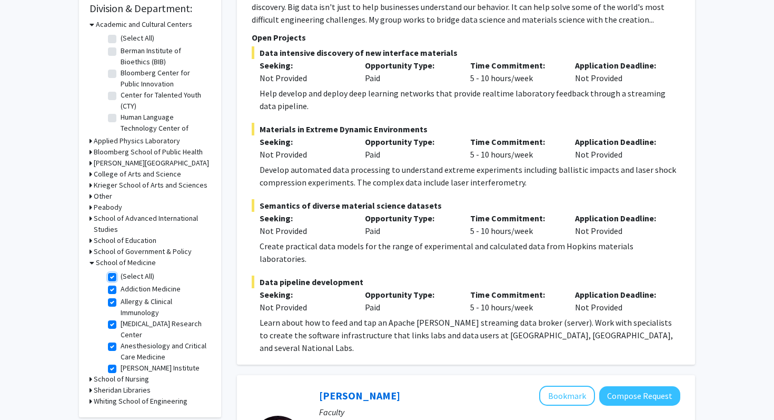
checkbox input "true"
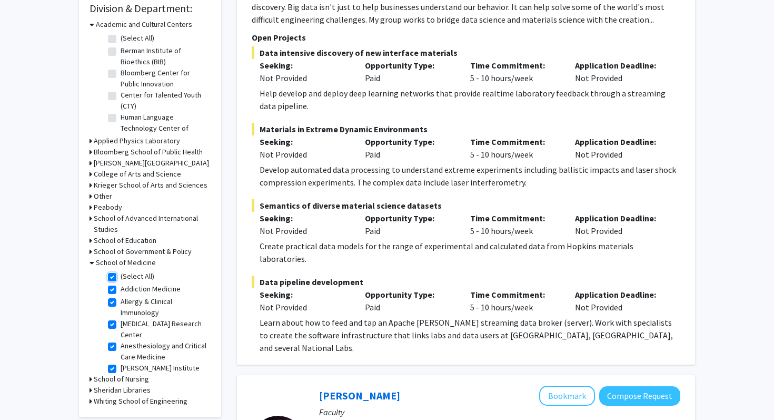
checkbox input "true"
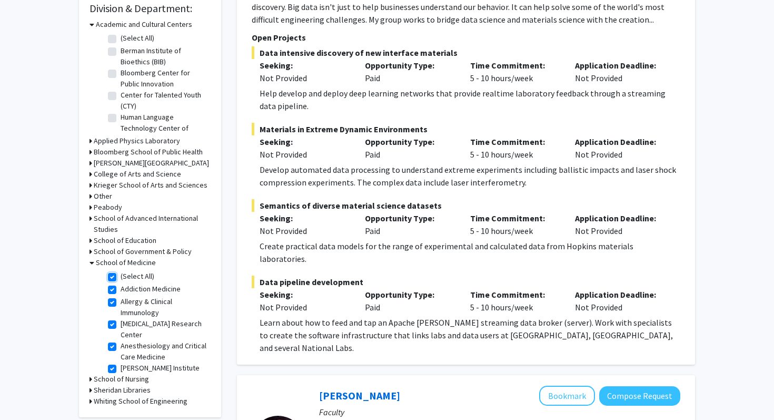
checkbox input "true"
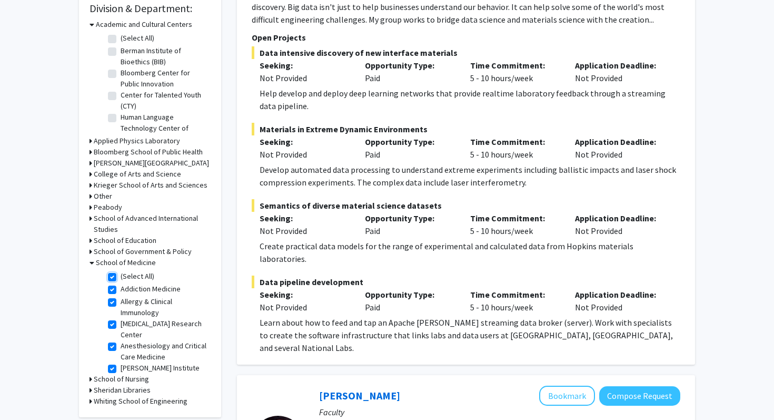
checkbox input "true"
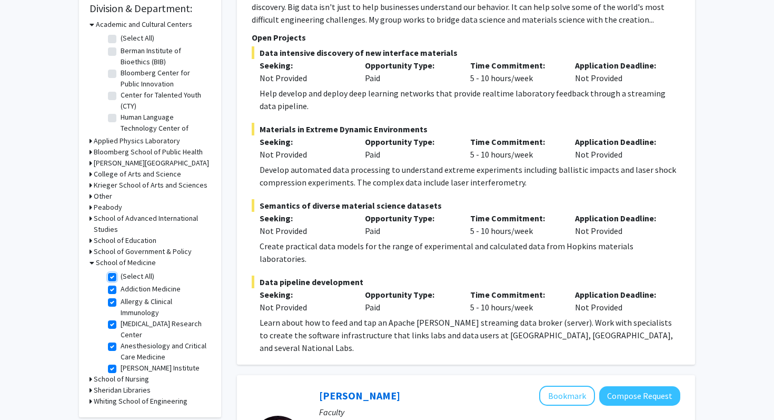
checkbox input "true"
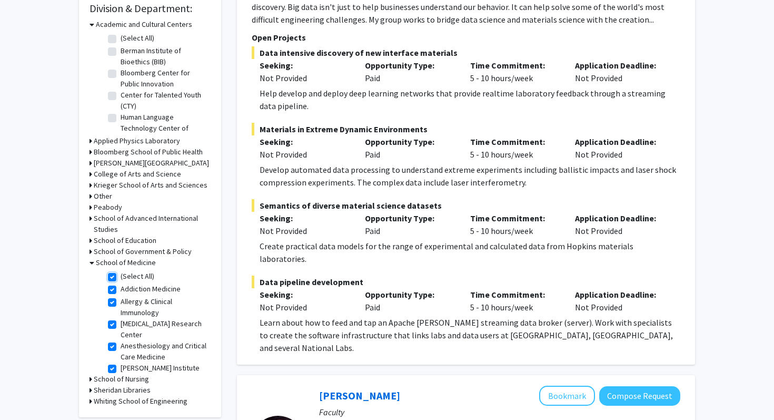
checkbox input "true"
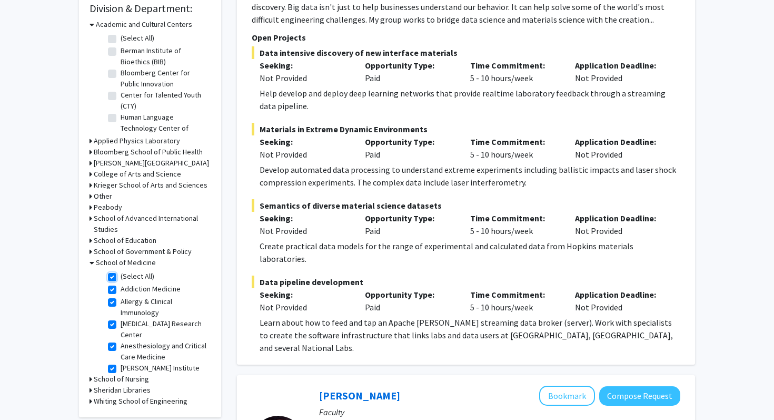
checkbox input "true"
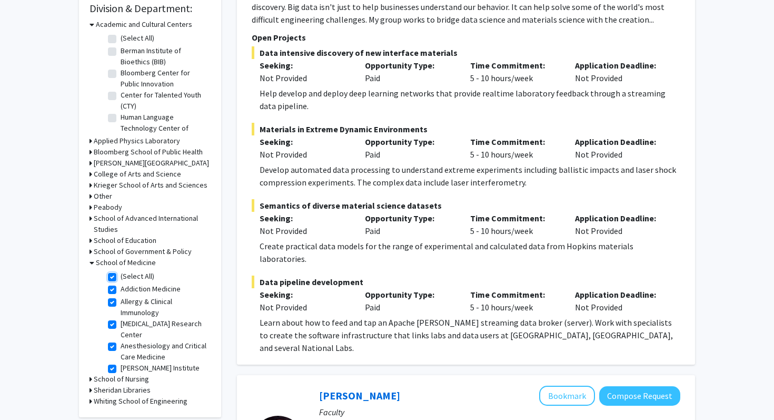
checkbox input "true"
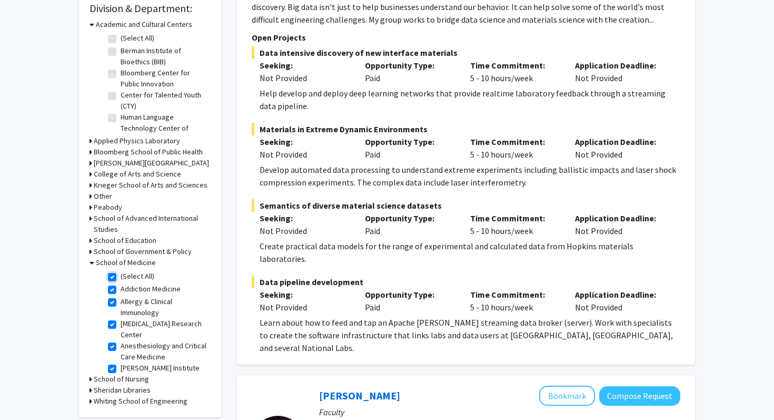
checkbox input "true"
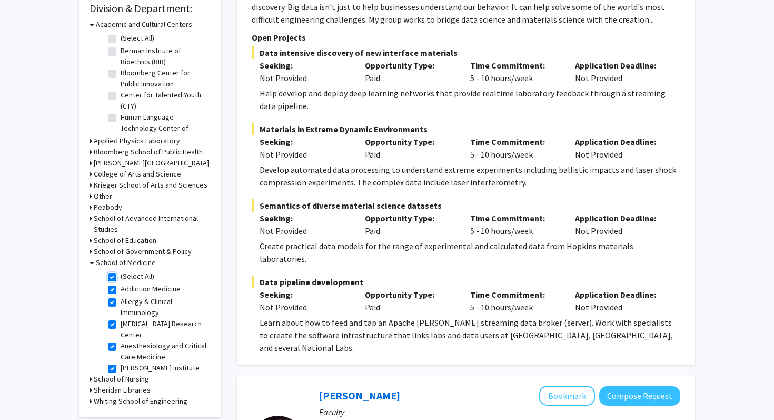
checkbox input "true"
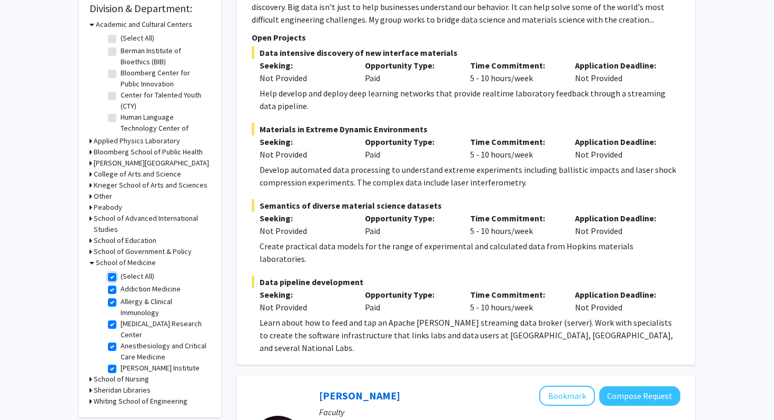
checkbox input "true"
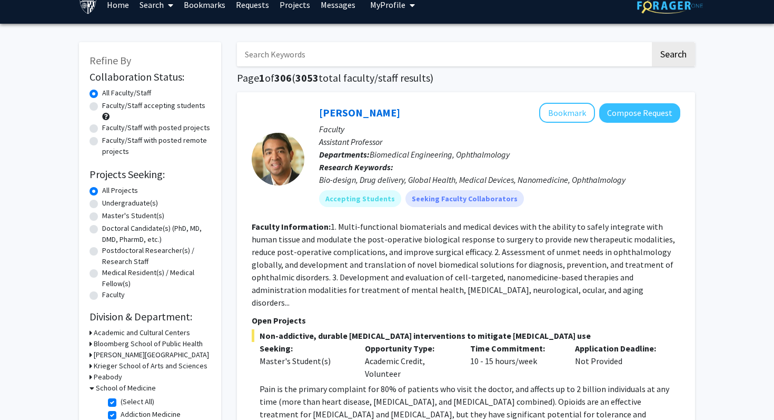
scroll to position [15, 0]
click at [102, 203] on label "Undergraduate(s)" at bounding box center [130, 202] width 56 height 11
click at [102, 203] on input "Undergraduate(s)" at bounding box center [105, 200] width 7 height 7
radio input "true"
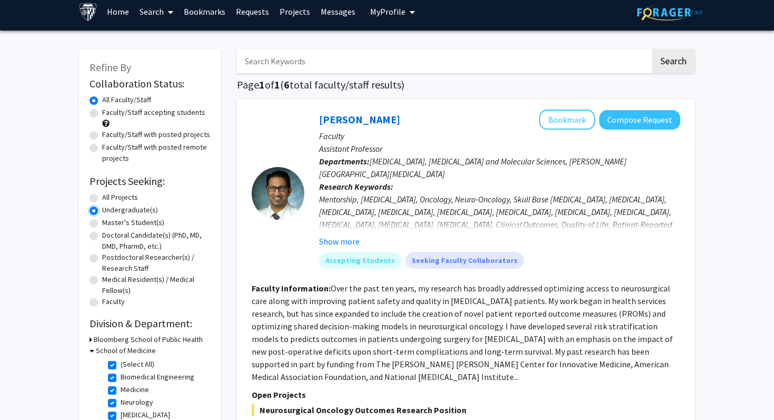
scroll to position [6, 0]
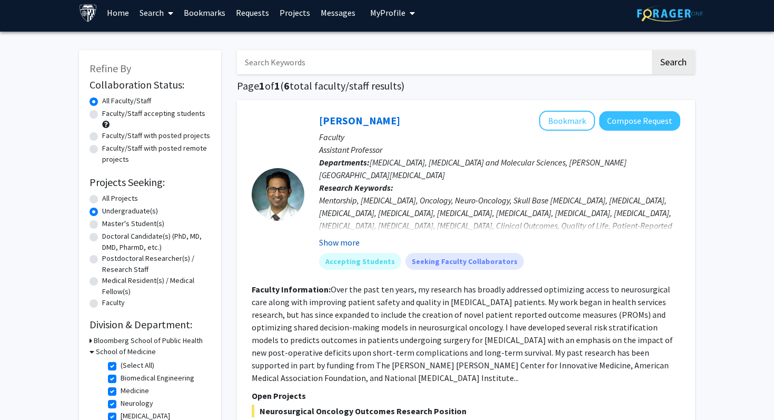
click at [353, 239] on button "Show more" at bounding box center [339, 242] width 41 height 13
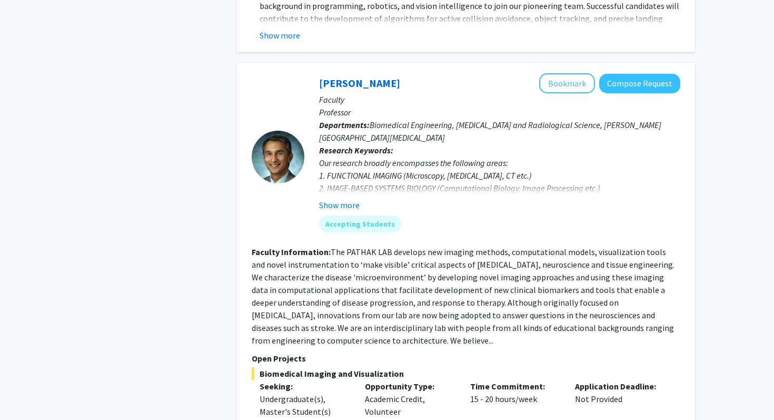
scroll to position [1622, 0]
click at [344, 199] on button "Show more" at bounding box center [339, 205] width 41 height 13
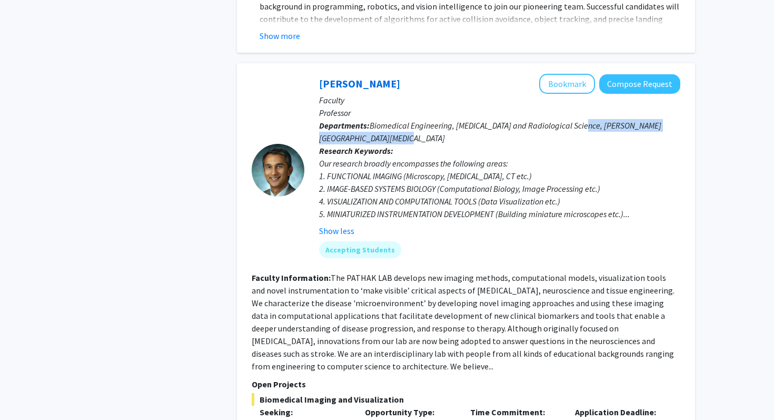
drag, startPoint x: 581, startPoint y: 85, endPoint x: 569, endPoint y: 102, distance: 20.6
click at [569, 119] on p "Departments: Biomedical Engineering, Radiology and Radiological Science, Sidney…" at bounding box center [499, 131] width 361 height 25
copy span "Sidney Kimmel Comprehensive Cancer Center"
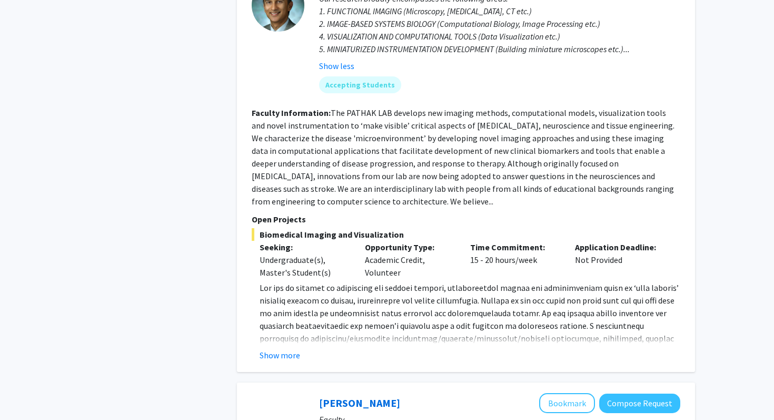
scroll to position [1787, 0]
click at [282, 348] on button "Show more" at bounding box center [280, 354] width 41 height 13
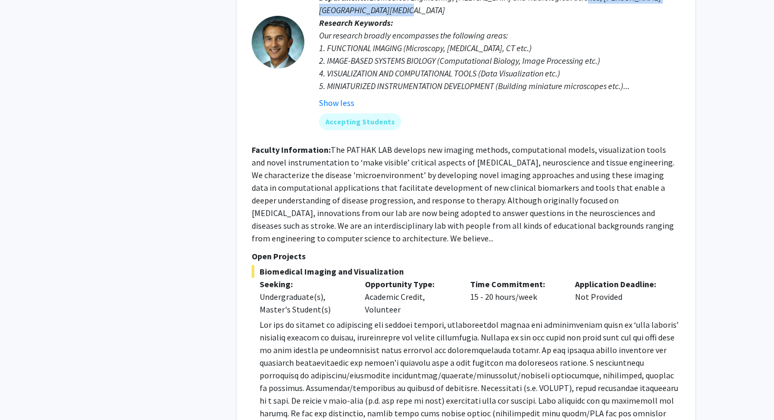
scroll to position [2730, 0]
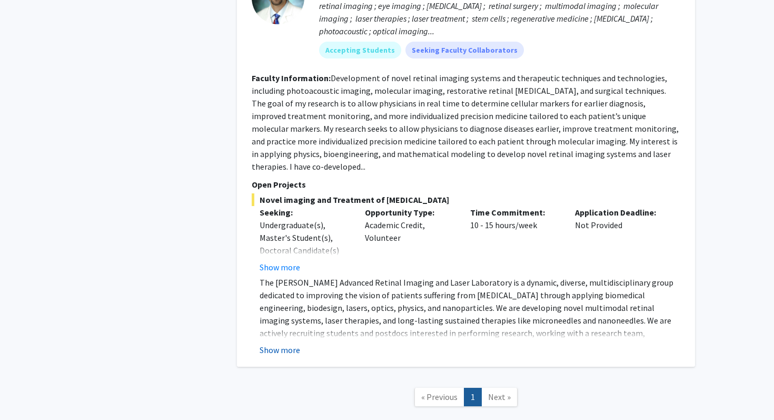
click at [296, 343] on button "Show more" at bounding box center [280, 349] width 41 height 13
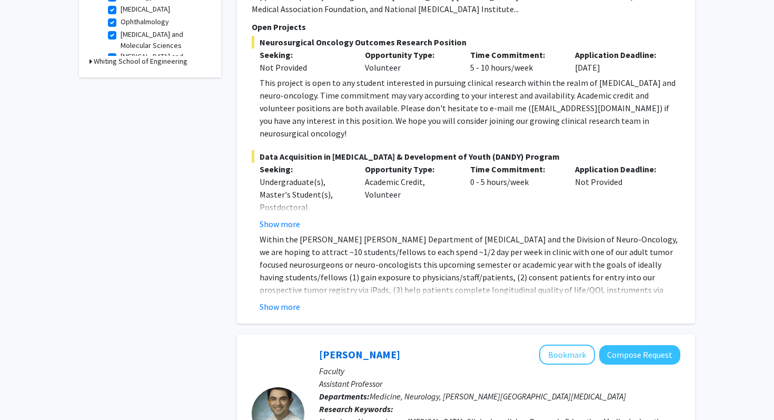
scroll to position [0, 0]
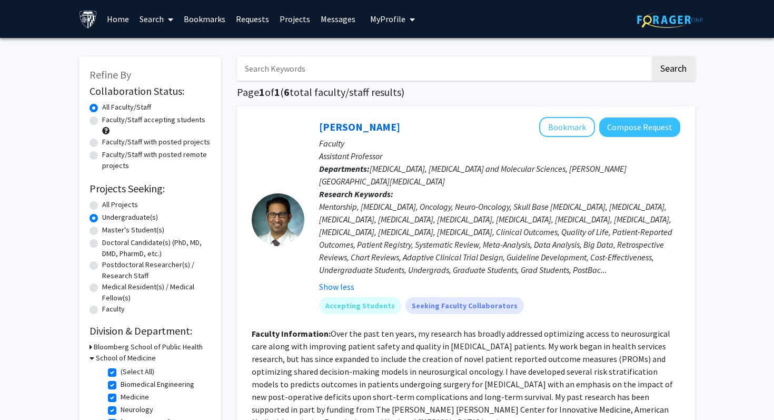
click at [102, 122] on label "Faculty/Staff accepting students" at bounding box center [153, 119] width 103 height 11
click at [102, 121] on input "Faculty/Staff accepting students" at bounding box center [105, 117] width 7 height 7
radio input "true"
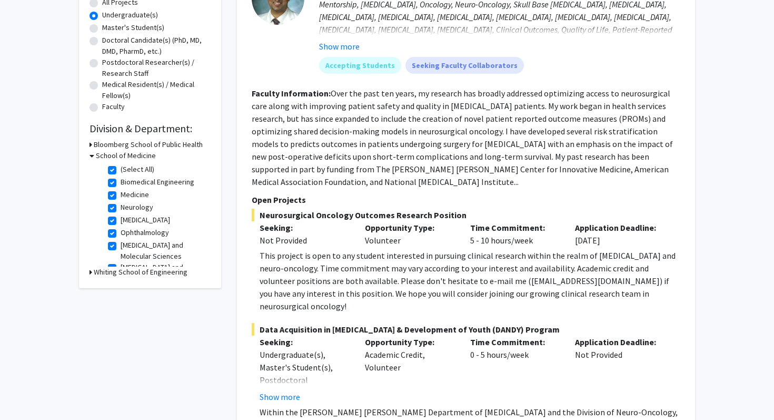
scroll to position [201, 0]
click at [110, 145] on h3 "Bloomberg School of Public Health" at bounding box center [148, 145] width 109 height 11
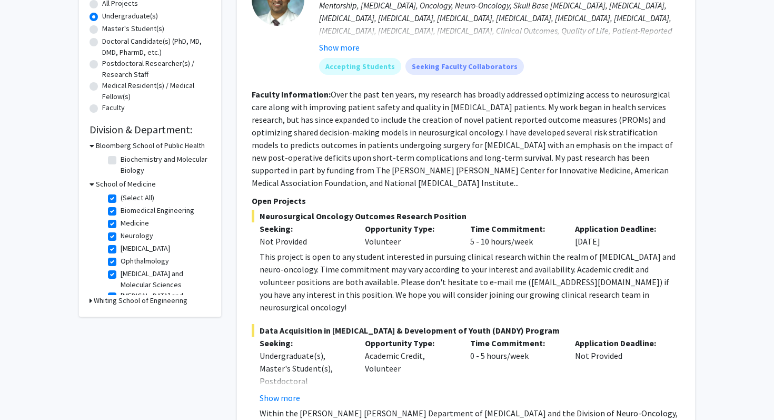
click at [110, 145] on h3 "Bloomberg School of Public Health" at bounding box center [150, 145] width 109 height 11
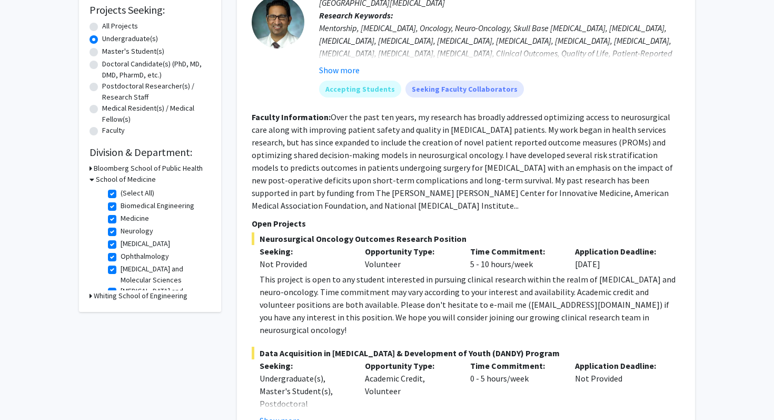
scroll to position [0, 0]
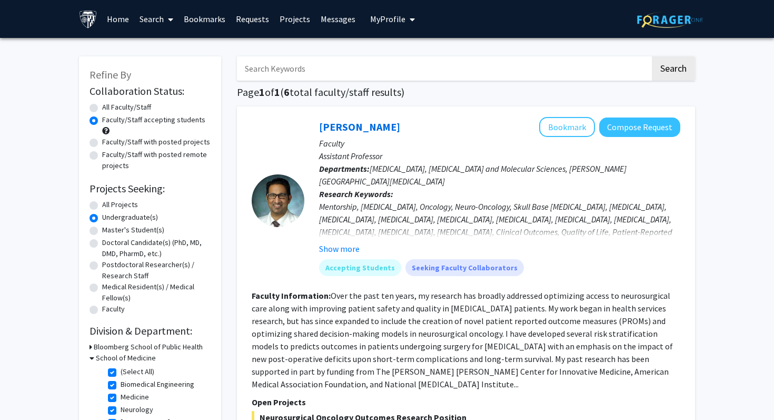
click at [102, 203] on label "All Projects" at bounding box center [120, 204] width 36 height 11
click at [102, 203] on input "All Projects" at bounding box center [105, 202] width 7 height 7
radio input "true"
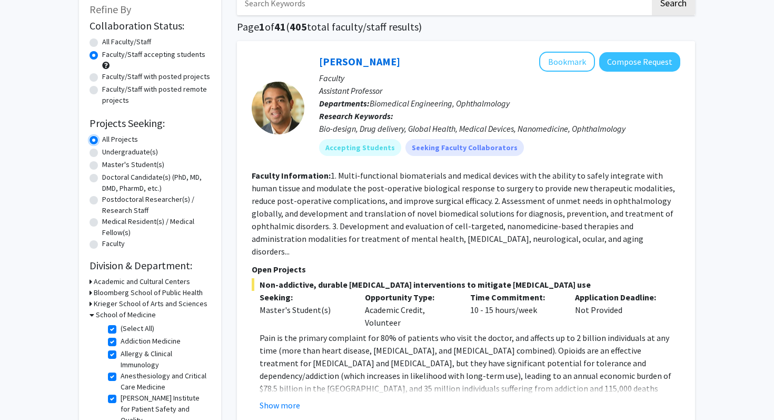
scroll to position [66, 0]
click at [102, 162] on label "Master's Student(s)" at bounding box center [133, 163] width 62 height 11
click at [102, 162] on input "Master's Student(s)" at bounding box center [105, 161] width 7 height 7
radio input "true"
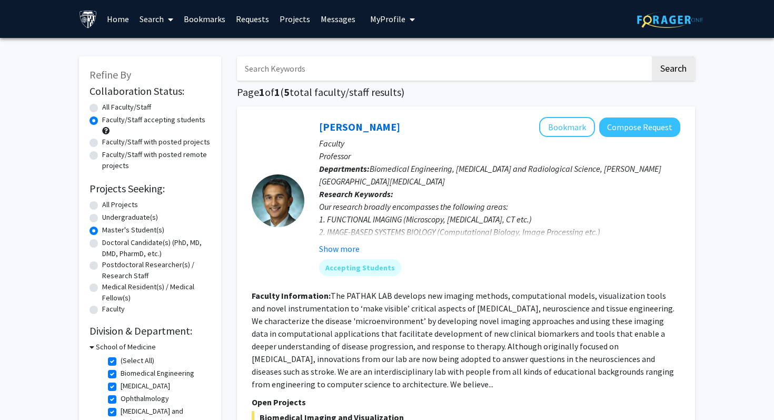
click at [102, 204] on label "All Projects" at bounding box center [120, 204] width 36 height 11
click at [102, 204] on input "All Projects" at bounding box center [105, 202] width 7 height 7
radio input "true"
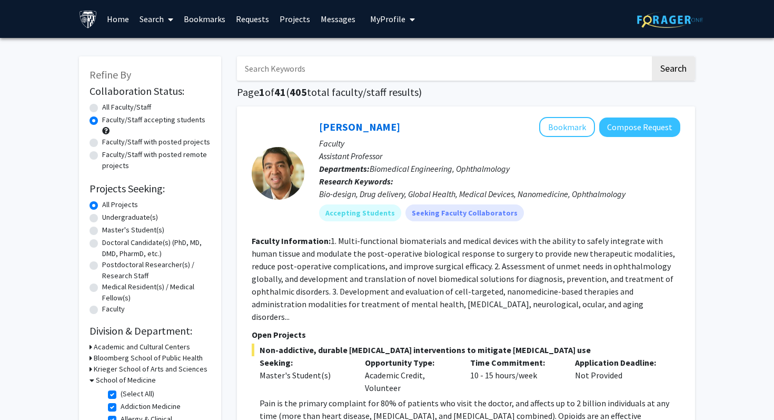
click at [102, 216] on label "Undergraduate(s)" at bounding box center [130, 217] width 56 height 11
click at [102, 216] on input "Undergraduate(s)" at bounding box center [105, 215] width 7 height 7
radio input "true"
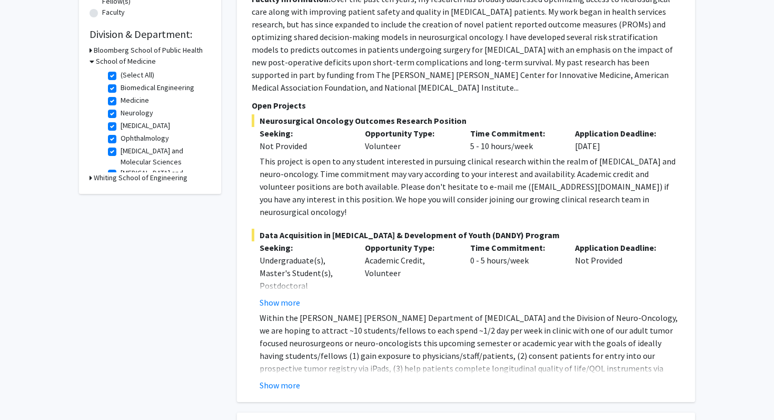
scroll to position [297, 0]
click at [287, 378] on button "Show more" at bounding box center [280, 384] width 41 height 13
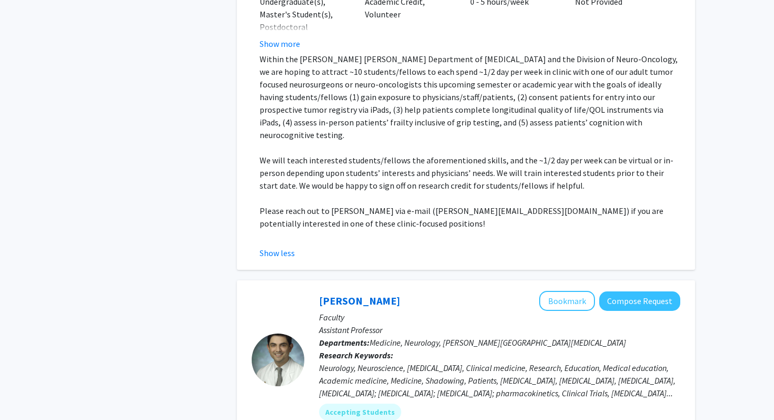
scroll to position [0, 0]
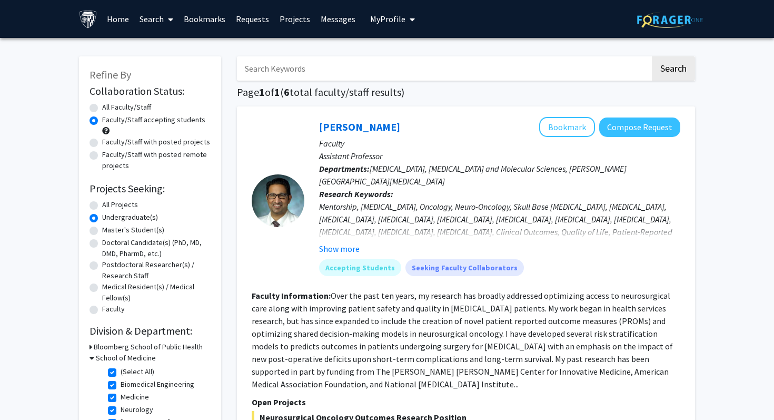
click at [285, 68] on input "Search Keywords" at bounding box center [443, 68] width 413 height 24
click at [102, 106] on label "All Faculty/Staff" at bounding box center [126, 107] width 49 height 11
click at [102, 106] on input "All Faculty/Staff" at bounding box center [105, 105] width 7 height 7
radio input "true"
click at [102, 119] on label "Faculty/Staff accepting students" at bounding box center [153, 119] width 103 height 11
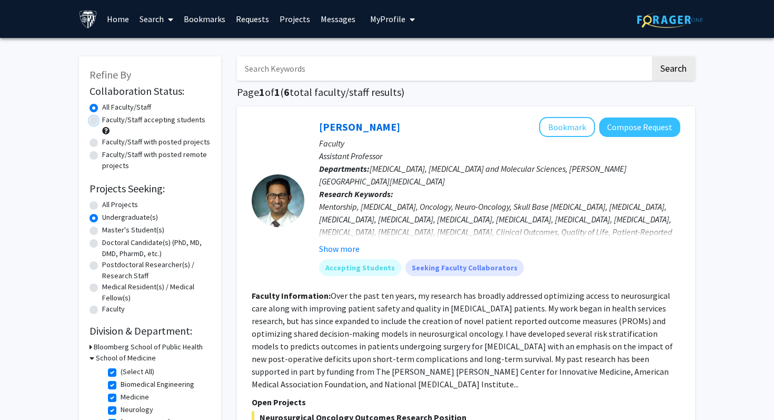
click at [102, 119] on input "Faculty/Staff accepting students" at bounding box center [105, 117] width 7 height 7
radio input "true"
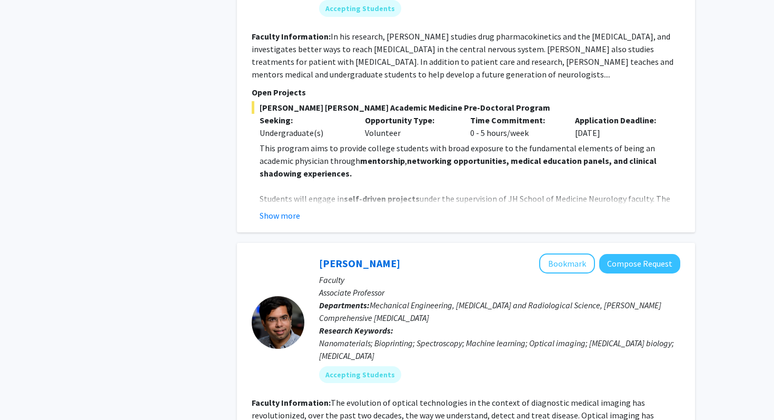
scroll to position [665, 0]
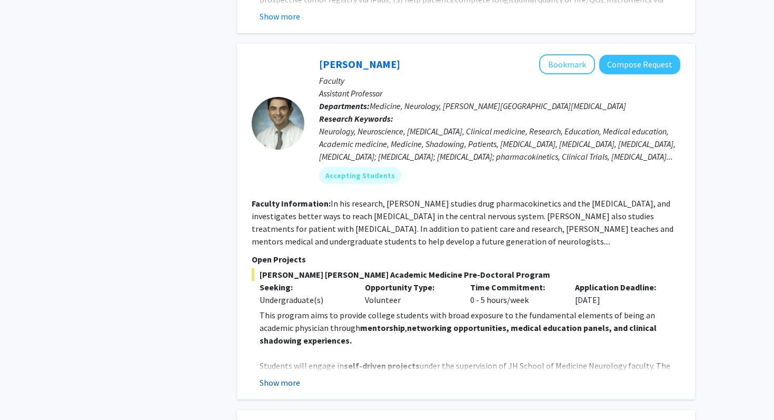
click at [293, 376] on button "Show more" at bounding box center [280, 382] width 41 height 13
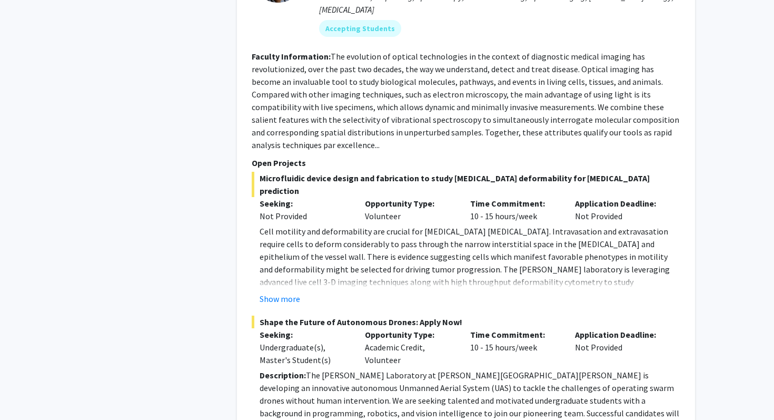
scroll to position [1649, 0]
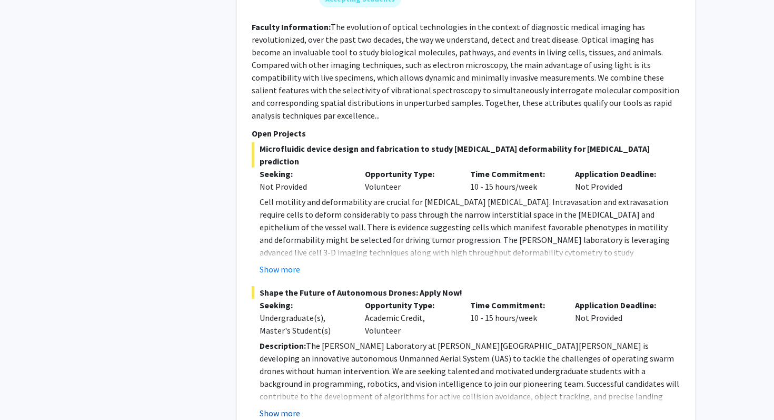
click at [274, 406] on button "Show more" at bounding box center [280, 412] width 41 height 13
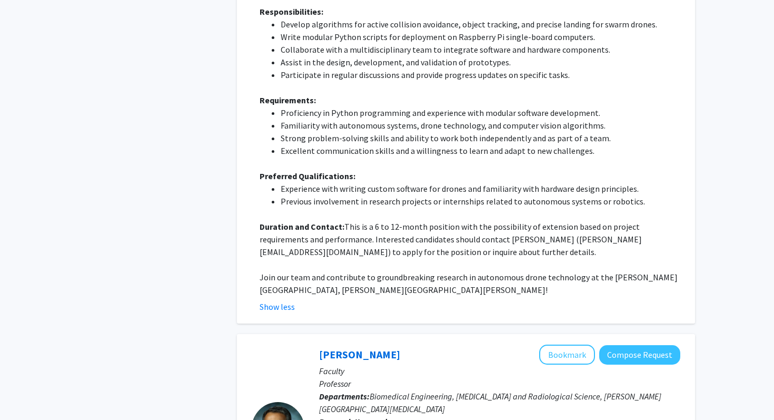
scroll to position [2431, 0]
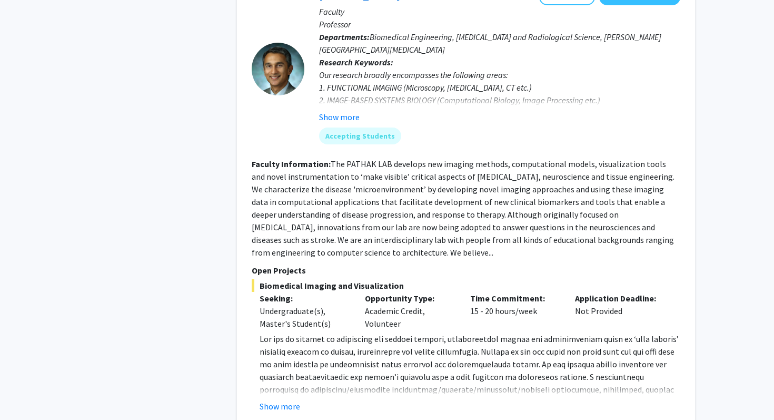
click at [278, 347] on fg-read-more "www.pathaklab.org ) to Dr. Arvind Pathak at apathak2@jhmi.edu . Show more" at bounding box center [466, 372] width 429 height 80
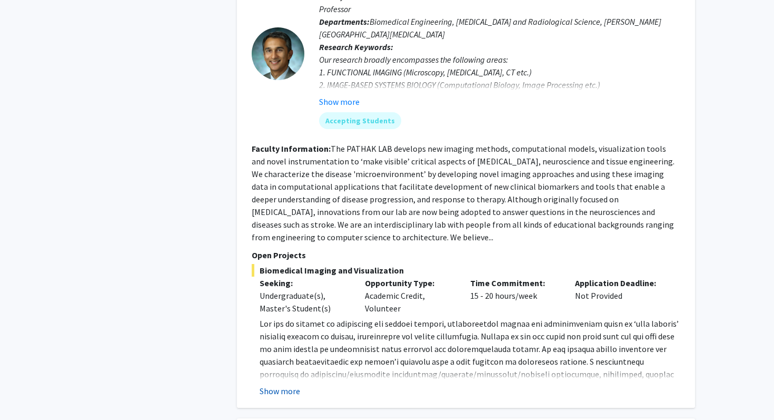
click at [280, 384] on button "Show more" at bounding box center [280, 390] width 41 height 13
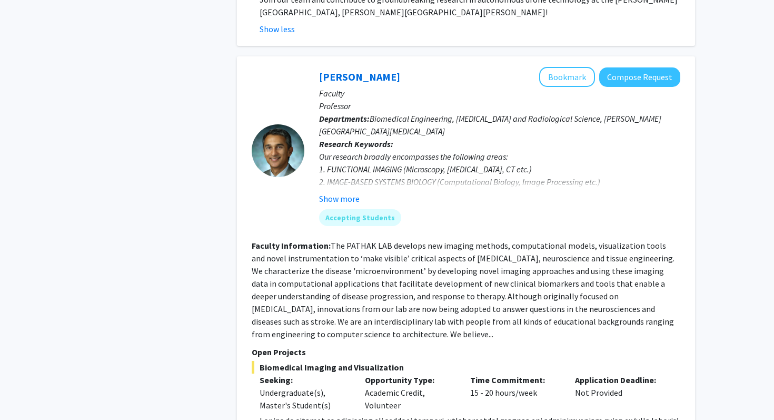
scroll to position [2273, 0]
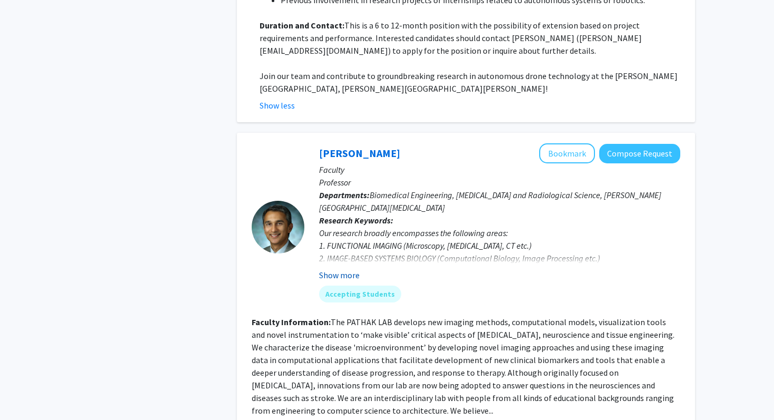
click at [344, 269] on button "Show more" at bounding box center [339, 275] width 41 height 13
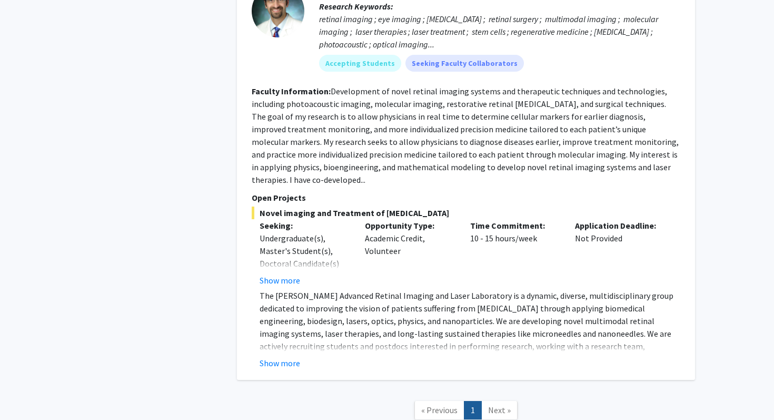
scroll to position [3438, 0]
click at [297, 356] on button "Show more" at bounding box center [280, 362] width 41 height 13
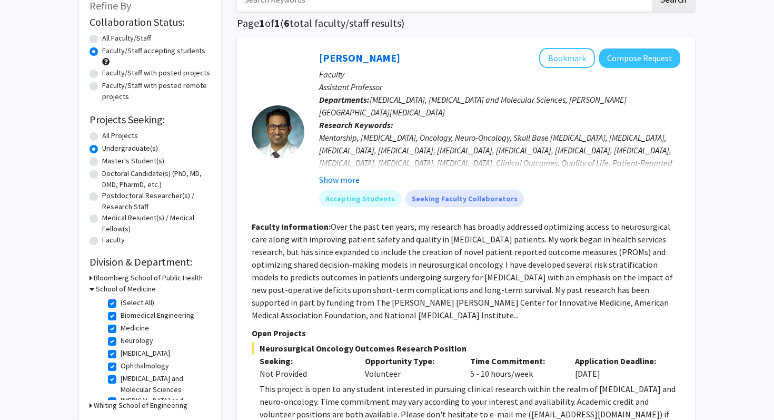
scroll to position [0, 0]
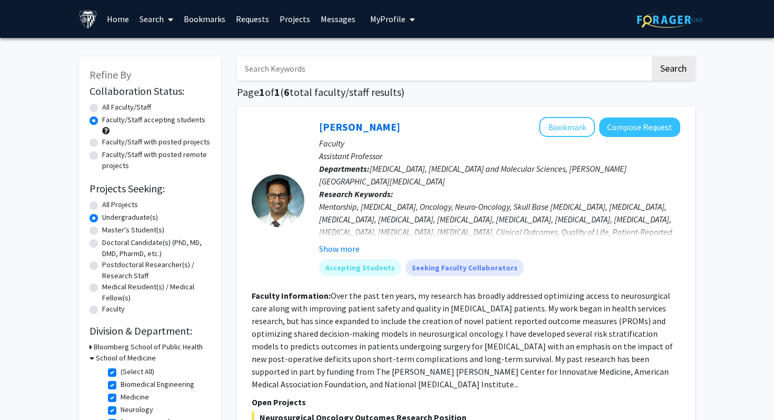
click at [102, 106] on label "All Faculty/Staff" at bounding box center [126, 107] width 49 height 11
click at [102, 106] on input "All Faculty/Staff" at bounding box center [105, 105] width 7 height 7
radio input "true"
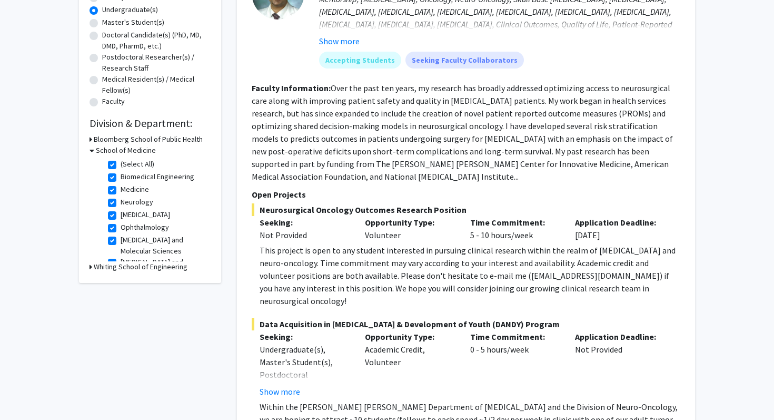
click at [115, 141] on h3 "Bloomberg School of Public Health" at bounding box center [148, 139] width 109 height 11
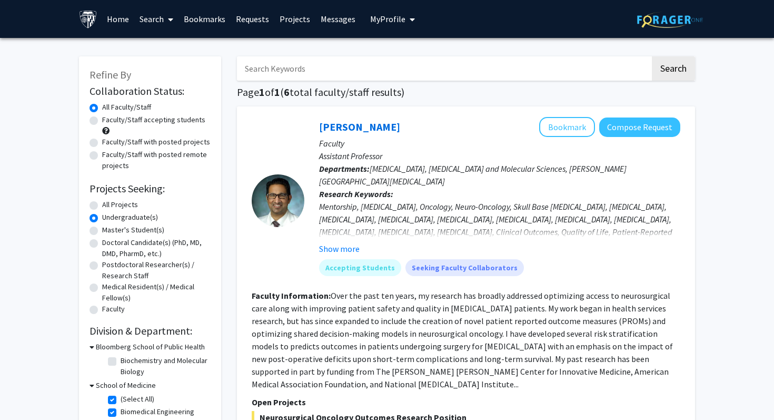
click at [102, 202] on label "All Projects" at bounding box center [120, 204] width 36 height 11
click at [102, 202] on input "All Projects" at bounding box center [105, 202] width 7 height 7
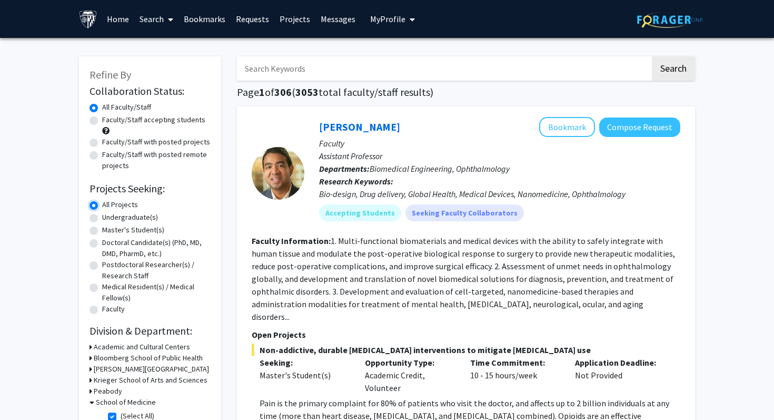
radio input "false"
radio input "true"
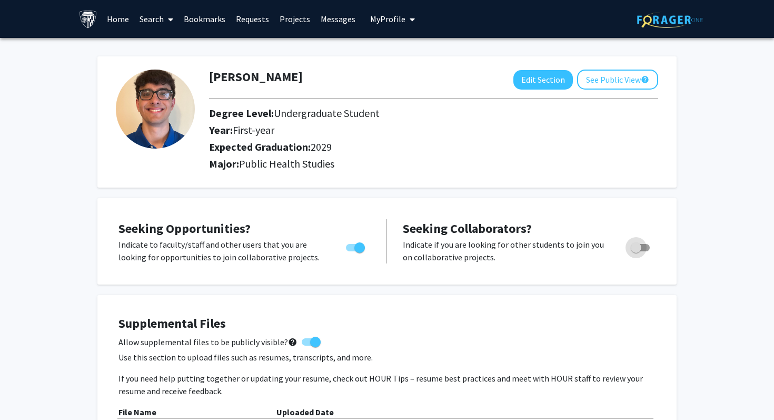
click at [638, 246] on span "Toggle" at bounding box center [636, 247] width 11 height 11
click at [636, 251] on input "Would you like to receive other student requests to work with you?" at bounding box center [635, 251] width 1 height 1
checkbox input "true"
click at [159, 20] on link "Search" at bounding box center [156, 19] width 44 height 37
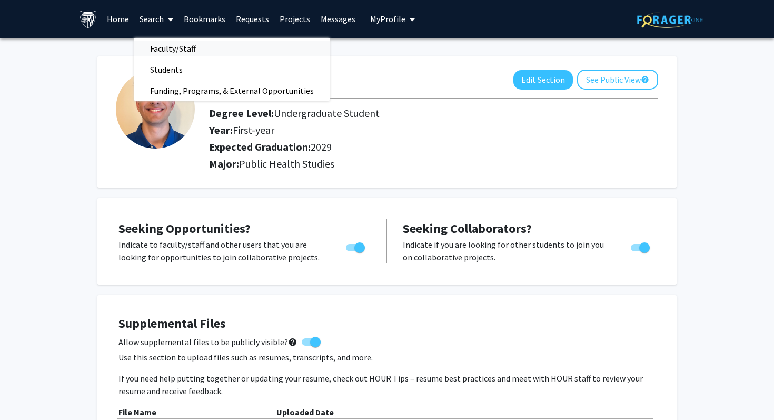
click at [159, 51] on span "Faculty/Staff" at bounding box center [172, 48] width 77 height 21
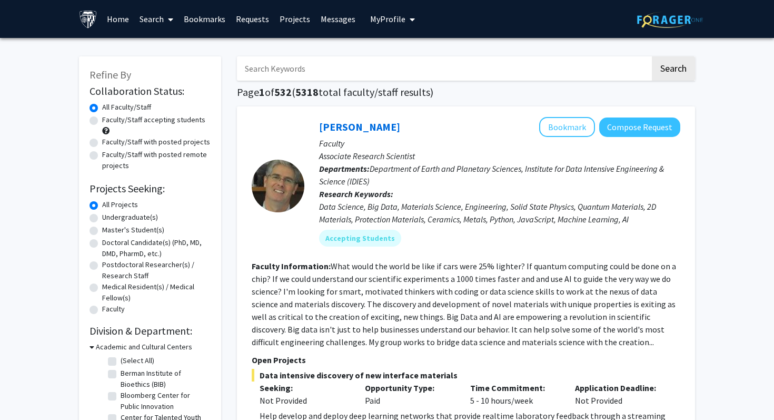
click at [157, 18] on link "Search" at bounding box center [156, 19] width 44 height 37
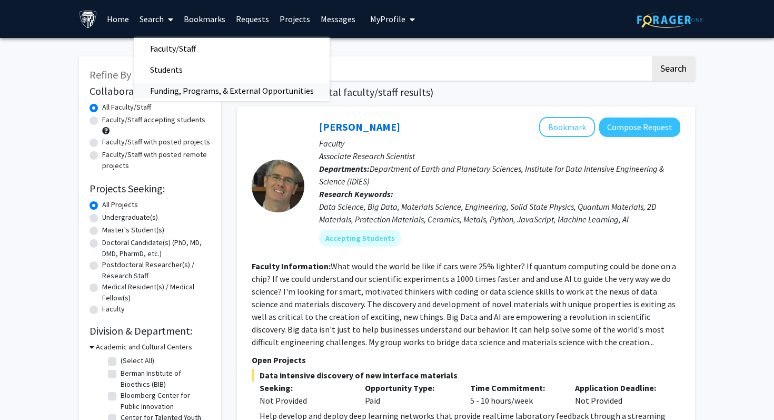
click at [181, 84] on span "Funding, Programs, & External Opportunities" at bounding box center [231, 90] width 195 height 21
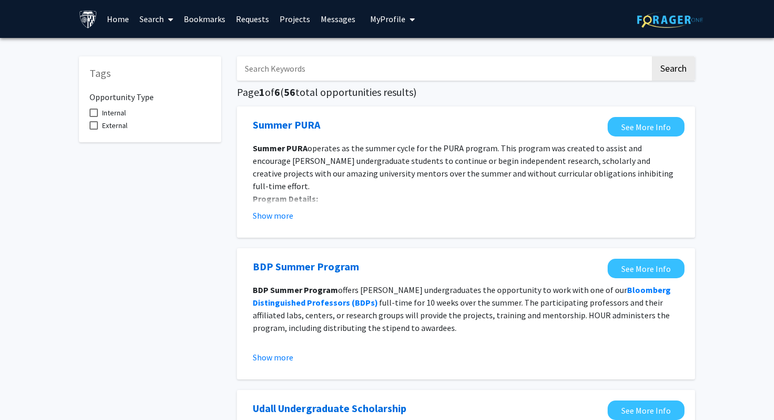
click at [114, 110] on span "Internal" at bounding box center [114, 112] width 24 height 13
click at [94, 117] on input "Internal" at bounding box center [93, 117] width 1 height 1
click at [114, 110] on span "Internal" at bounding box center [114, 112] width 24 height 13
click at [94, 117] on input "Internal" at bounding box center [93, 117] width 1 height 1
checkbox input "false"
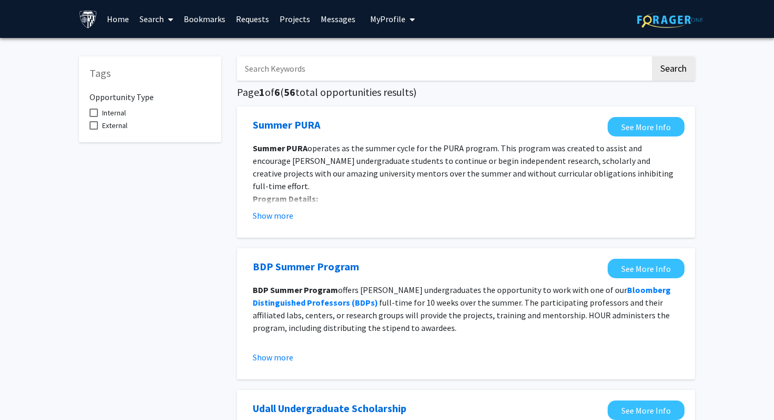
click at [98, 128] on label "External" at bounding box center [109, 125] width 38 height 13
click at [94, 130] on input "External" at bounding box center [93, 130] width 1 height 1
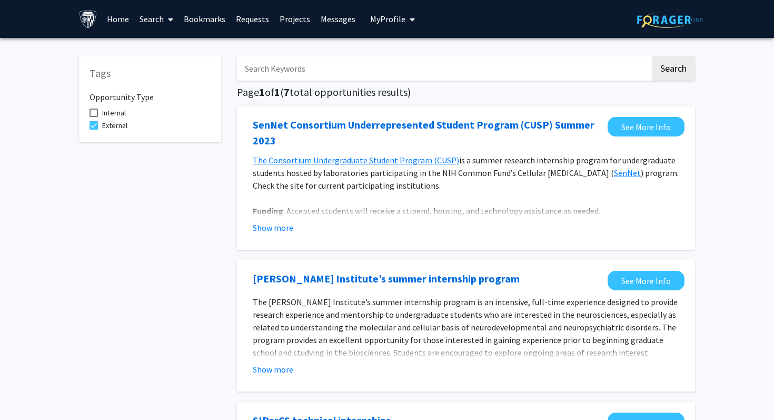
click at [90, 126] on span at bounding box center [94, 125] width 8 height 8
click at [93, 130] on input "External" at bounding box center [93, 130] width 1 height 1
checkbox input "false"
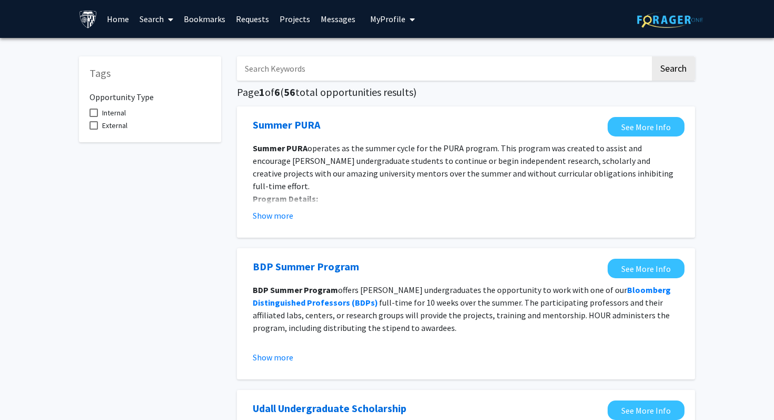
click at [141, 17] on link "Search" at bounding box center [156, 19] width 44 height 37
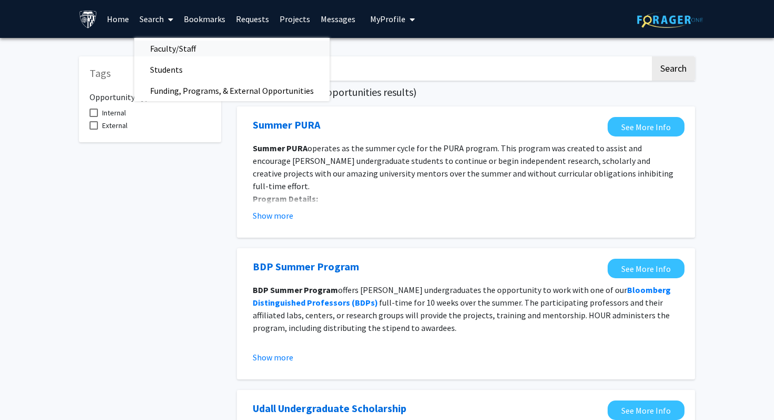
click at [167, 48] on span "Faculty/Staff" at bounding box center [172, 48] width 77 height 21
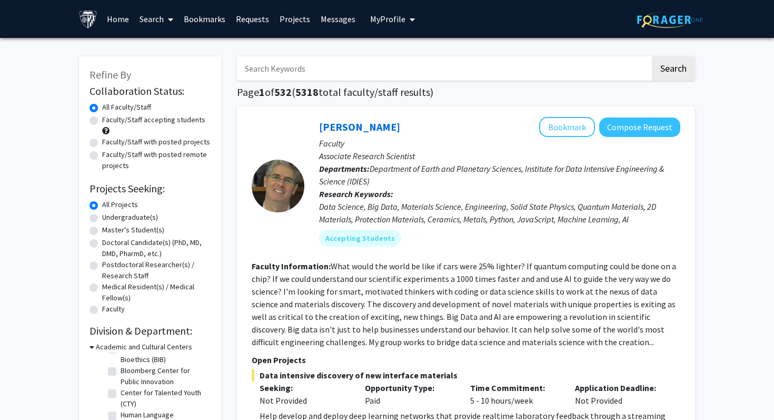
click at [335, 61] on input "Search Keywords" at bounding box center [443, 68] width 413 height 24
type input "[MEDICAL_DATA]"
click at [652, 56] on button "Search" at bounding box center [673, 68] width 43 height 24
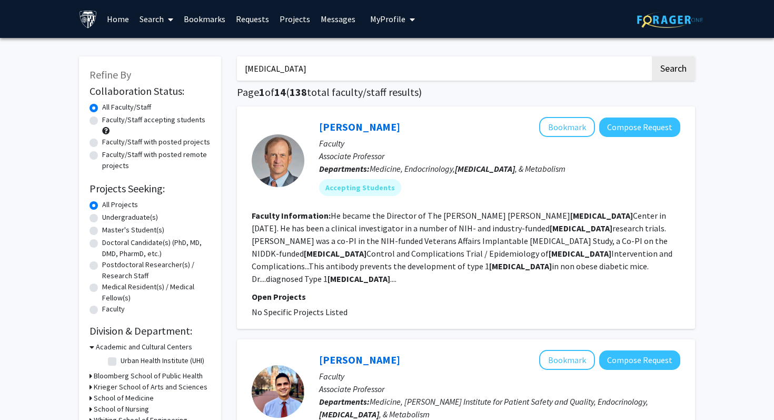
click at [340, 265] on fg-read-more "He became the Director of The [PERSON_NAME] [PERSON_NAME] [MEDICAL_DATA] Center…" at bounding box center [462, 247] width 421 height 74
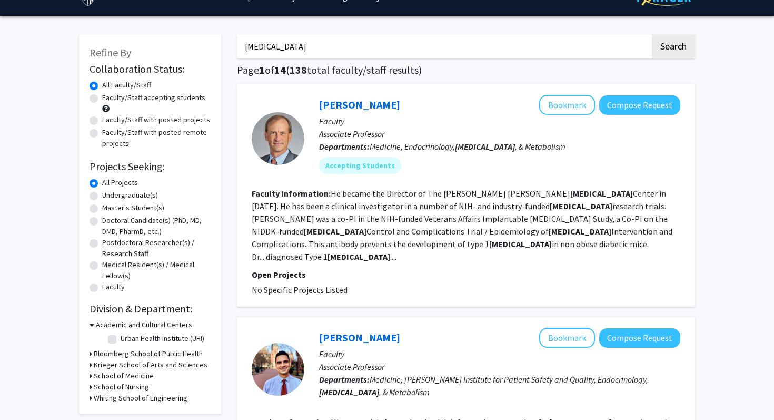
scroll to position [34, 0]
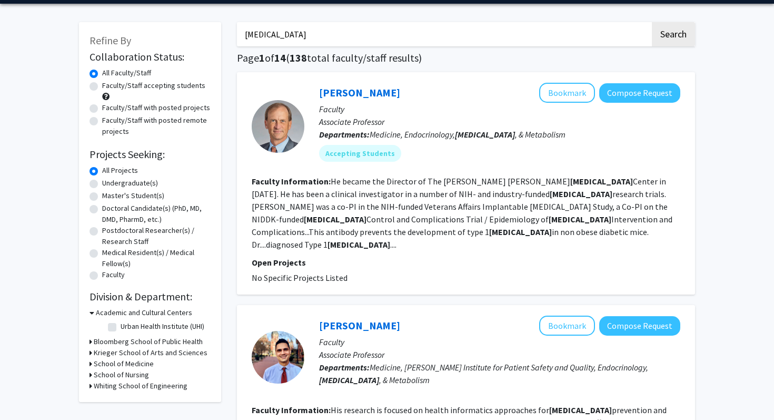
click at [295, 256] on p "Open Projects" at bounding box center [466, 262] width 429 height 13
click at [369, 152] on mat-chip "Accepting Students" at bounding box center [360, 153] width 82 height 17
drag, startPoint x: 313, startPoint y: 94, endPoint x: 401, endPoint y: 91, distance: 87.4
click at [401, 92] on div "[PERSON_NAME] Bookmark Compose Request Faculty Associate Professor Departments:…" at bounding box center [492, 126] width 376 height 87
copy link "[PERSON_NAME]"
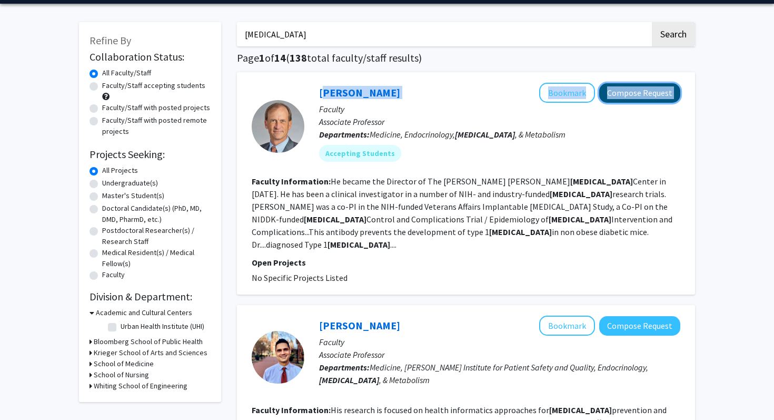
click at [633, 91] on button "Compose Request" at bounding box center [639, 92] width 81 height 19
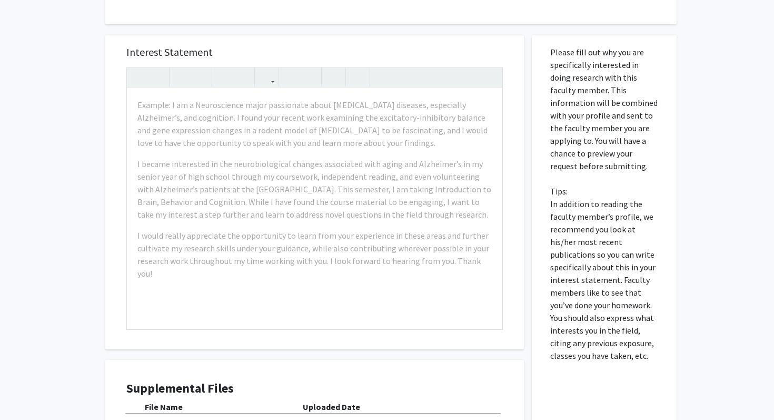
scroll to position [263, 0]
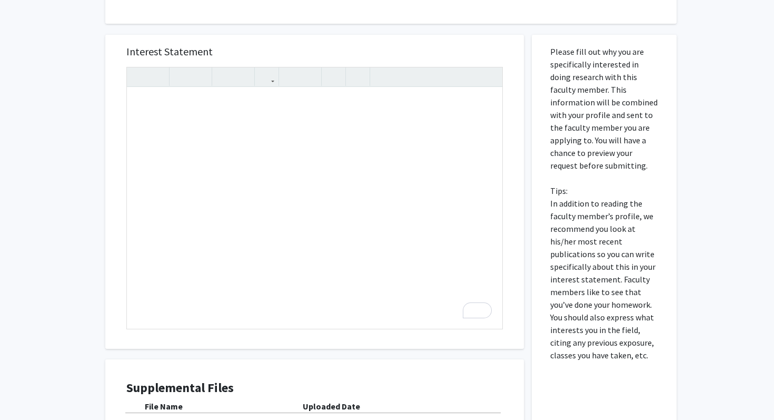
click at [493, 38] on div "Interest Statement Insert link Remove link" at bounding box center [314, 192] width 397 height 314
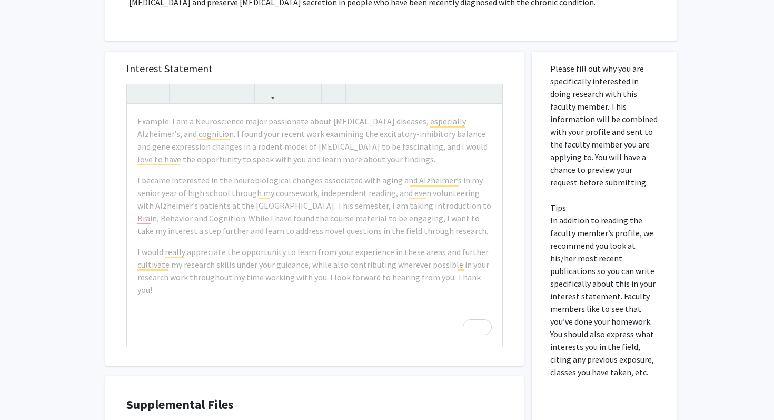
scroll to position [0, 0]
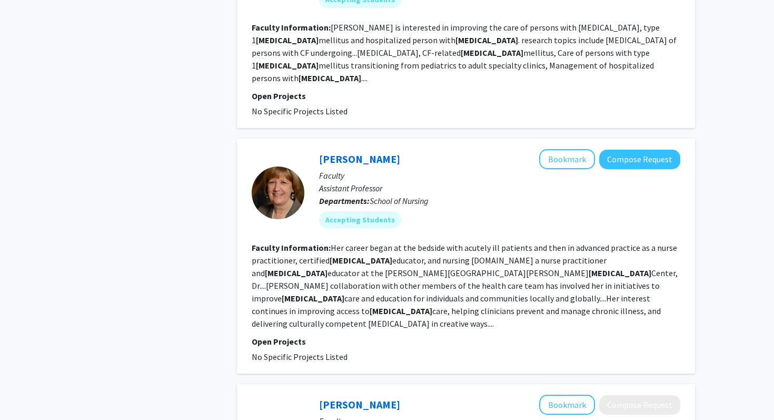
scroll to position [699, 0]
